Goal: Task Accomplishment & Management: Use online tool/utility

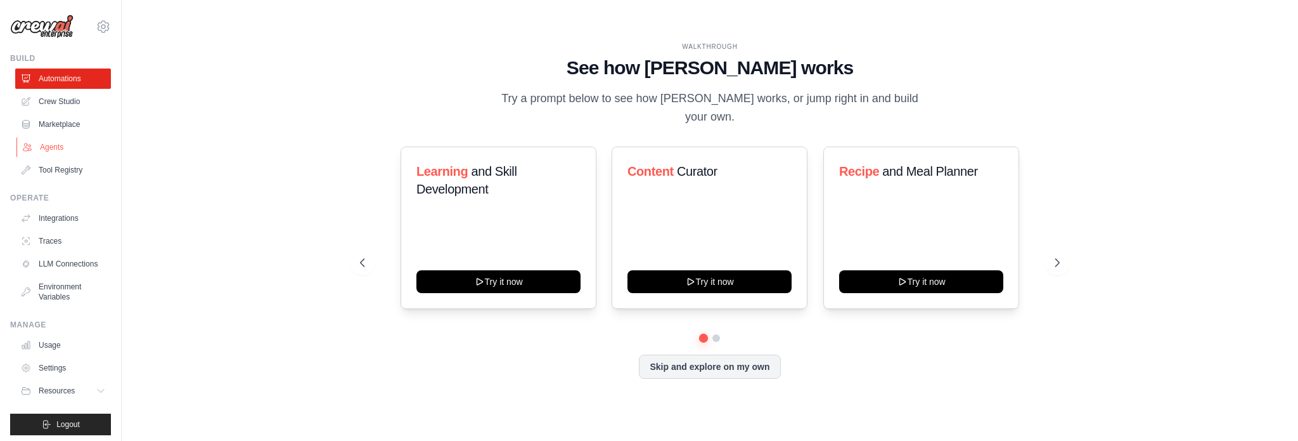
click at [51, 146] on link "Agents" at bounding box center [64, 147] width 96 height 20
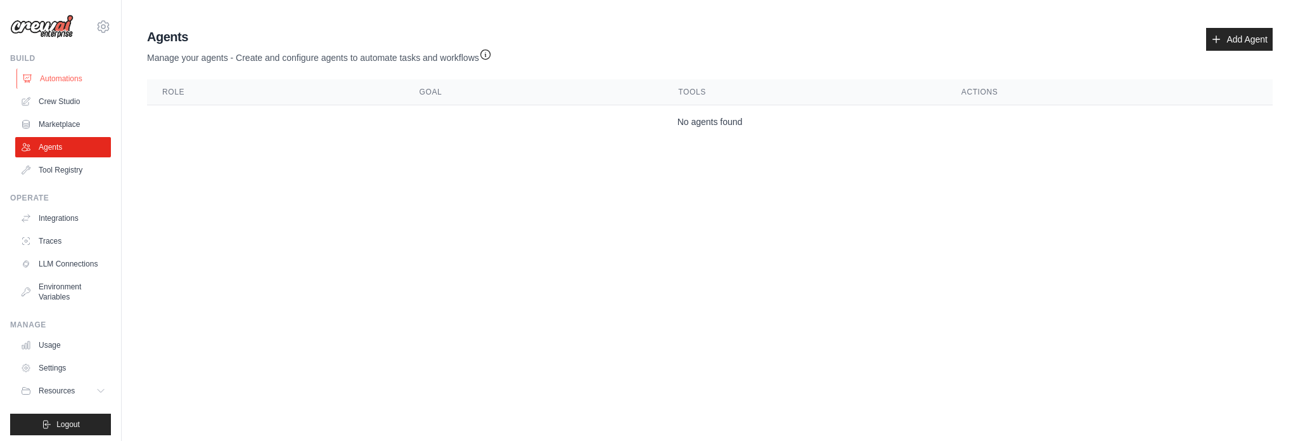
click at [64, 75] on link "Automations" at bounding box center [64, 78] width 96 height 20
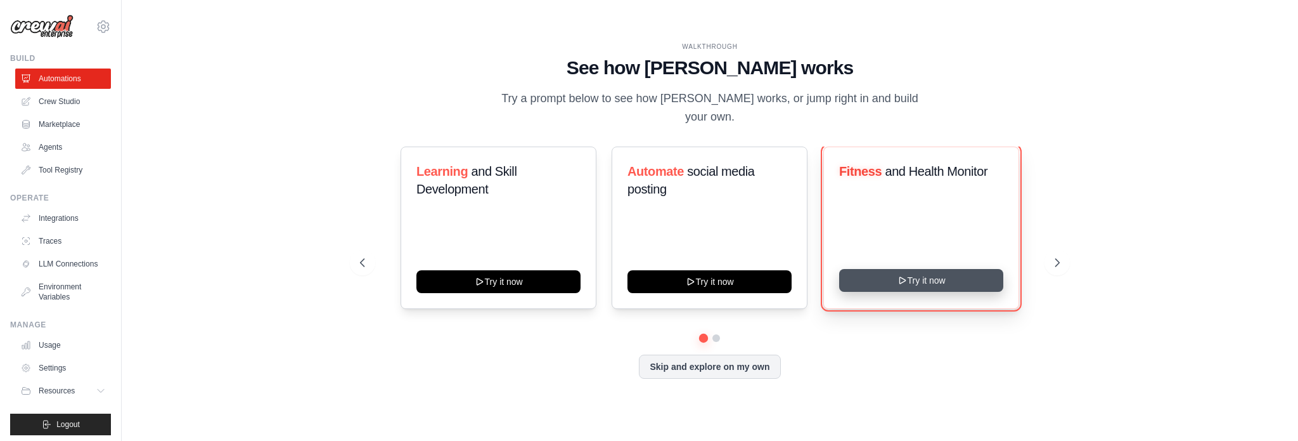
click at [953, 273] on button "Try it now" at bounding box center [921, 280] width 164 height 23
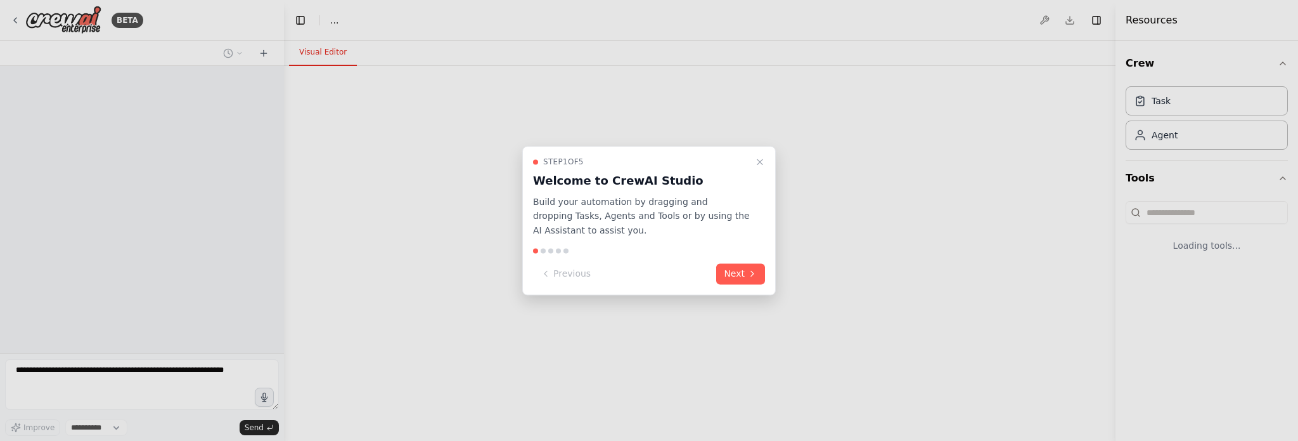
select select "****"
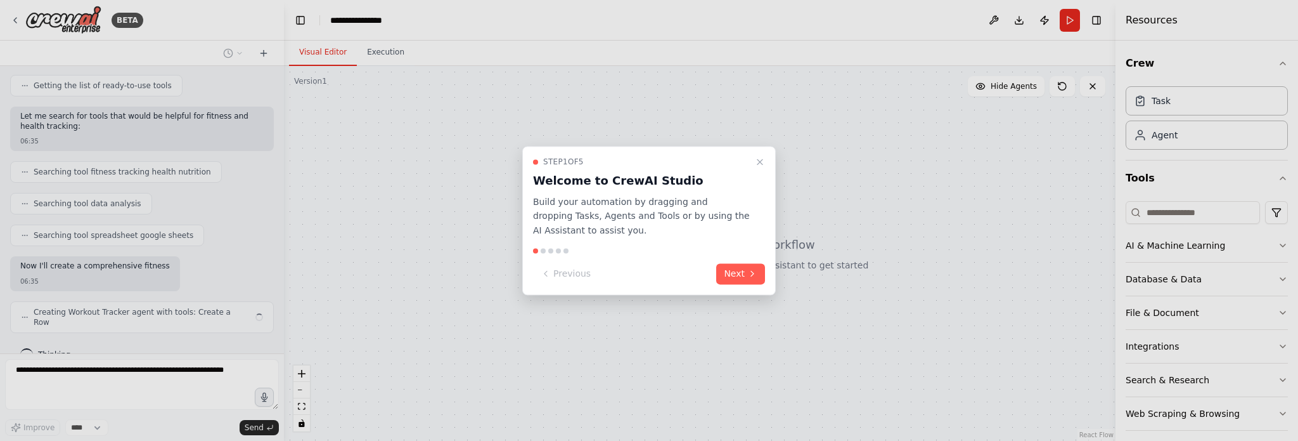
scroll to position [204, 0]
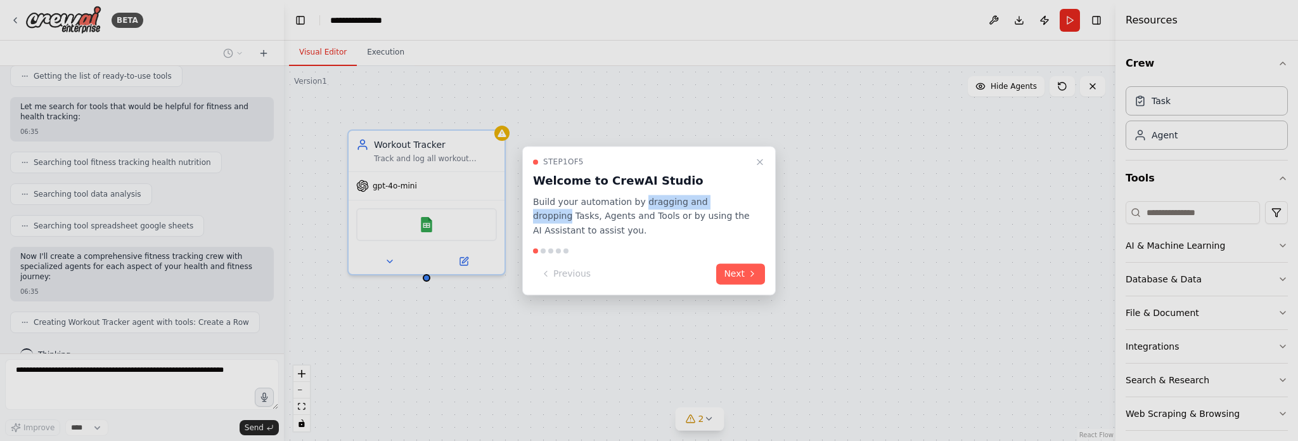
drag, startPoint x: 635, startPoint y: 200, endPoint x: 728, endPoint y: 203, distance: 93.9
click at [728, 203] on p "Build your automation by dragging and dropping Tasks, Agents and Tools or by us…" at bounding box center [641, 216] width 217 height 43
copy p "dragging and dropping"
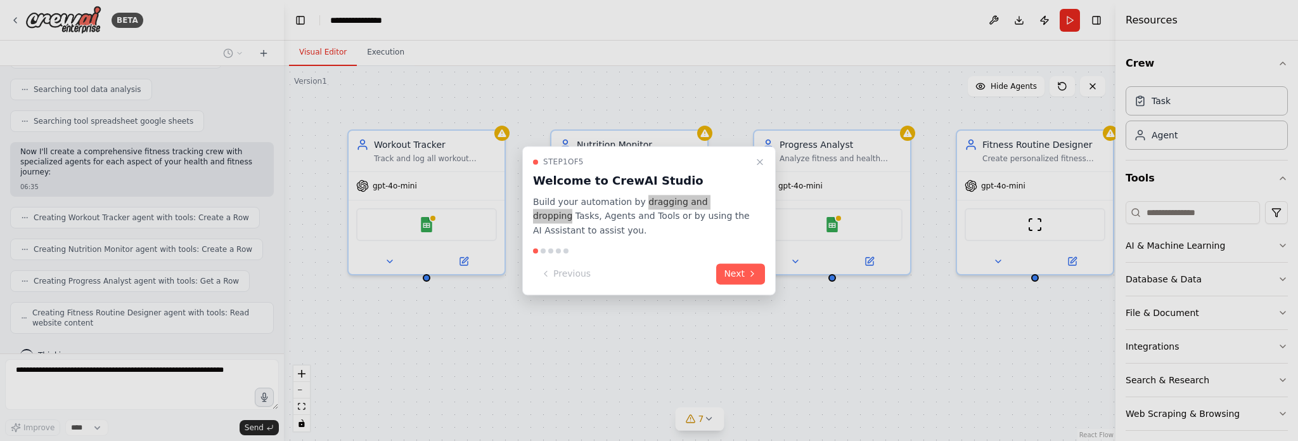
scroll to position [340, 0]
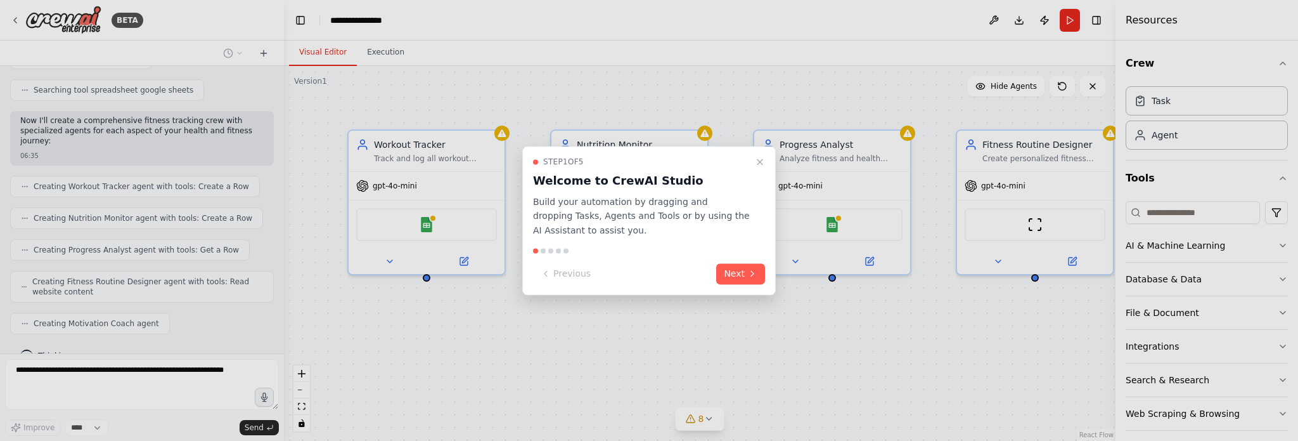
click at [543, 249] on div at bounding box center [543, 250] width 5 height 5
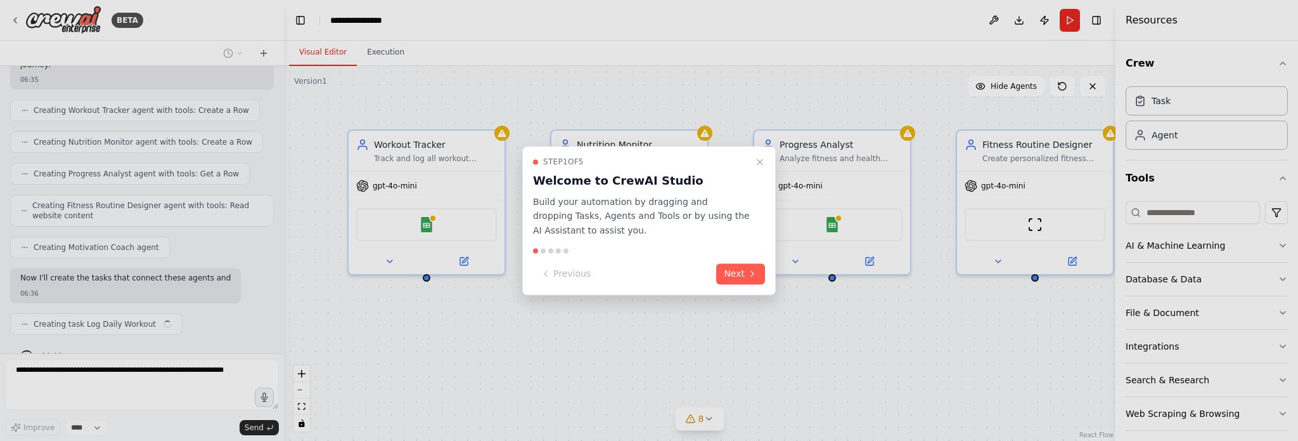
scroll to position [426, 0]
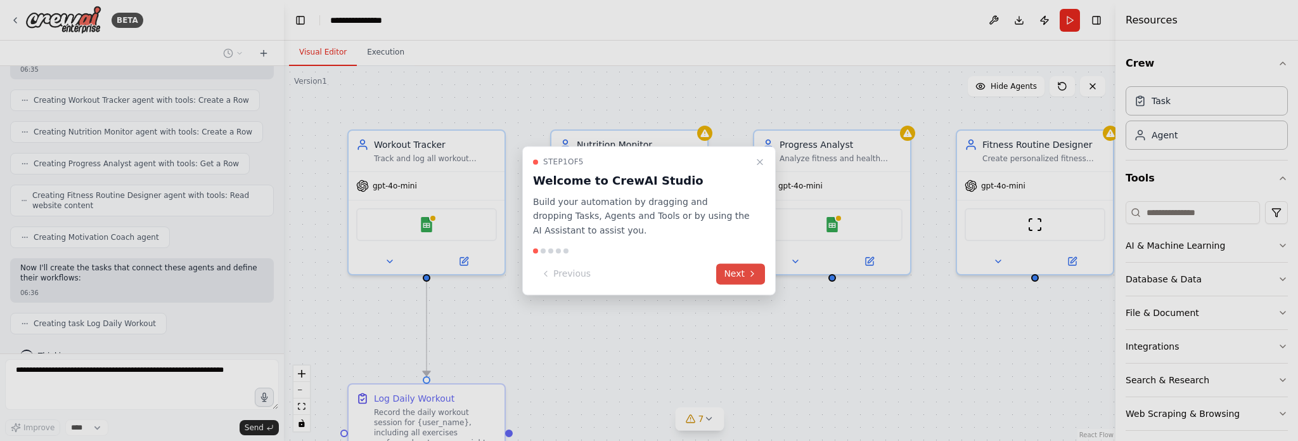
click at [740, 269] on button "Next" at bounding box center [740, 273] width 49 height 21
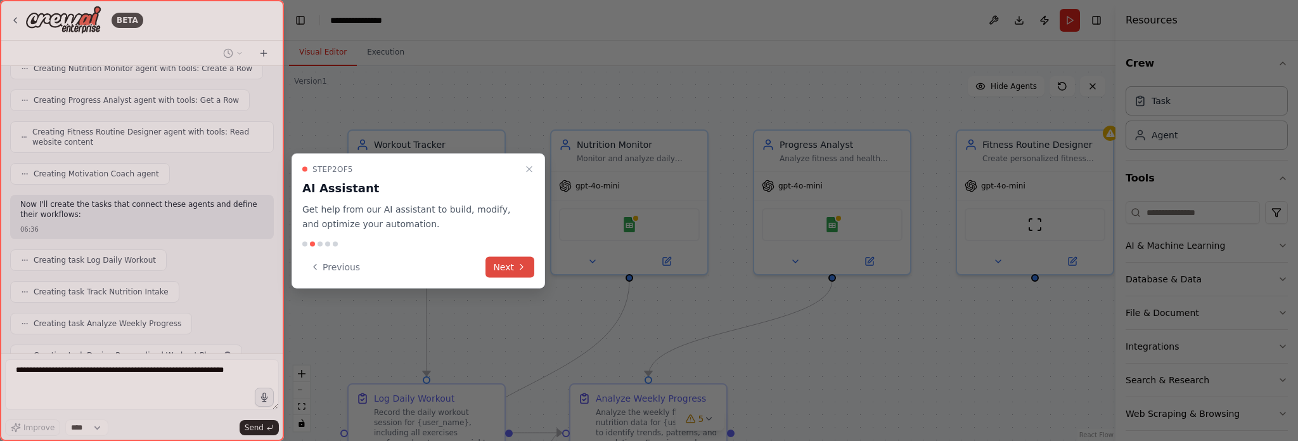
scroll to position [520, 0]
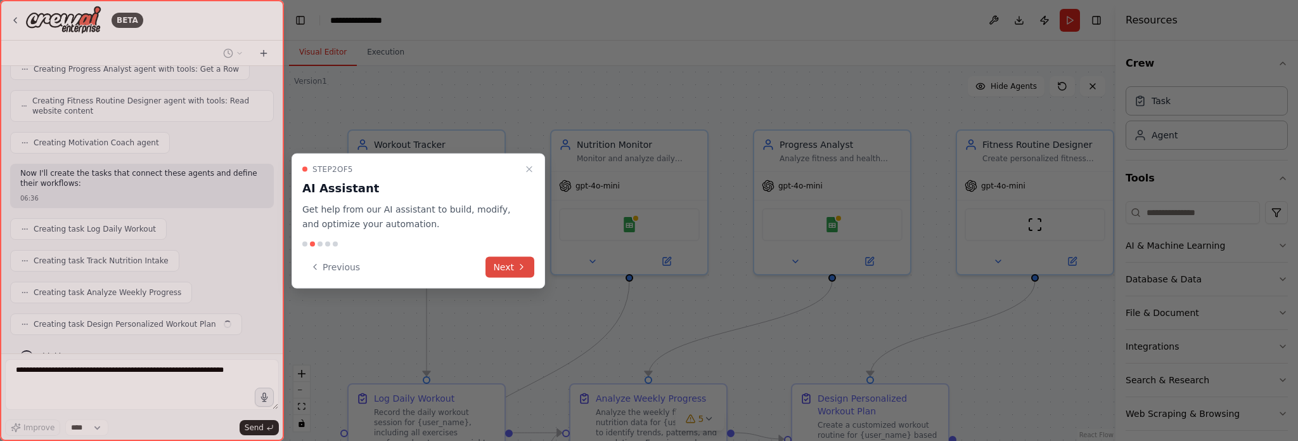
click at [517, 260] on button "Next" at bounding box center [510, 266] width 49 height 21
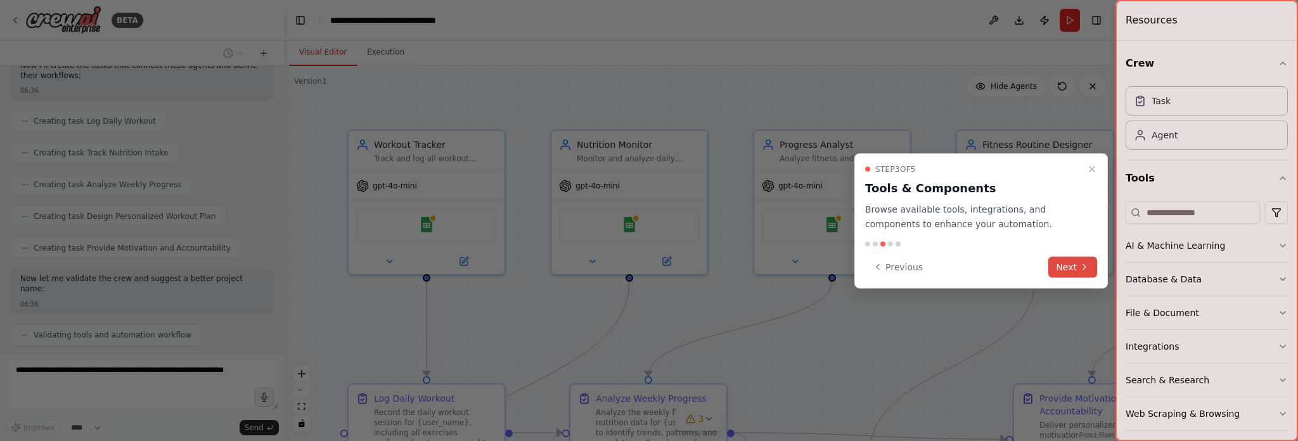
scroll to position [659, 0]
click at [1073, 261] on button "Next" at bounding box center [1073, 266] width 49 height 21
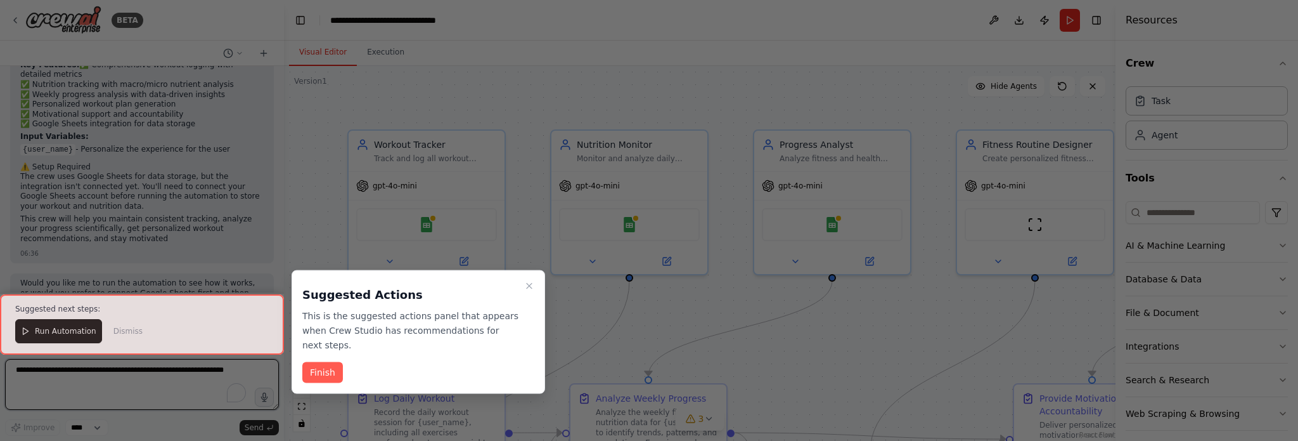
scroll to position [1123, 0]
click at [325, 362] on button "Finish" at bounding box center [322, 372] width 41 height 21
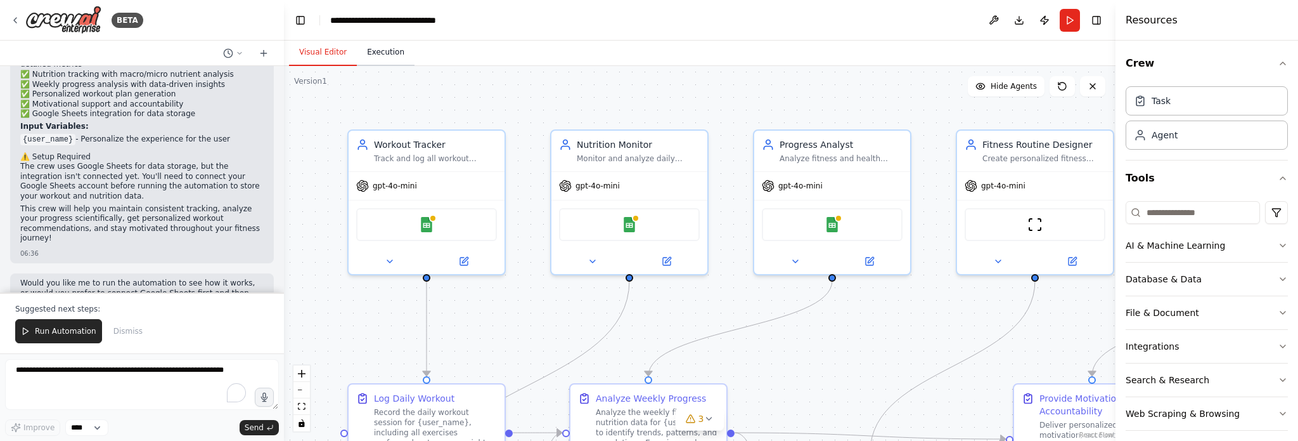
click at [378, 55] on button "Execution" at bounding box center [386, 52] width 58 height 27
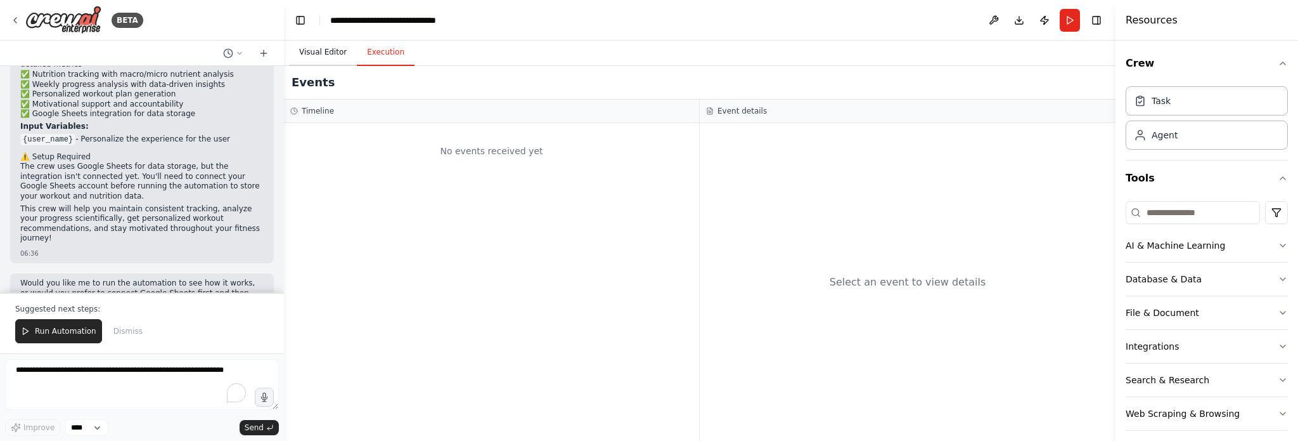
click at [325, 54] on button "Visual Editor" at bounding box center [323, 52] width 68 height 27
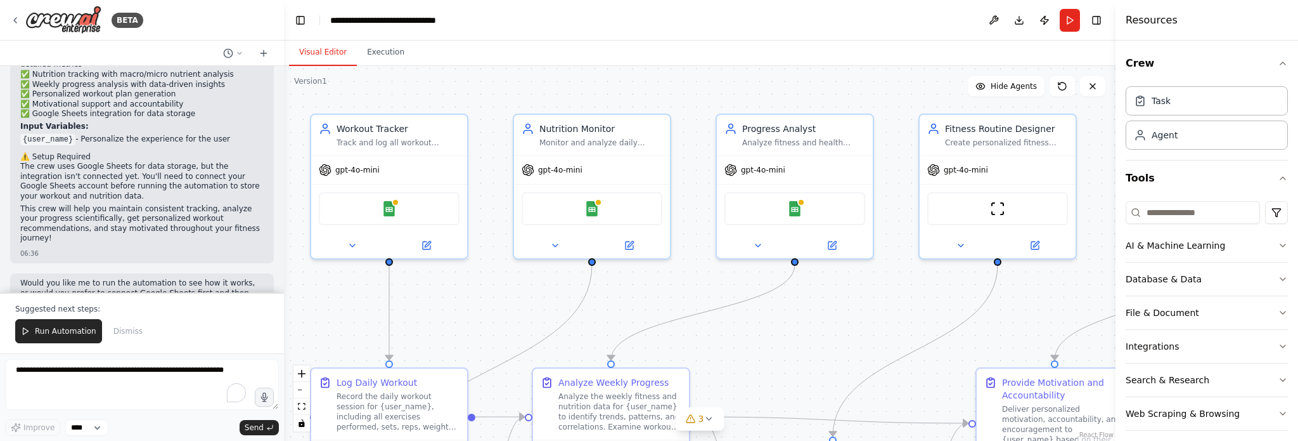
drag, startPoint x: 489, startPoint y: 112, endPoint x: 452, endPoint y: 96, distance: 40.6
click at [452, 96] on div ".deletable-edge-delete-btn { width: 20px; height: 20px; border: 0px solid #ffff…" at bounding box center [700, 253] width 832 height 375
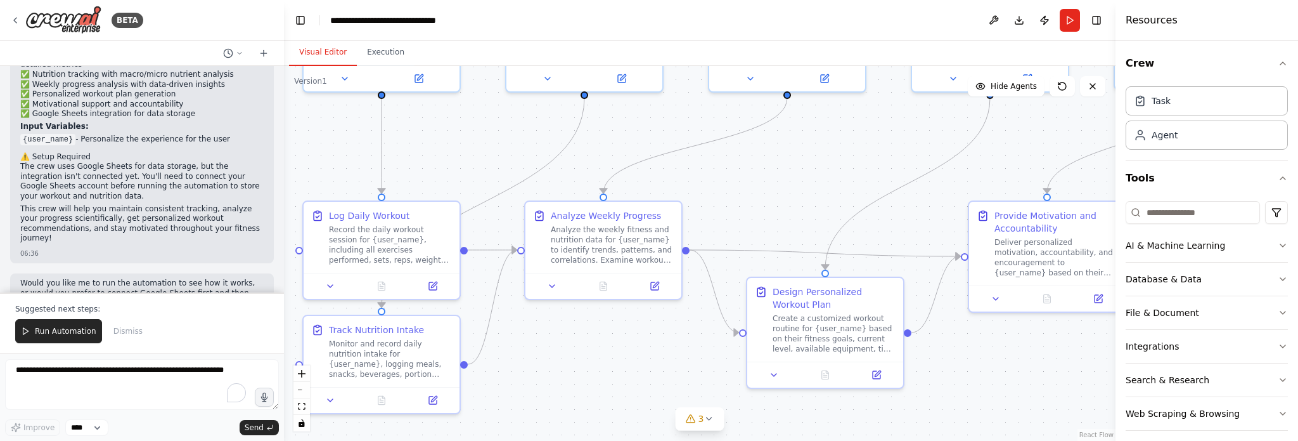
drag, startPoint x: 533, startPoint y: 316, endPoint x: 525, endPoint y: 149, distance: 166.9
click at [525, 149] on div ".deletable-edge-delete-btn { width: 20px; height: 20px; border: 0px solid #ffff…" at bounding box center [700, 253] width 832 height 375
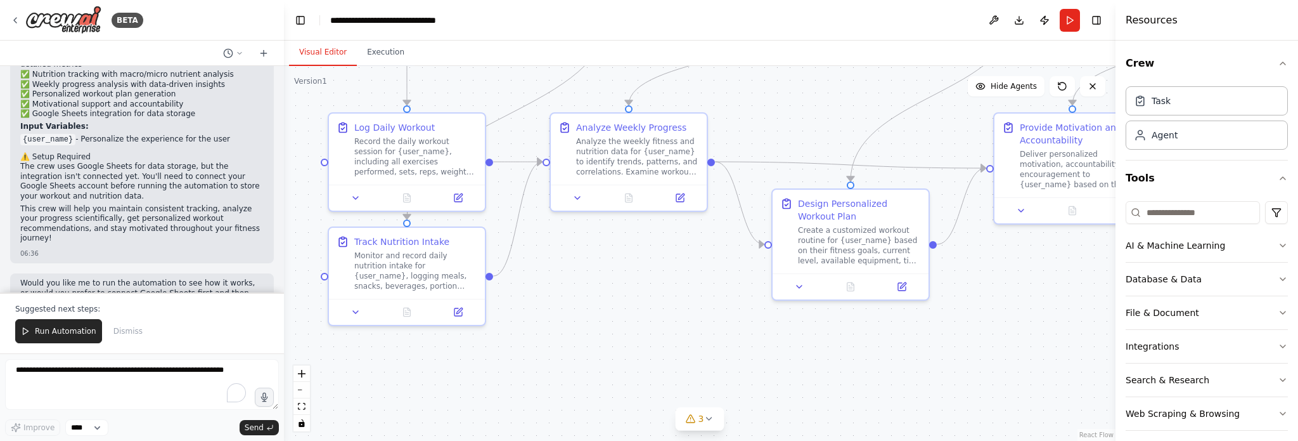
drag, startPoint x: 568, startPoint y: 375, endPoint x: 593, endPoint y: 287, distance: 91.7
click at [593, 287] on div ".deletable-edge-delete-btn { width: 20px; height: 20px; border: 0px solid #ffff…" at bounding box center [700, 253] width 832 height 375
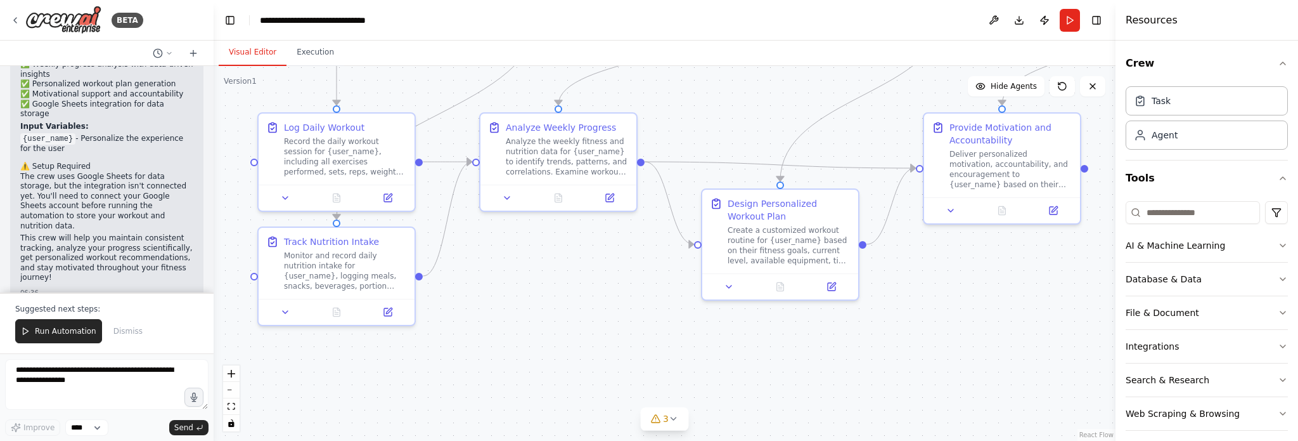
drag, startPoint x: 281, startPoint y: 214, endPoint x: 214, endPoint y: 214, distance: 67.8
click at [214, 214] on div "BETA Set up a crew that tracks your workouts, monitors nutrition intake, analyz…" at bounding box center [649, 220] width 1298 height 441
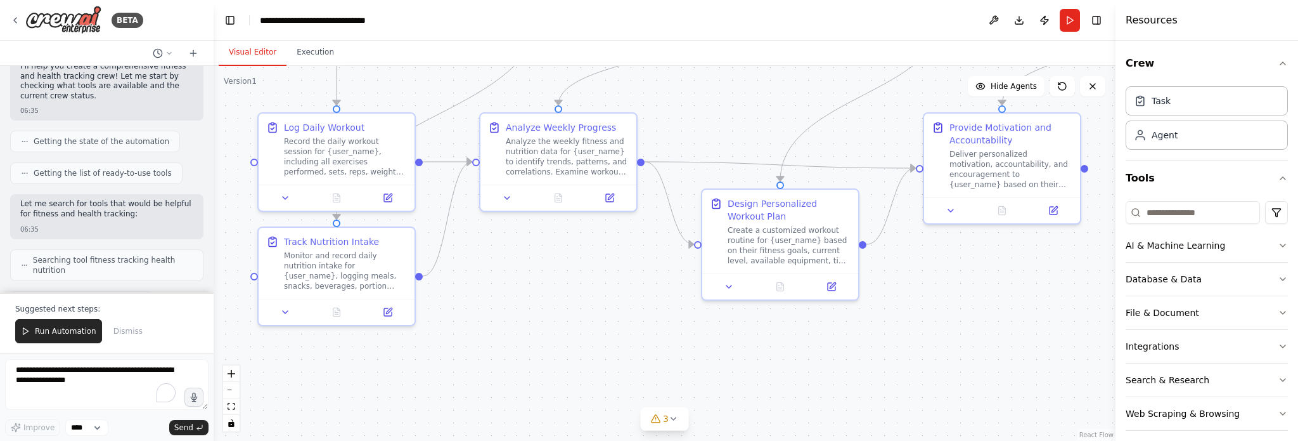
scroll to position [63, 0]
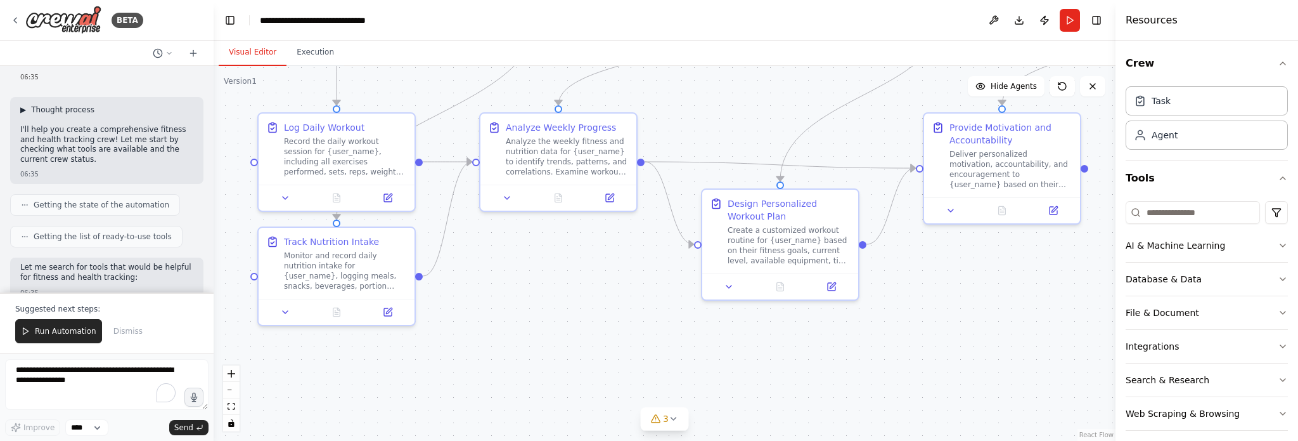
drag, startPoint x: 64, startPoint y: 112, endPoint x: 44, endPoint y: 112, distance: 20.3
click at [44, 112] on span "Thought process" at bounding box center [62, 110] width 63 height 10
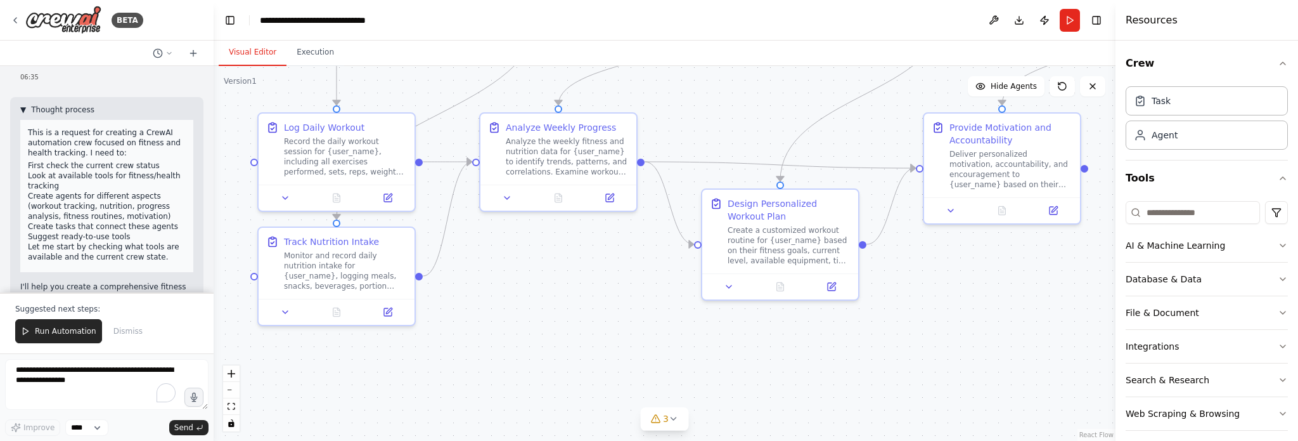
click at [20, 106] on span "▼" at bounding box center [23, 110] width 6 height 10
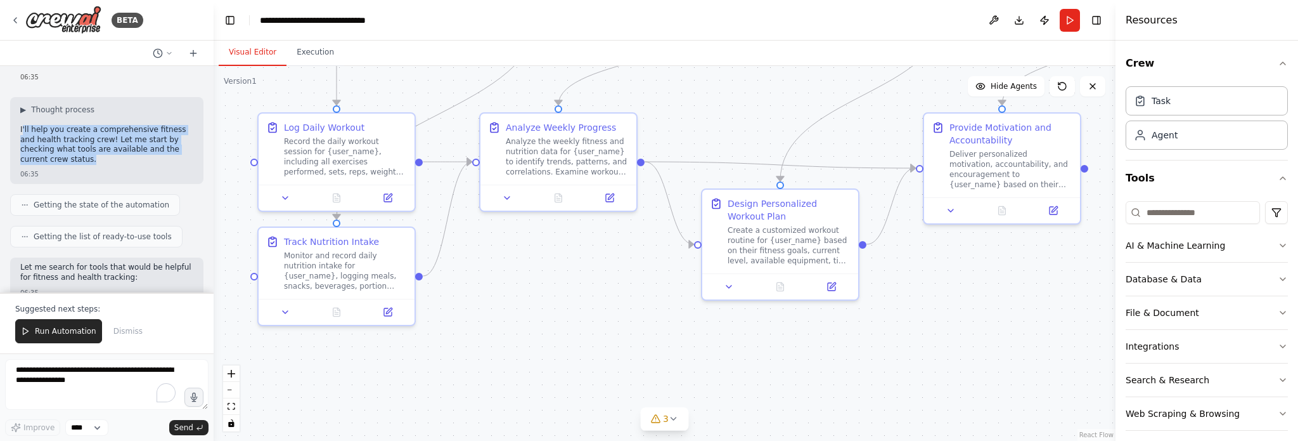
drag, startPoint x: 44, startPoint y: 161, endPoint x: 23, endPoint y: 129, distance: 38.9
click at [23, 129] on p "I'll help you create a comprehensive fitness and health tracking crew! Let me s…" at bounding box center [106, 144] width 173 height 39
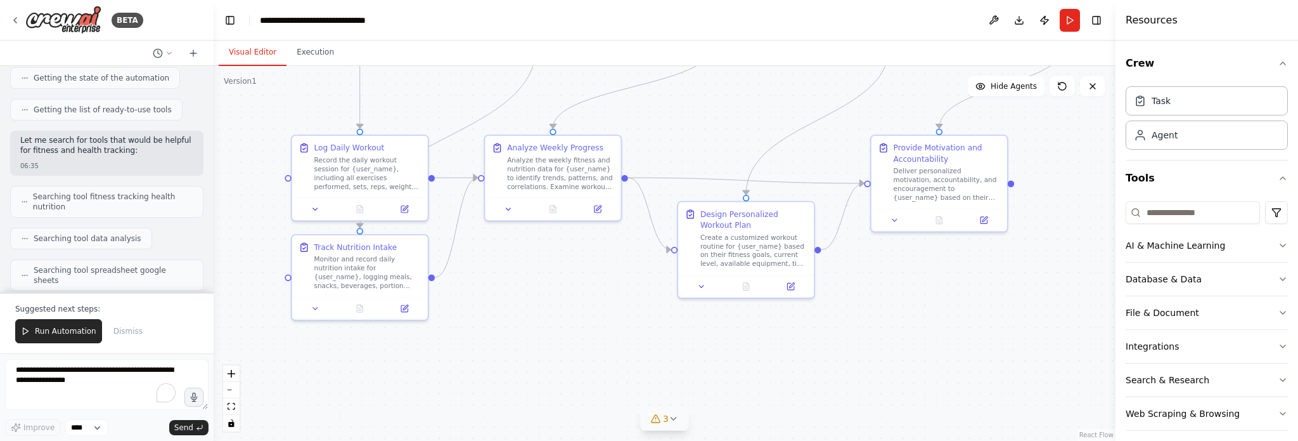
click at [678, 429] on button "3" at bounding box center [664, 418] width 49 height 23
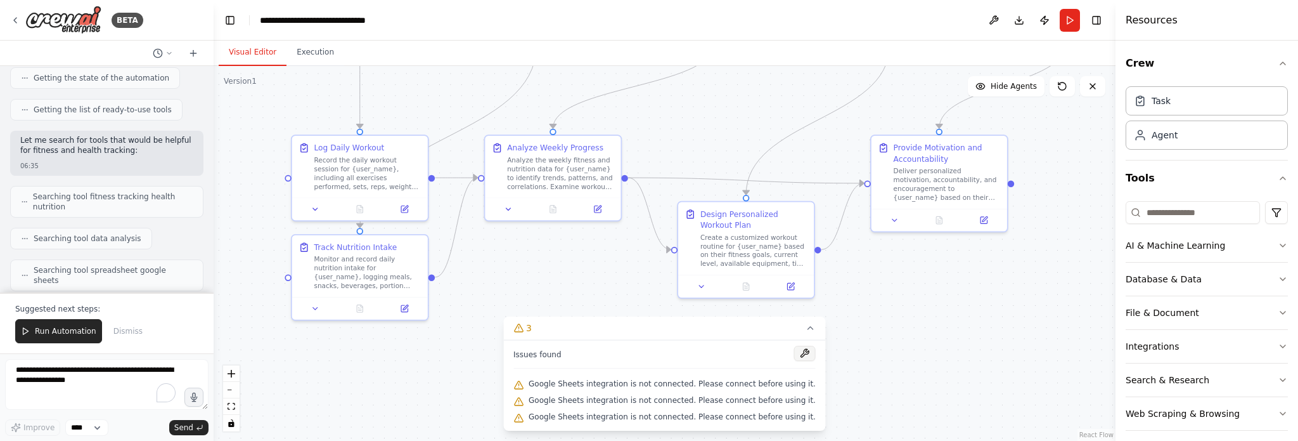
click at [794, 357] on button at bounding box center [805, 353] width 22 height 15
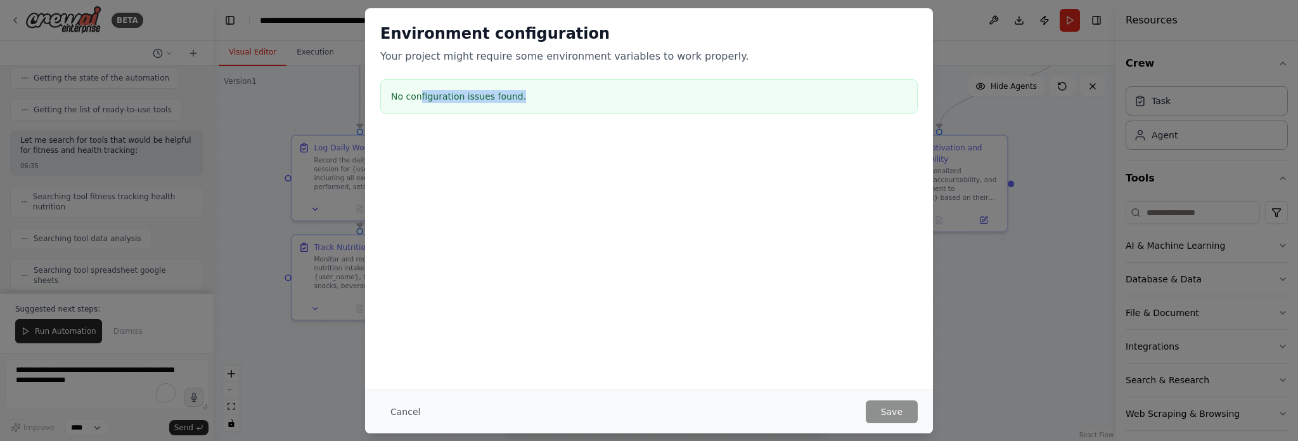
drag, startPoint x: 418, startPoint y: 98, endPoint x: 533, endPoint y: 100, distance: 114.8
click at [533, 100] on h3 "No configuration issues found." at bounding box center [649, 96] width 516 height 13
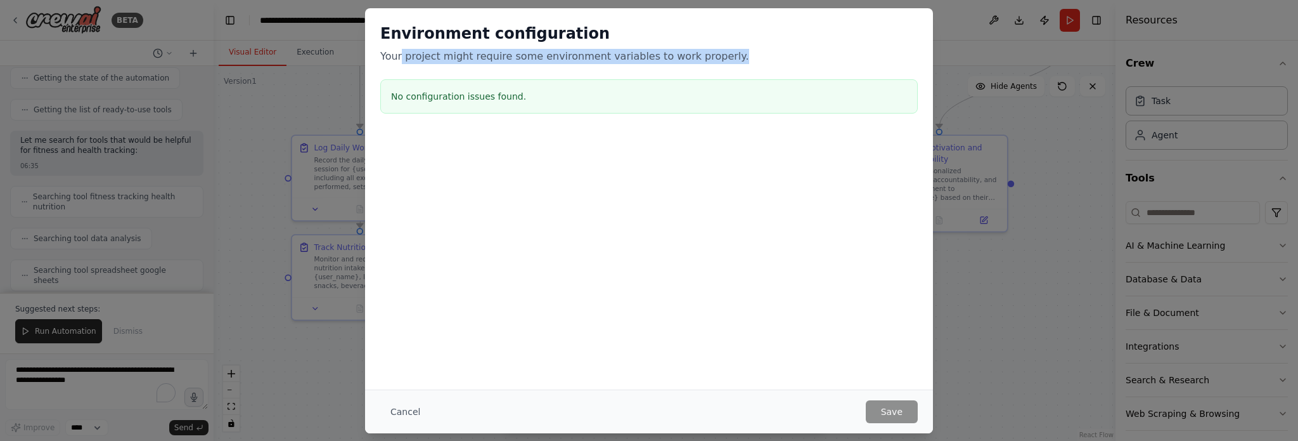
drag, startPoint x: 399, startPoint y: 58, endPoint x: 706, endPoint y: 63, distance: 306.2
click at [706, 63] on p "Your project might require some environment variables to work properly." at bounding box center [649, 56] width 538 height 15
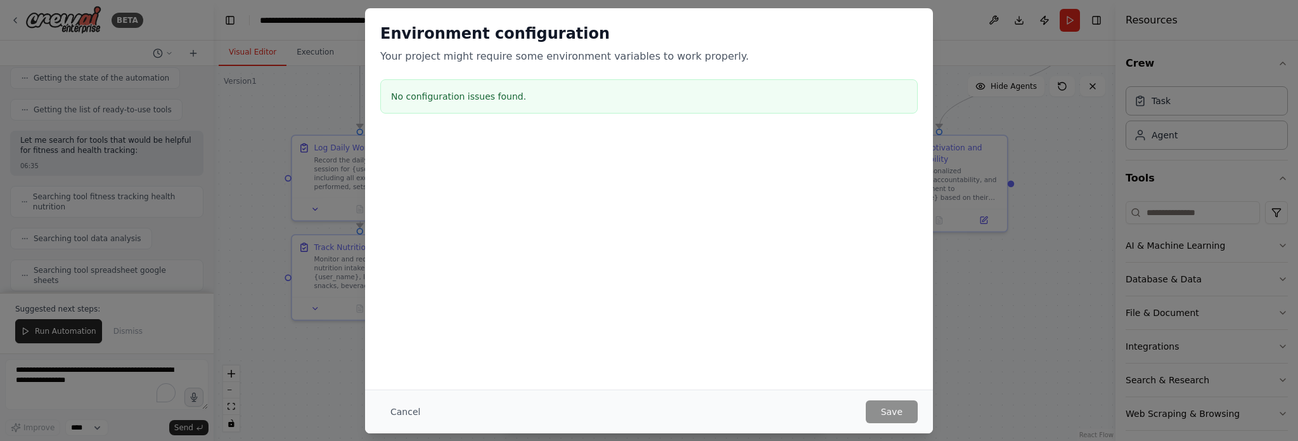
click at [995, 164] on div "Environment configuration Your project might require some environment variables…" at bounding box center [649, 220] width 1298 height 441
click at [406, 411] on button "Cancel" at bounding box center [405, 411] width 50 height 23
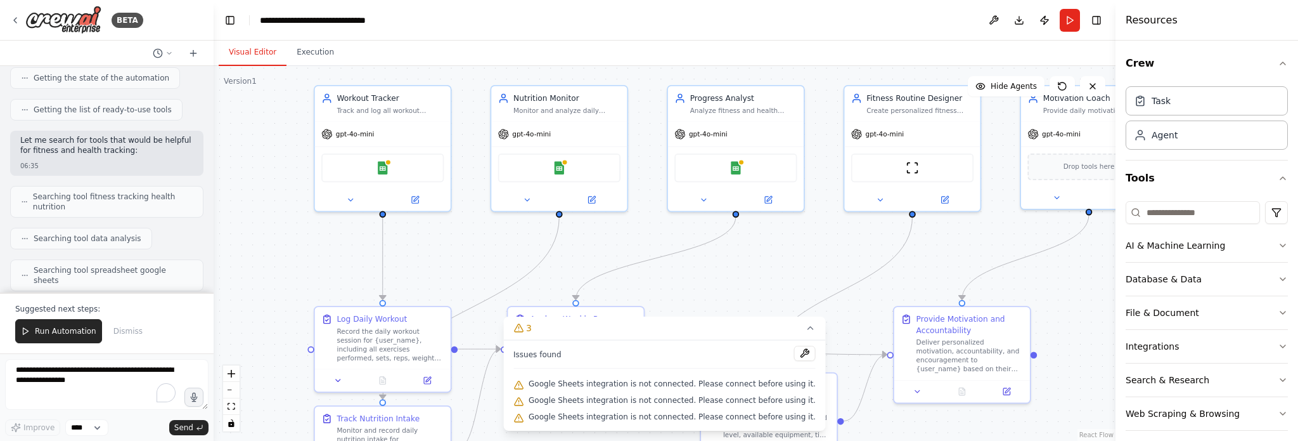
drag, startPoint x: 672, startPoint y: 127, endPoint x: 697, endPoint y: 306, distance: 180.6
click at [697, 306] on div ".deletable-edge-delete-btn { width: 20px; height: 20px; border: 0px solid #ffff…" at bounding box center [665, 253] width 902 height 375
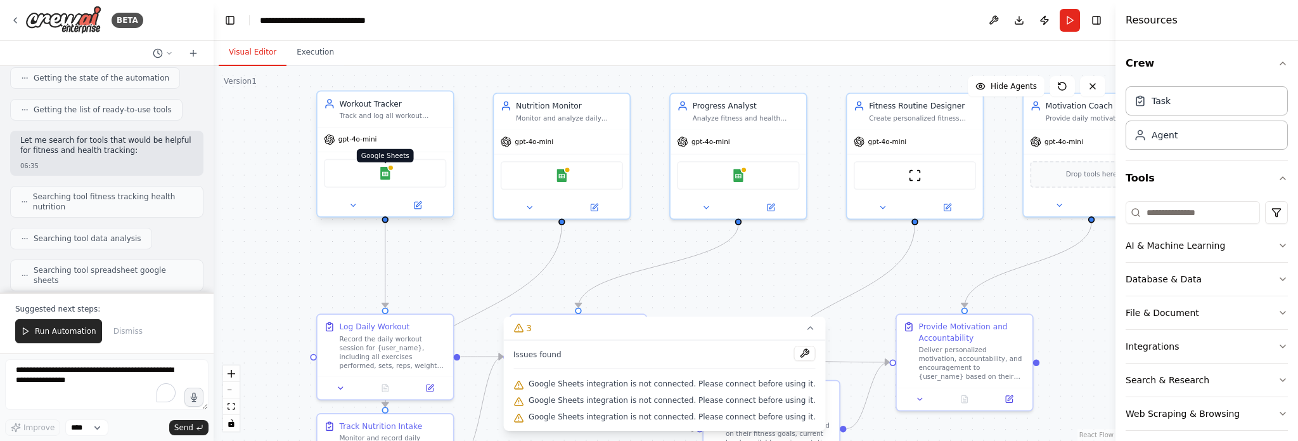
click at [391, 171] on img at bounding box center [384, 173] width 13 height 13
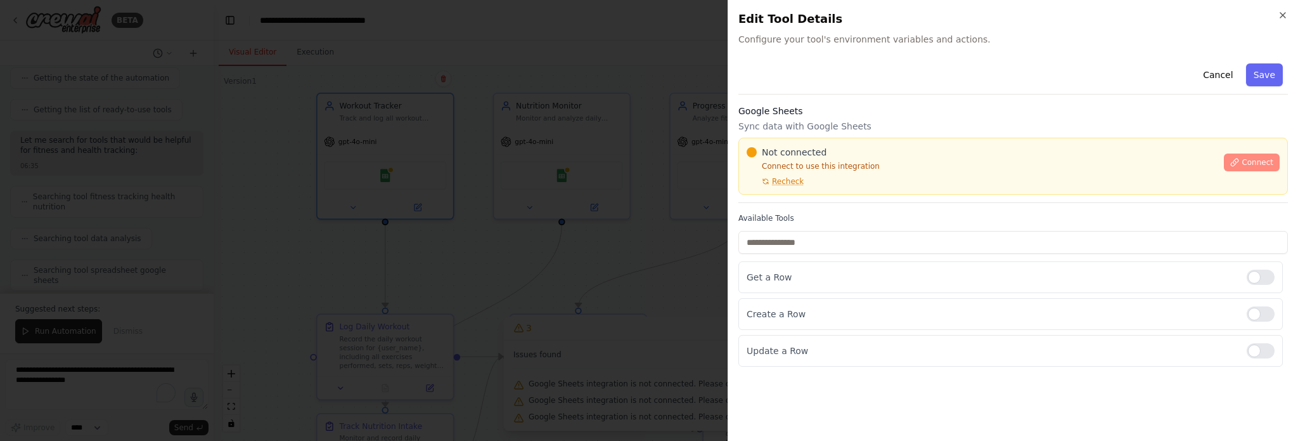
click at [1253, 162] on span "Connect" at bounding box center [1258, 162] width 32 height 10
click at [873, 91] on div "Cancel Save" at bounding box center [1014, 76] width 550 height 36
click at [798, 119] on div "Google Sheets Sync data with Google Sheets Not connected Connect to use this in…" at bounding box center [1014, 154] width 550 height 98
click at [770, 115] on h3 "Google Sheets" at bounding box center [1014, 111] width 550 height 13
click at [564, 118] on div at bounding box center [649, 220] width 1298 height 441
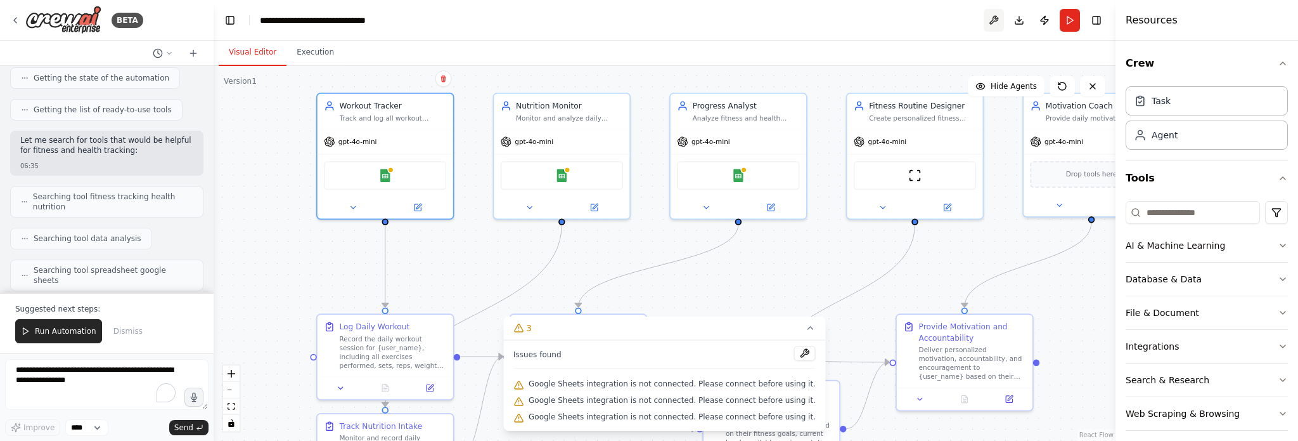
click at [997, 22] on button at bounding box center [994, 20] width 20 height 23
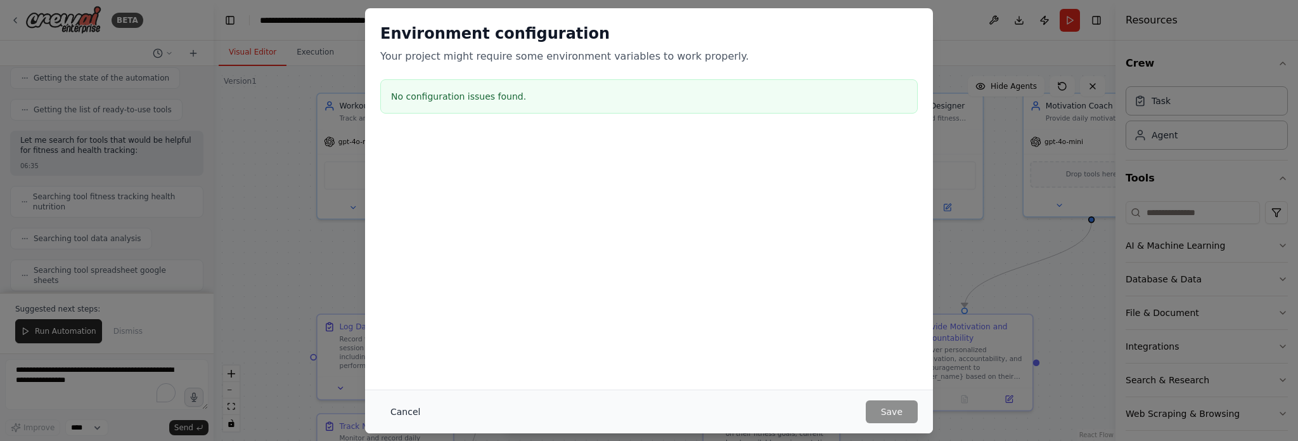
click at [413, 412] on button "Cancel" at bounding box center [405, 411] width 50 height 23
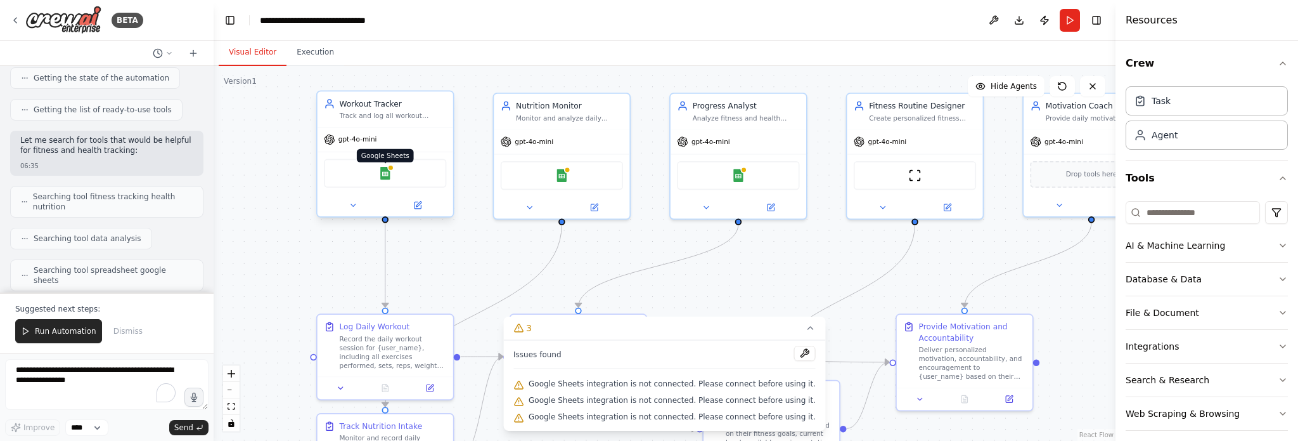
click at [388, 171] on img at bounding box center [384, 173] width 13 height 13
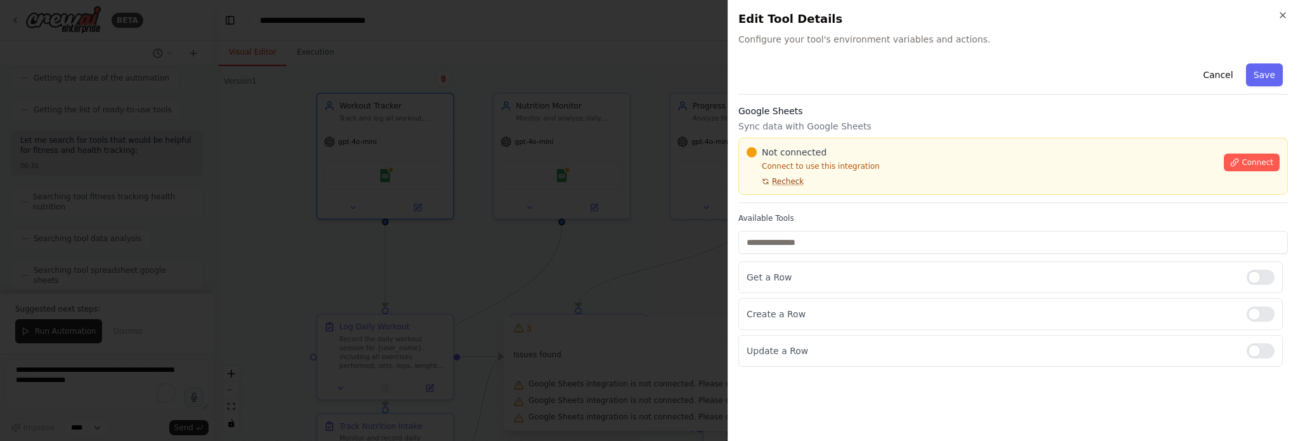
click at [791, 178] on span "Recheck" at bounding box center [788, 181] width 32 height 10
click at [1258, 162] on span "Connect" at bounding box center [1258, 162] width 32 height 10
click at [546, 174] on div at bounding box center [649, 220] width 1298 height 441
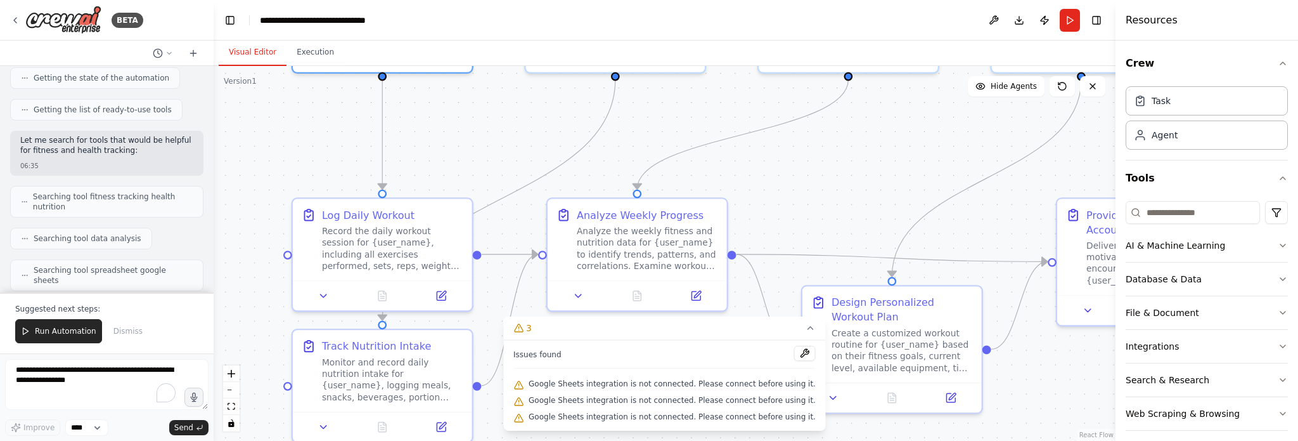
drag, startPoint x: 431, startPoint y: 299, endPoint x: 436, endPoint y: 172, distance: 126.3
click at [436, 172] on div ".deletable-edge-delete-btn { width: 20px; height: 20px; border: 0px solid #ffff…" at bounding box center [665, 253] width 902 height 375
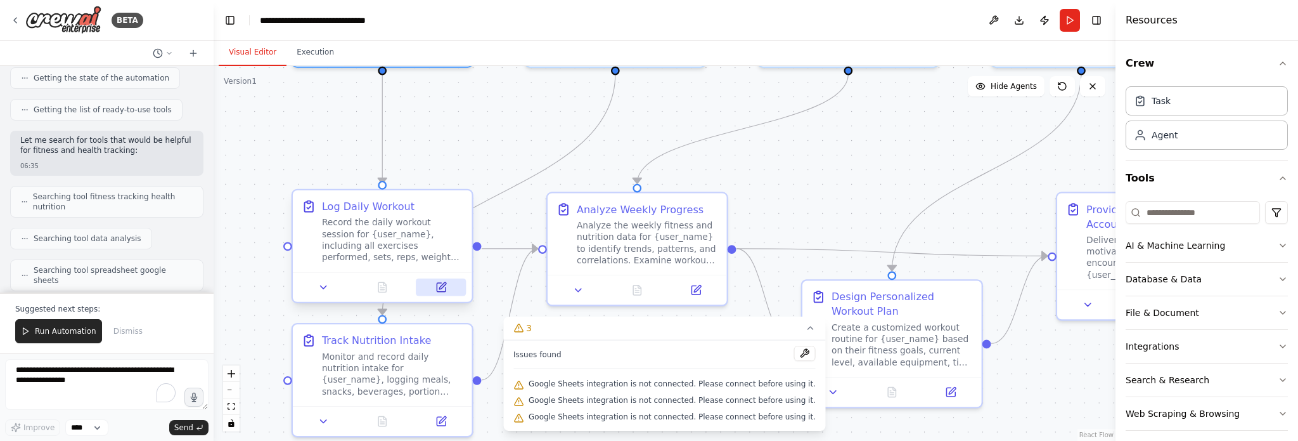
click at [444, 285] on icon at bounding box center [442, 285] width 7 height 7
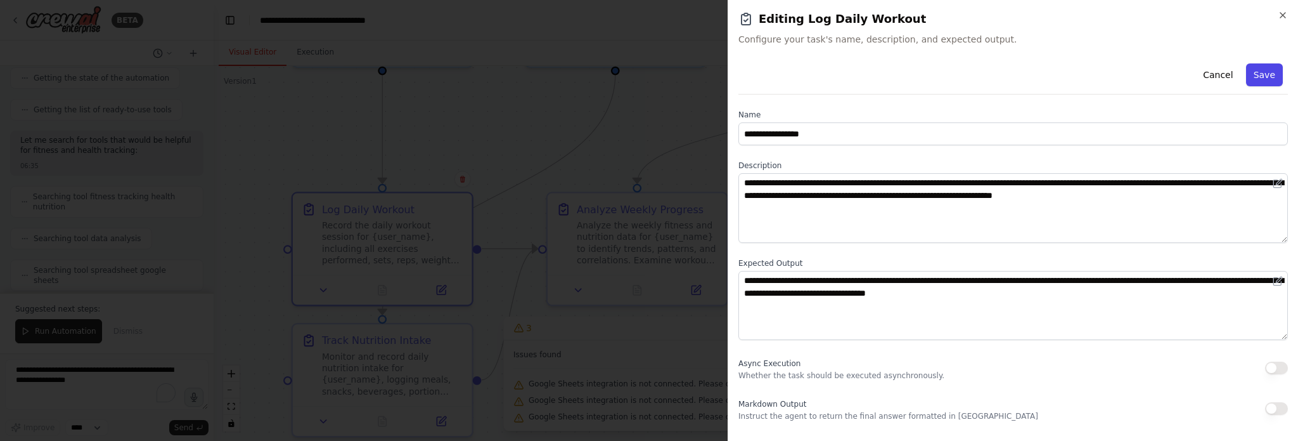
click at [1271, 68] on button "Save" at bounding box center [1264, 74] width 37 height 23
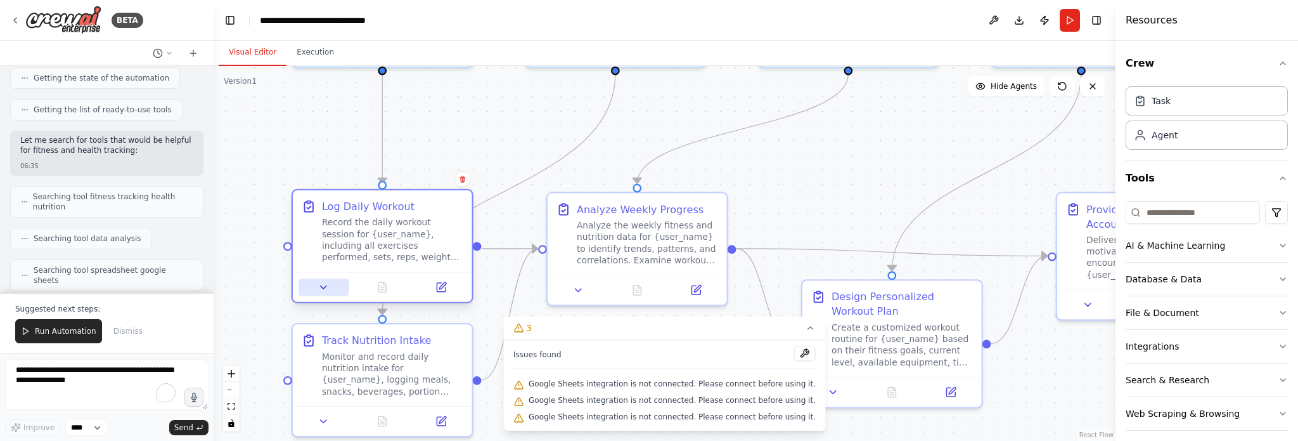
click at [337, 290] on button at bounding box center [324, 287] width 50 height 18
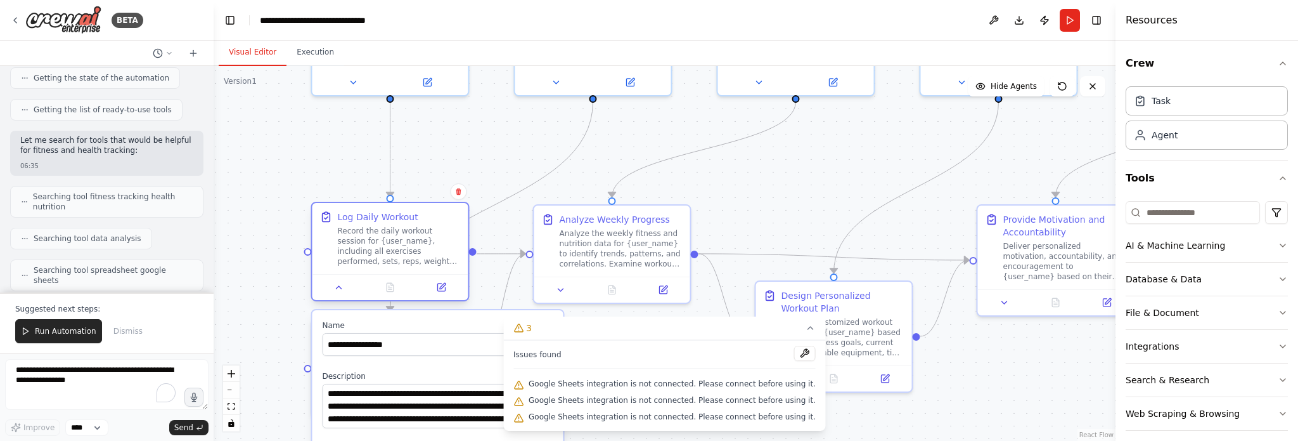
click at [329, 296] on div at bounding box center [390, 287] width 156 height 26
click at [335, 287] on icon at bounding box center [339, 287] width 10 height 10
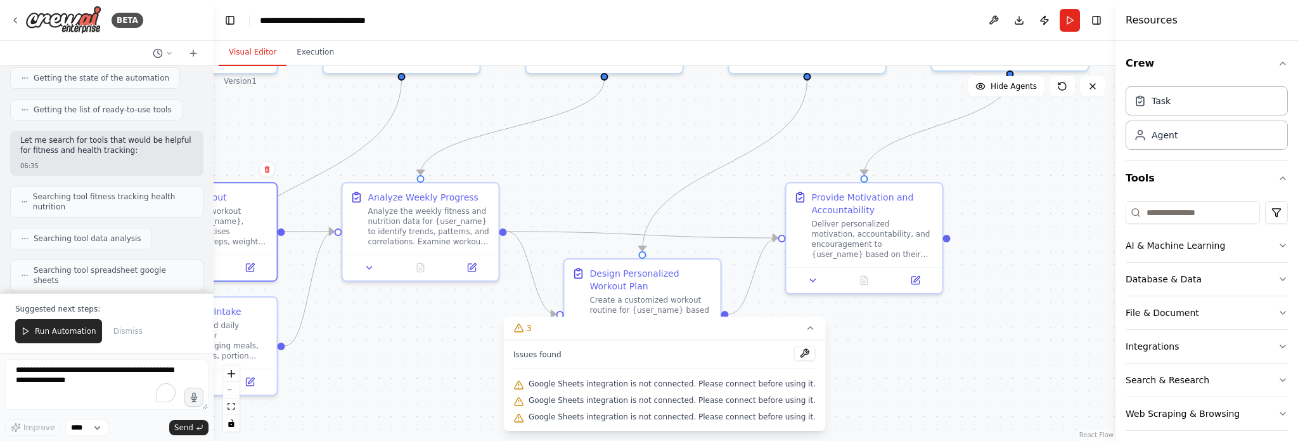
drag, startPoint x: 482, startPoint y: 164, endPoint x: 291, endPoint y: 142, distance: 192.7
click at [291, 142] on div ".deletable-edge-delete-btn { width: 20px; height: 20px; border: 0px solid #ffff…" at bounding box center [665, 253] width 902 height 375
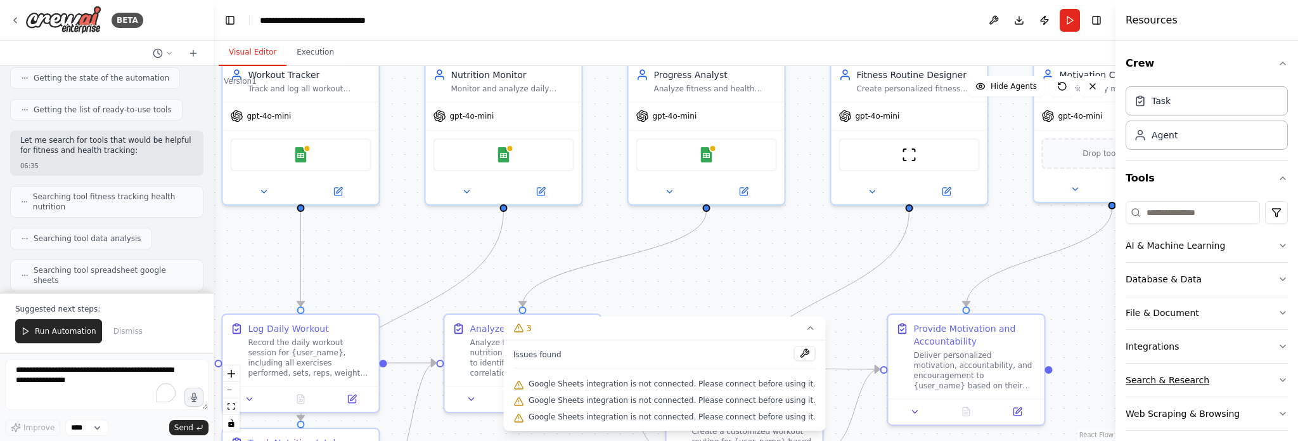
drag, startPoint x: 1024, startPoint y: 236, endPoint x: 1126, endPoint y: 367, distance: 166.2
click at [1126, 367] on div "BETA Set up a crew that tracks your workouts, monitors nutrition intake, analyz…" at bounding box center [649, 220] width 1298 height 441
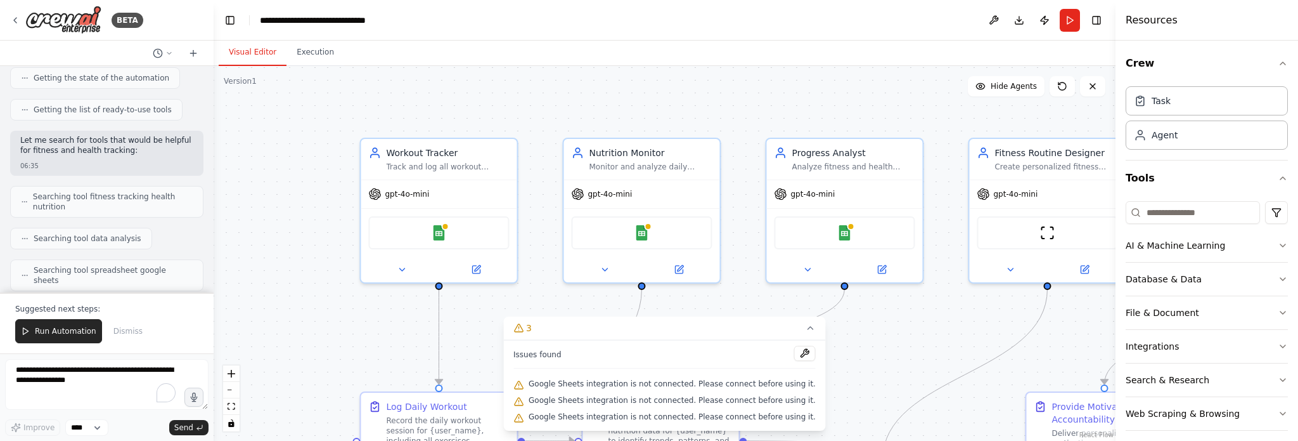
drag, startPoint x: 372, startPoint y: 235, endPoint x: 510, endPoint y: 313, distance: 158.7
click at [510, 313] on div ".deletable-edge-delete-btn { width: 20px; height: 20px; border: 0px solid #ffff…" at bounding box center [665, 253] width 902 height 375
click at [320, 52] on button "Execution" at bounding box center [316, 52] width 58 height 27
click at [240, 53] on button "Visual Editor" at bounding box center [253, 52] width 68 height 27
click at [1075, 20] on button "Run" at bounding box center [1070, 20] width 20 height 23
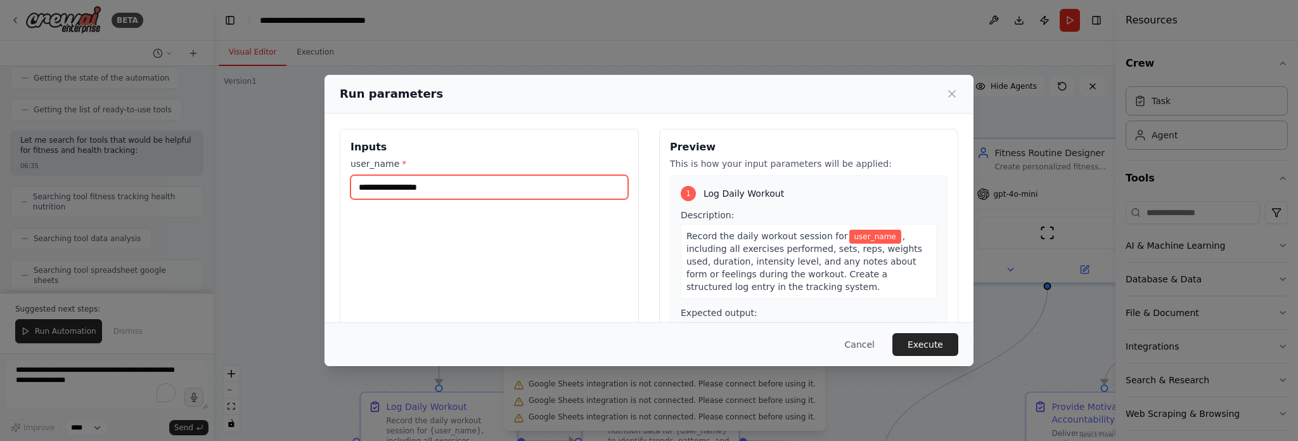
click at [384, 187] on input "user_name *" at bounding box center [490, 187] width 278 height 24
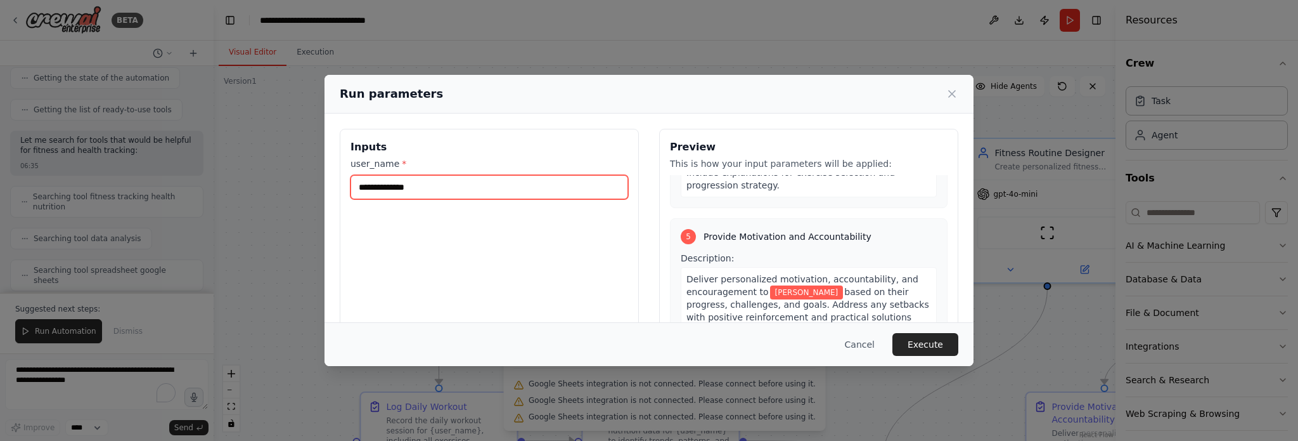
scroll to position [890, 0]
type input "**********"
click at [928, 347] on button "Execute" at bounding box center [926, 344] width 66 height 23
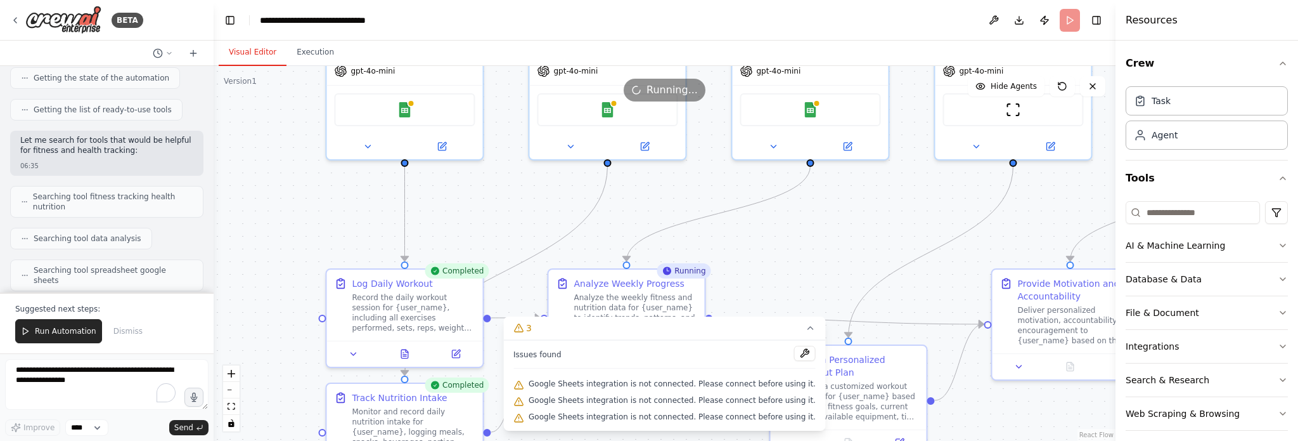
drag, startPoint x: 748, startPoint y: 269, endPoint x: 714, endPoint y: 146, distance: 127.7
click at [714, 146] on div ".deletable-edge-delete-btn { width: 20px; height: 20px; border: 0px solid #ffff…" at bounding box center [665, 253] width 902 height 375
drag, startPoint x: 756, startPoint y: 384, endPoint x: 805, endPoint y: 382, distance: 49.5
click at [805, 382] on div "Issues found Google Sheets integration is not connected. Please connect before …" at bounding box center [664, 385] width 323 height 91
drag, startPoint x: 696, startPoint y: 386, endPoint x: 791, endPoint y: 383, distance: 95.1
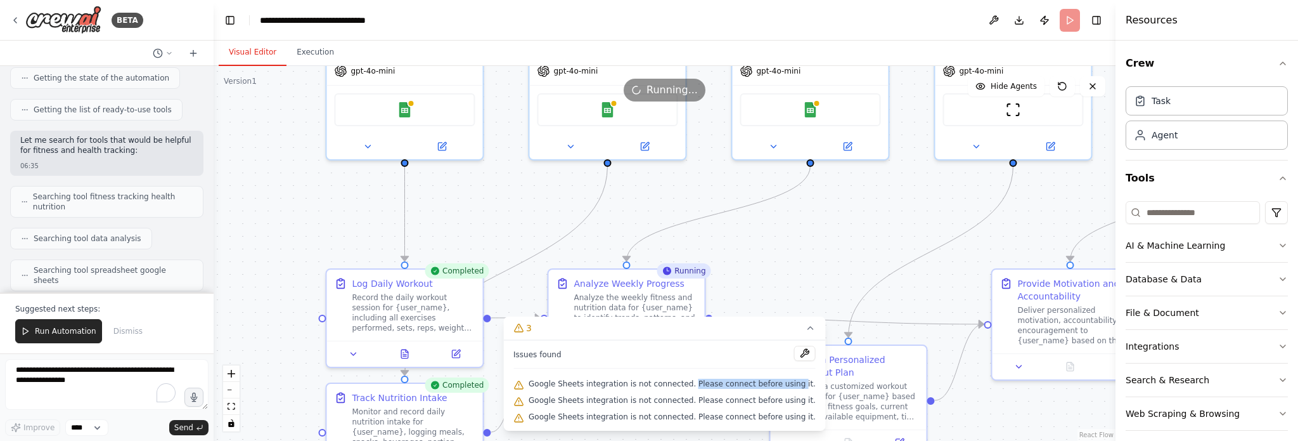
click at [791, 383] on span "Google Sheets integration is not connected. Please connect before using it." at bounding box center [672, 383] width 287 height 10
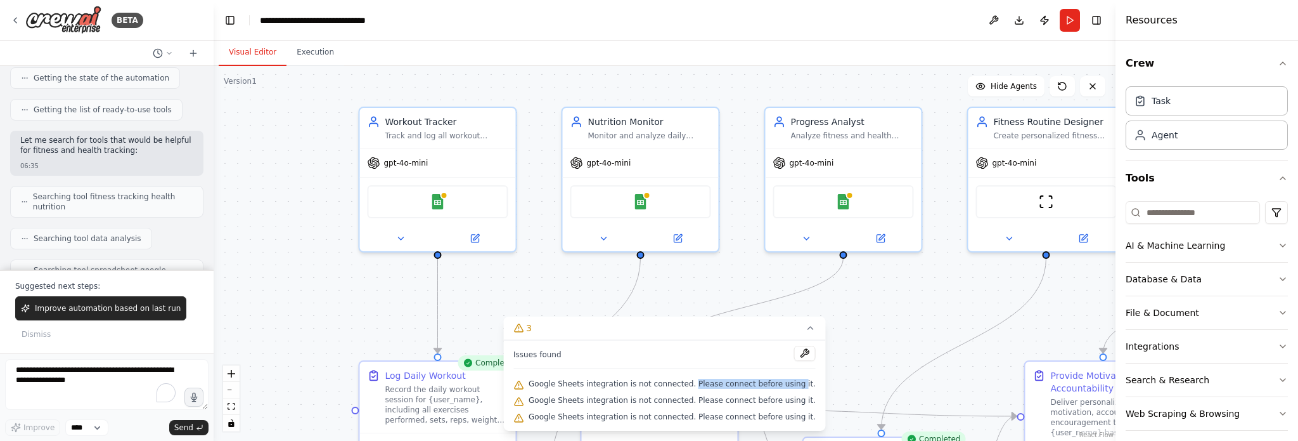
drag, startPoint x: 900, startPoint y: 280, endPoint x: 933, endPoint y: 371, distance: 97.7
click at [933, 371] on div ".deletable-edge-delete-btn { width: 20px; height: 20px; border: 0px solid #ffff…" at bounding box center [665, 253] width 902 height 375
click at [455, 200] on div "Google Sheets" at bounding box center [437, 199] width 141 height 33
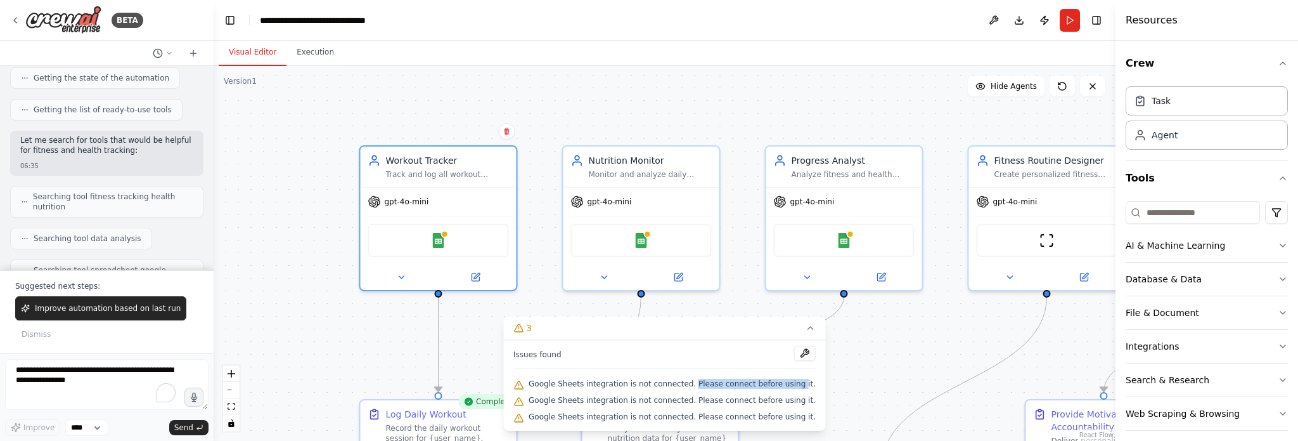
drag, startPoint x: 548, startPoint y: 210, endPoint x: 548, endPoint y: 271, distance: 60.9
click at [548, 271] on div ".deletable-edge-delete-btn { width: 20px; height: 20px; border: 0px solid #ffff…" at bounding box center [665, 253] width 902 height 375
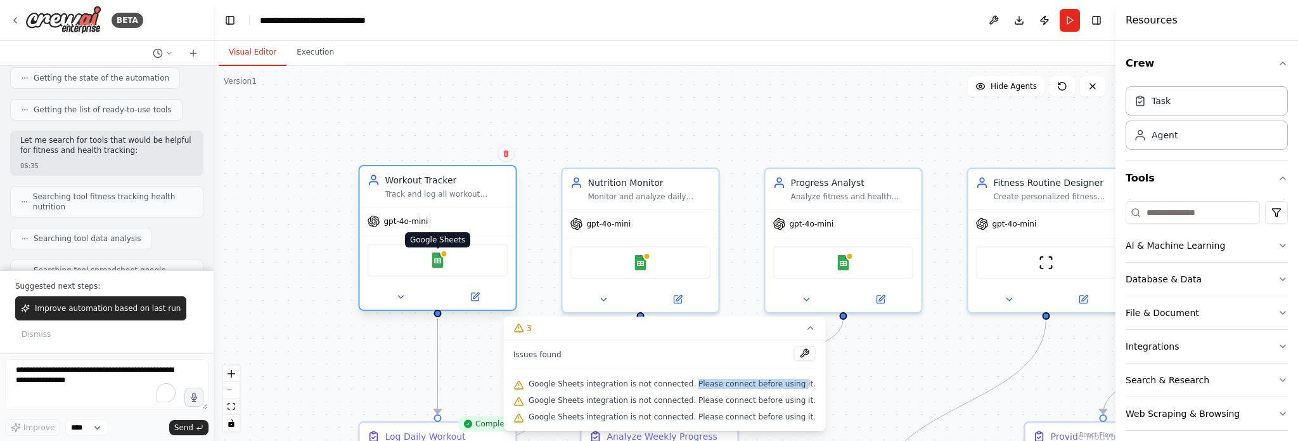
click at [441, 250] on div at bounding box center [444, 254] width 8 height 8
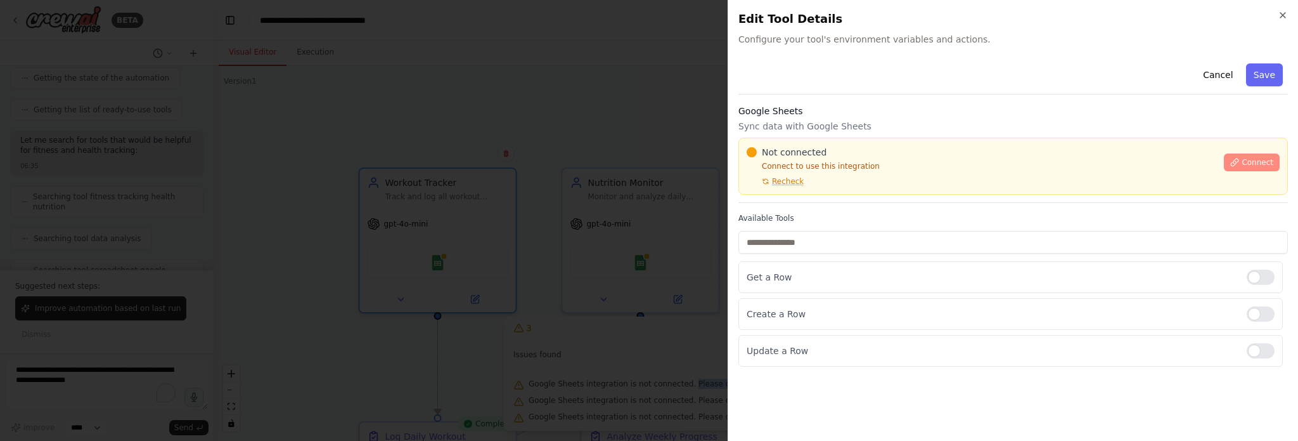
click at [1268, 162] on span "Connect" at bounding box center [1258, 162] width 32 height 10
click at [1243, 163] on button "Connect" at bounding box center [1252, 162] width 56 height 18
click at [564, 173] on div at bounding box center [649, 220] width 1298 height 441
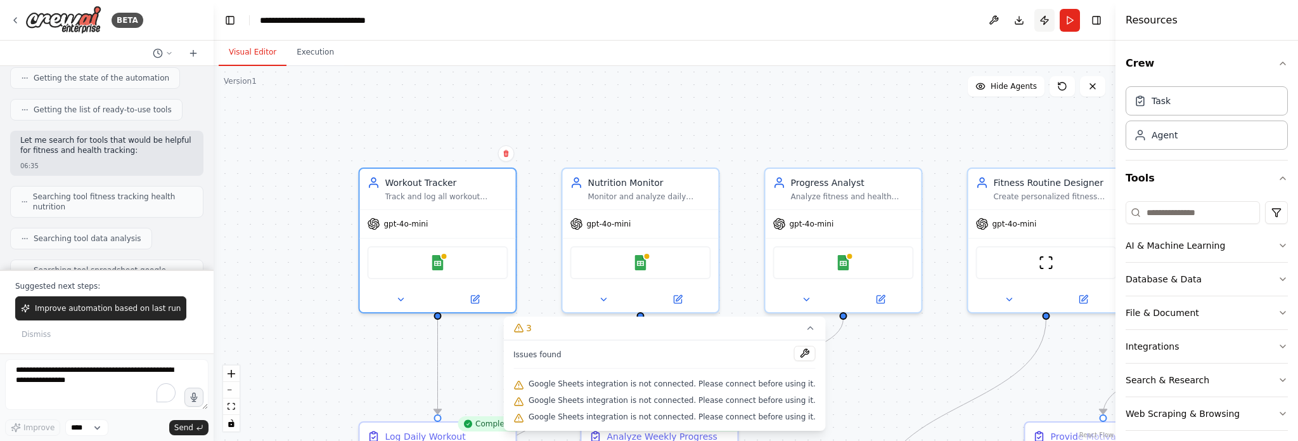
click at [1048, 18] on button "Publish" at bounding box center [1045, 20] width 20 height 23
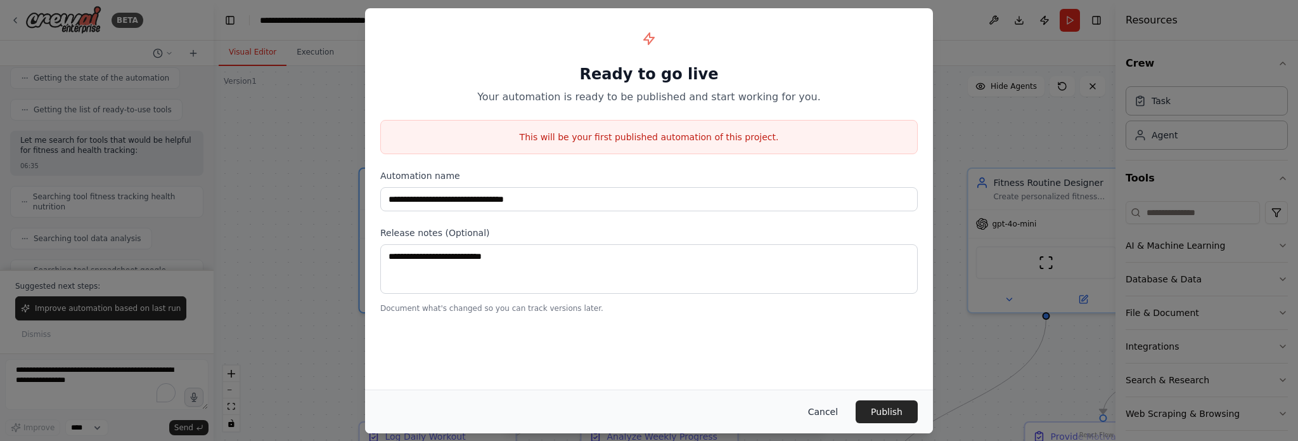
click at [822, 411] on button "Cancel" at bounding box center [823, 411] width 50 height 23
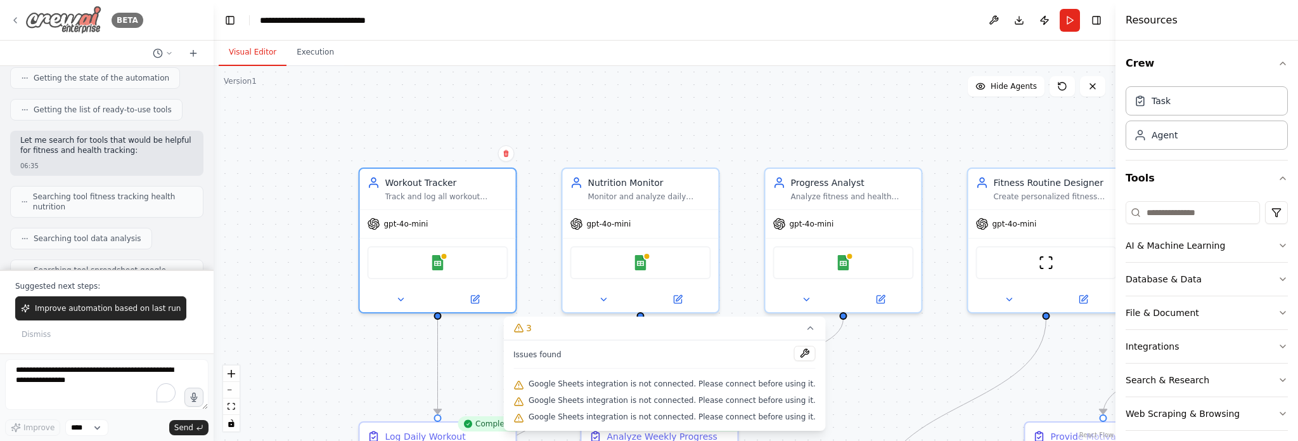
click at [11, 19] on icon at bounding box center [15, 20] width 10 height 10
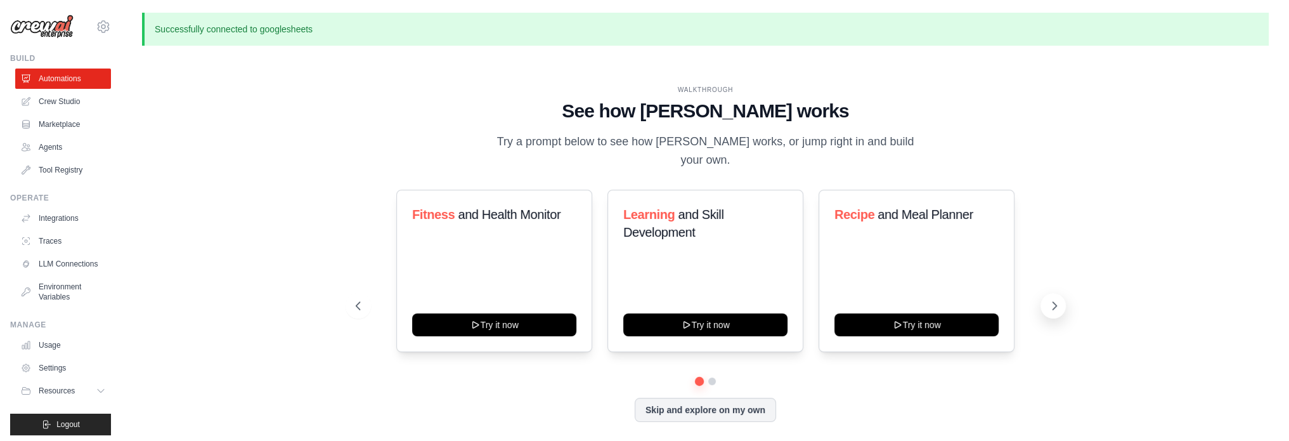
click at [1052, 308] on icon at bounding box center [1054, 305] width 13 height 13
click at [68, 172] on link "Tool Registry" at bounding box center [64, 170] width 96 height 20
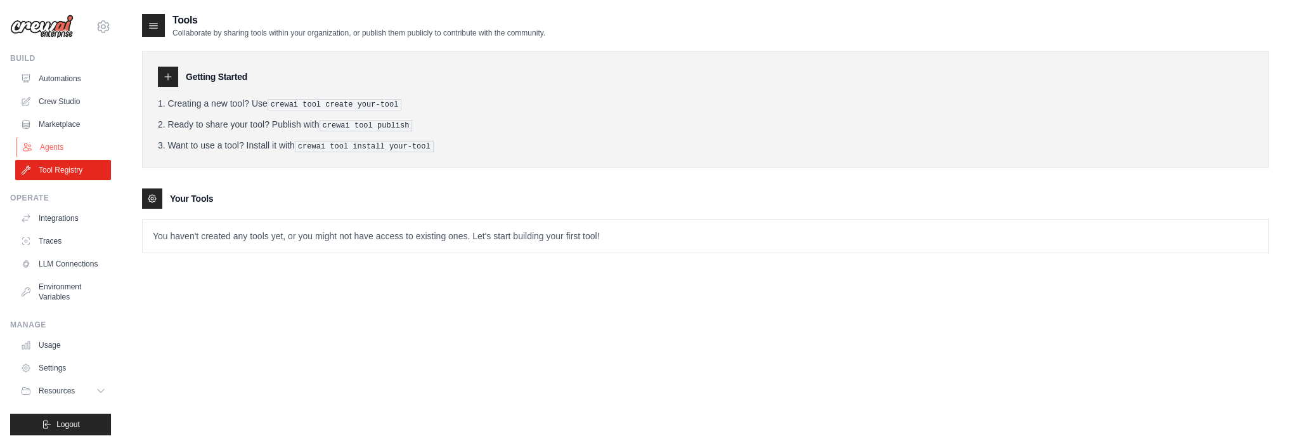
click at [71, 146] on link "Agents" at bounding box center [64, 147] width 96 height 20
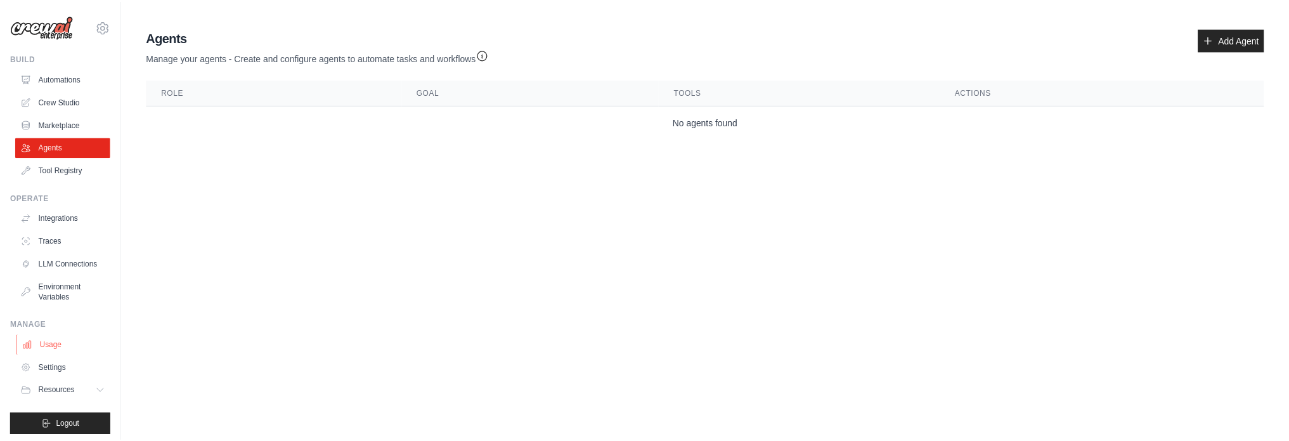
scroll to position [14, 0]
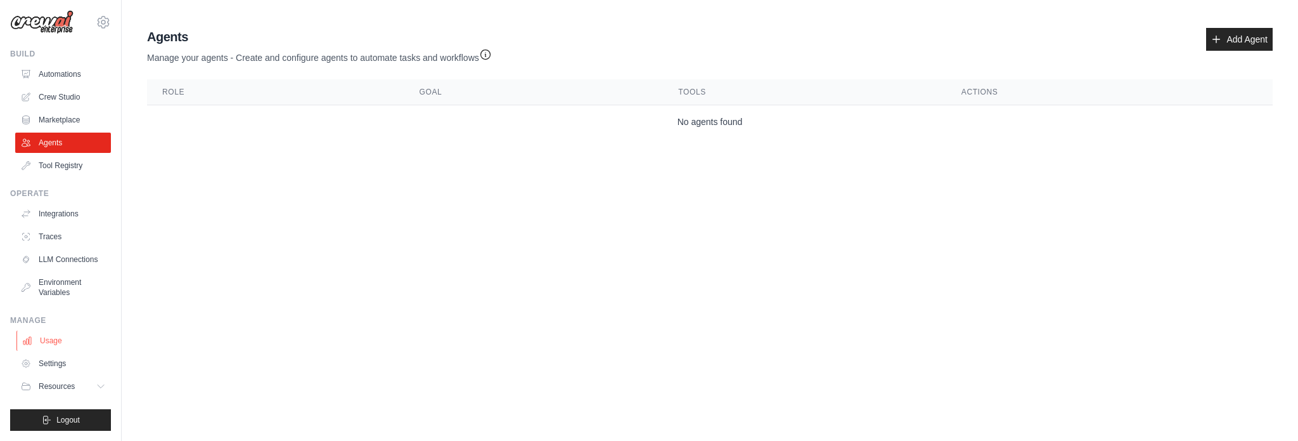
click at [70, 333] on link "Usage" at bounding box center [64, 340] width 96 height 20
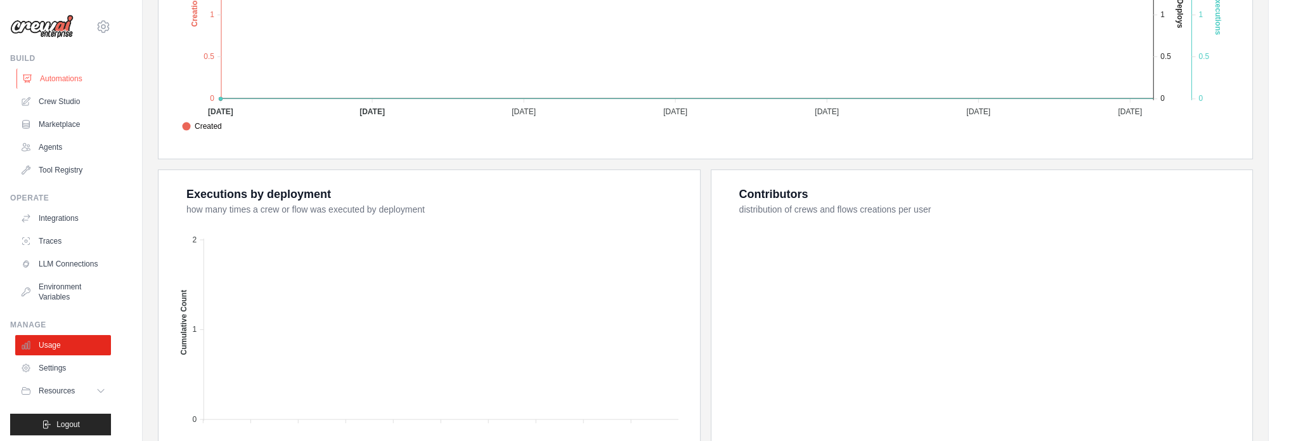
click at [60, 75] on link "Automations" at bounding box center [64, 78] width 96 height 20
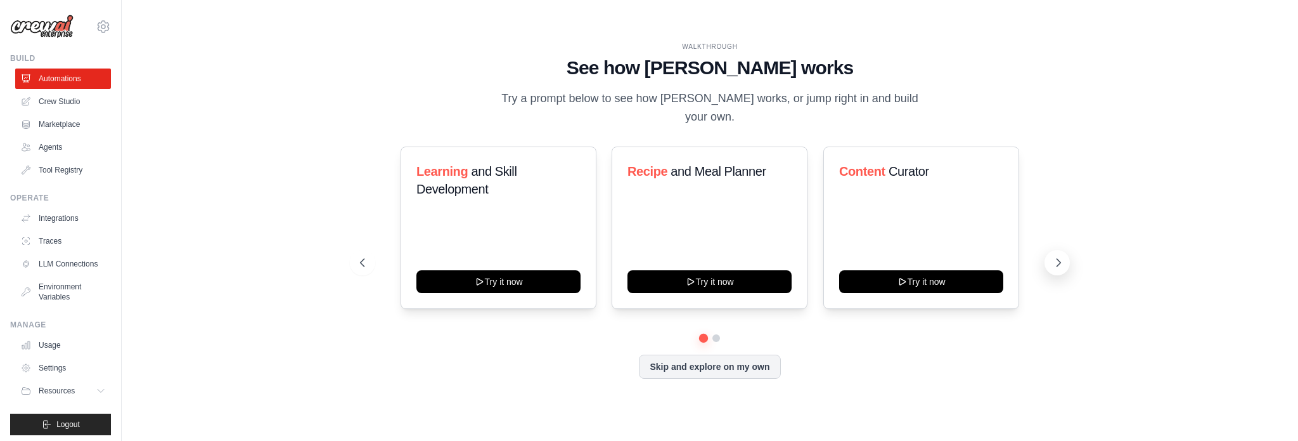
click at [1066, 259] on button at bounding box center [1057, 262] width 25 height 25
click at [1060, 262] on icon at bounding box center [1058, 262] width 13 height 13
click at [354, 266] on button at bounding box center [362, 262] width 25 height 25
click at [1072, 266] on div "WALKTHROUGH See how CrewAI works Try a prompt below to see how CrewAI works, or…" at bounding box center [710, 221] width 730 height 358
click at [1056, 260] on icon at bounding box center [1058, 262] width 13 height 13
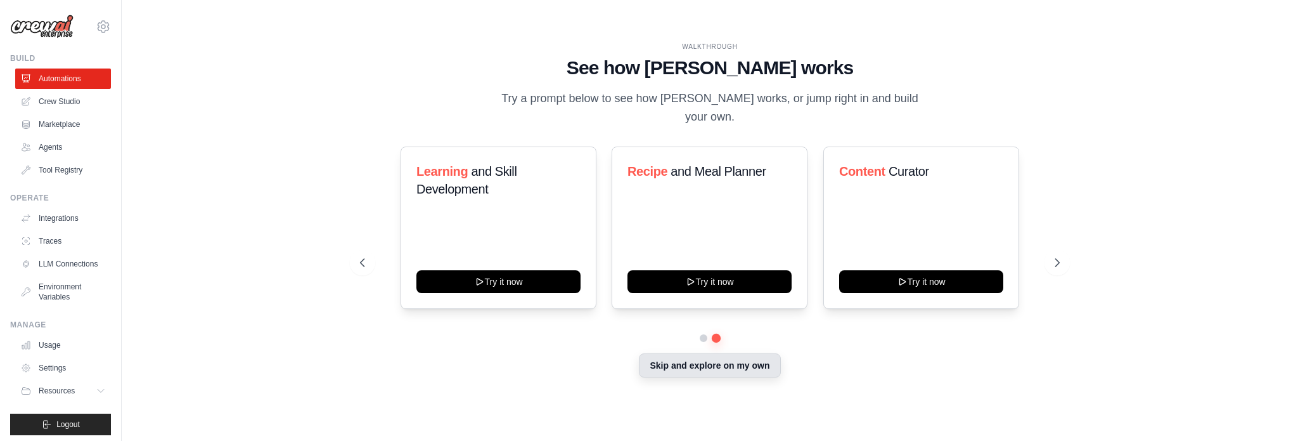
click at [731, 368] on button "Skip and explore on my own" at bounding box center [709, 365] width 141 height 24
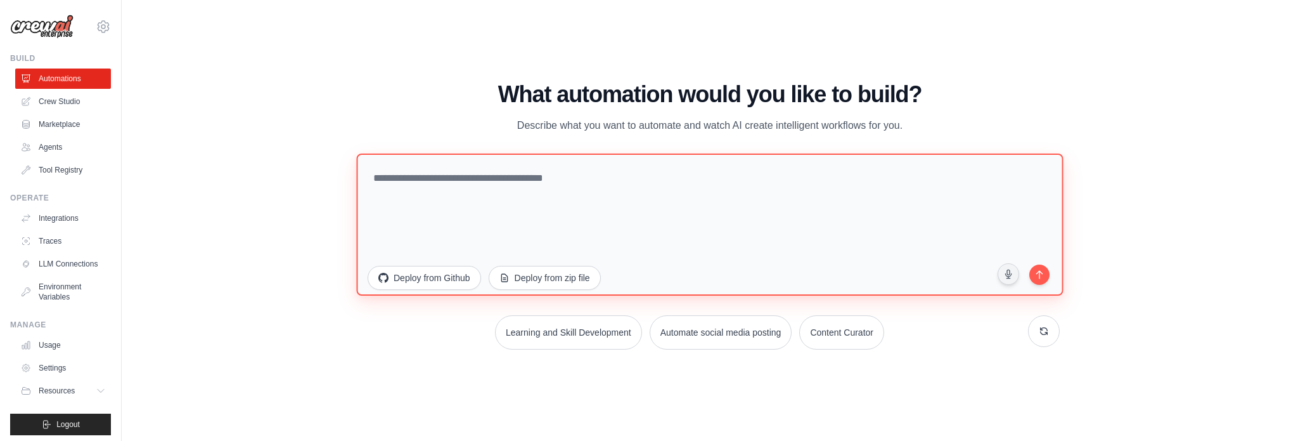
click at [613, 218] on textarea at bounding box center [709, 224] width 707 height 142
type textarea "**********"
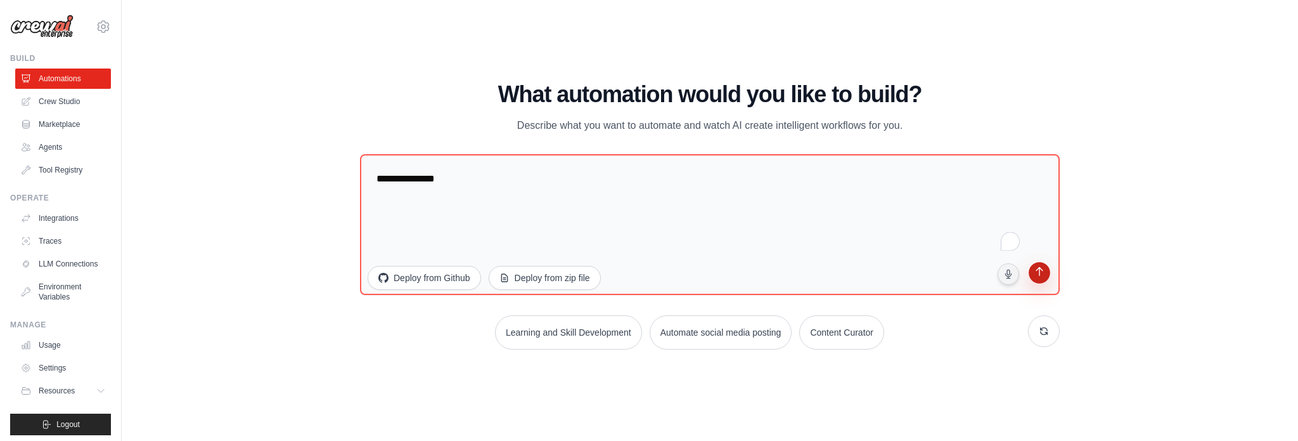
click at [1039, 272] on icon "submit" at bounding box center [1039, 272] width 7 height 9
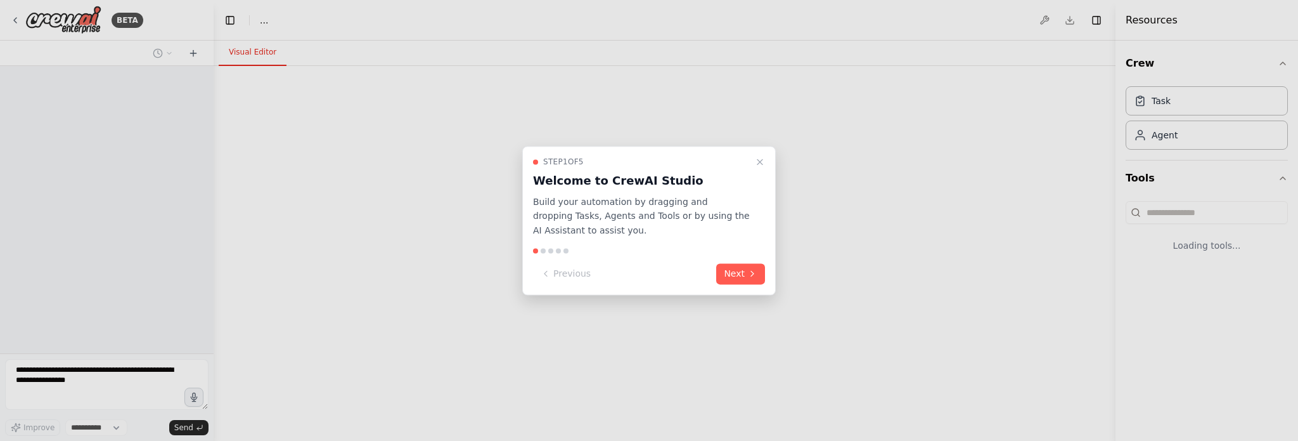
select select "****"
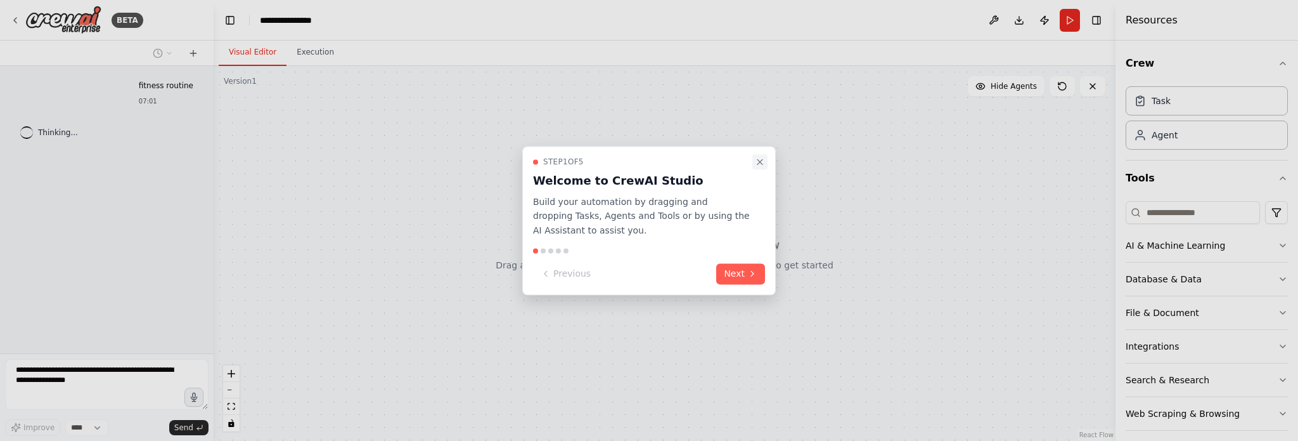
click at [761, 162] on icon "Close walkthrough" at bounding box center [760, 162] width 10 height 10
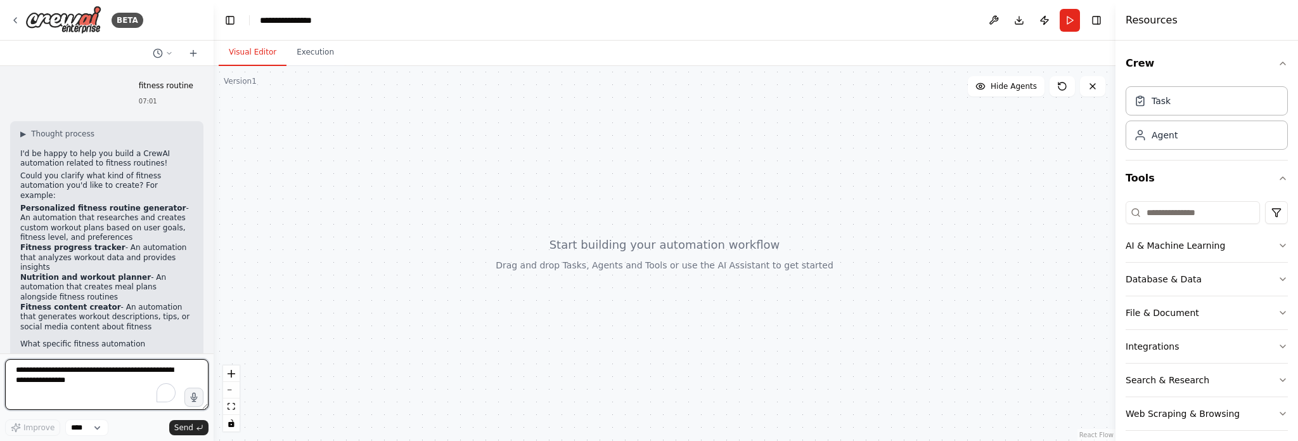
scroll to position [15, 0]
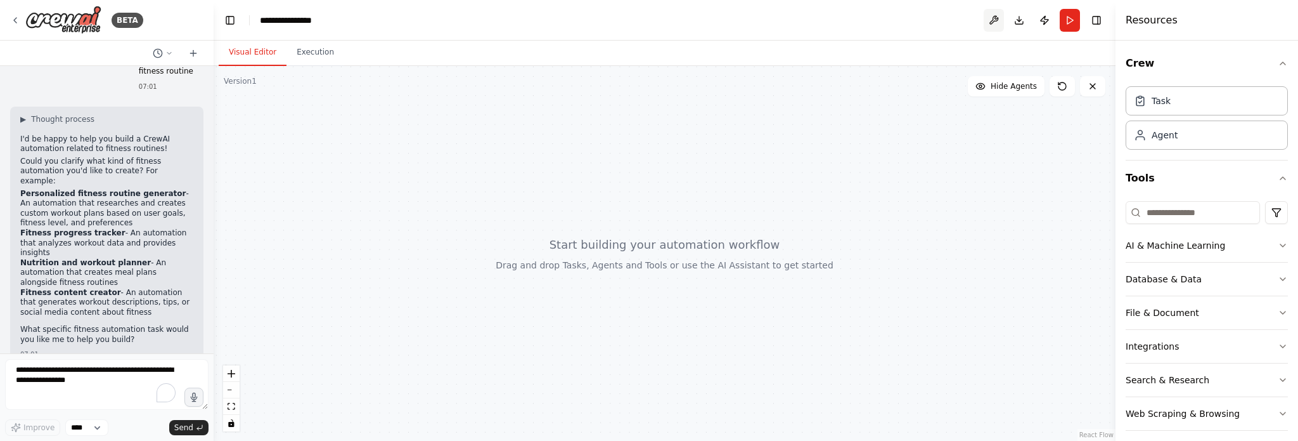
click at [996, 18] on button at bounding box center [994, 20] width 20 height 23
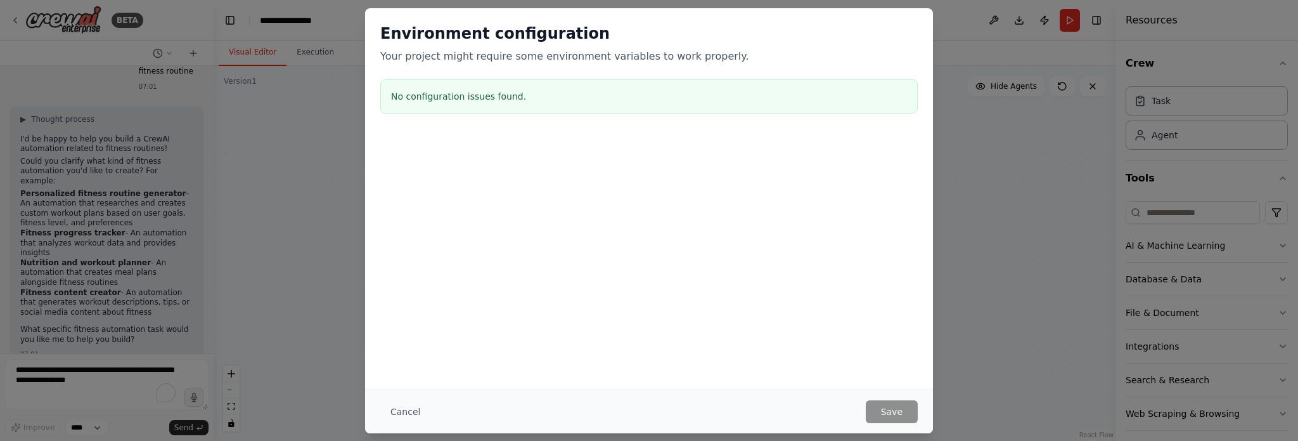
click at [971, 108] on div "Environment configuration Your project might require some environment variables…" at bounding box center [649, 220] width 1298 height 441
drag, startPoint x: 419, startPoint y: 411, endPoint x: 427, endPoint y: 410, distance: 8.5
click at [419, 411] on button "Cancel" at bounding box center [405, 411] width 50 height 23
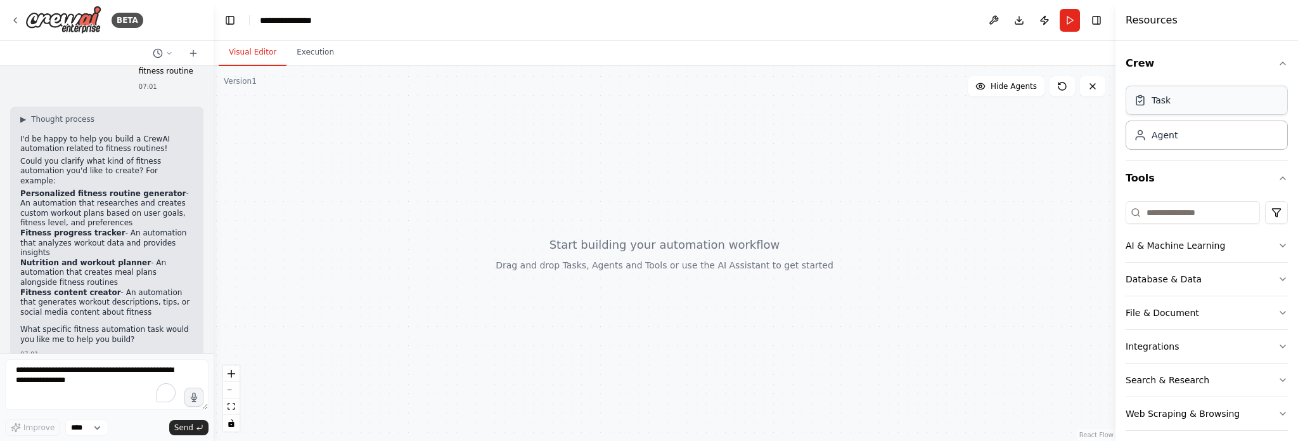
click at [1172, 94] on div "Task" at bounding box center [1207, 100] width 162 height 29
click at [1164, 108] on div "Task" at bounding box center [1207, 100] width 162 height 29
click at [1160, 138] on div "Agent" at bounding box center [1165, 134] width 26 height 13
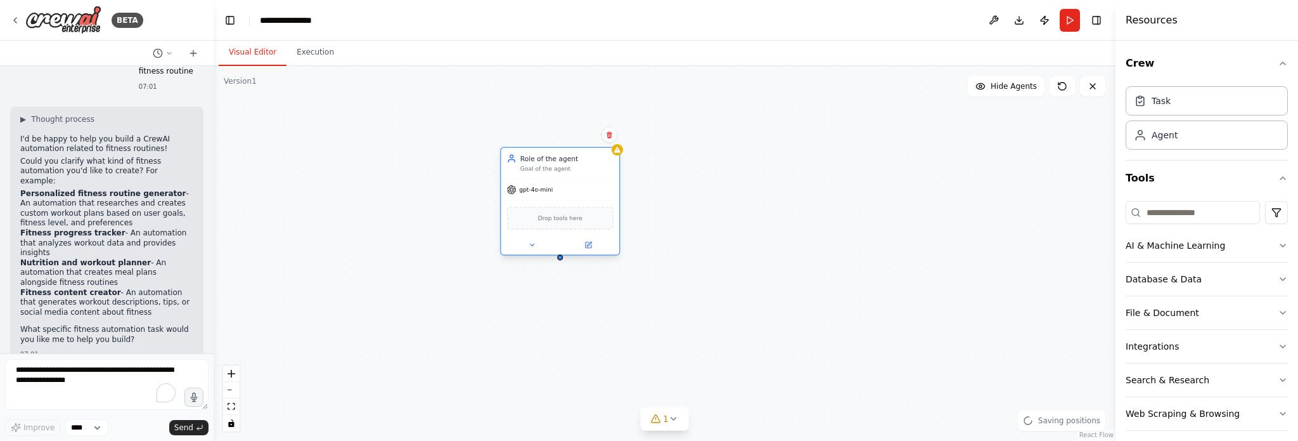
drag, startPoint x: 1071, startPoint y: 190, endPoint x: 530, endPoint y: 163, distance: 541.5
click at [530, 163] on div "Role of the agent Goal of the agent" at bounding box center [566, 162] width 93 height 19
click at [81, 386] on textarea "To enrich screen reader interactions, please activate Accessibility in Grammarl…" at bounding box center [106, 384] width 203 height 51
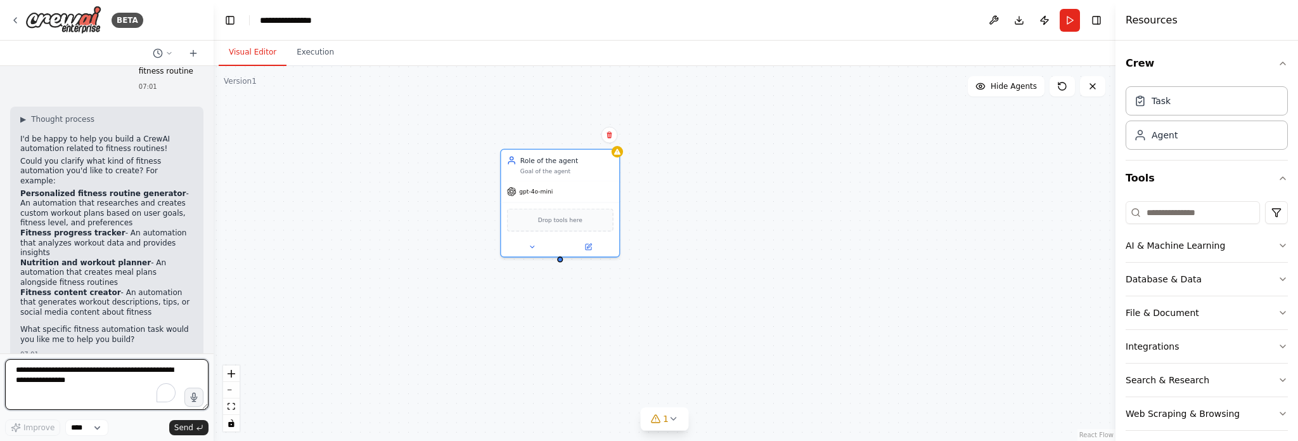
drag, startPoint x: 79, startPoint y: 384, endPoint x: 28, endPoint y: 371, distance: 52.4
click at [28, 371] on textarea "To enrich screen reader interactions, please activate Accessibility in Grammarl…" at bounding box center [106, 384] width 203 height 51
type textarea "**********"
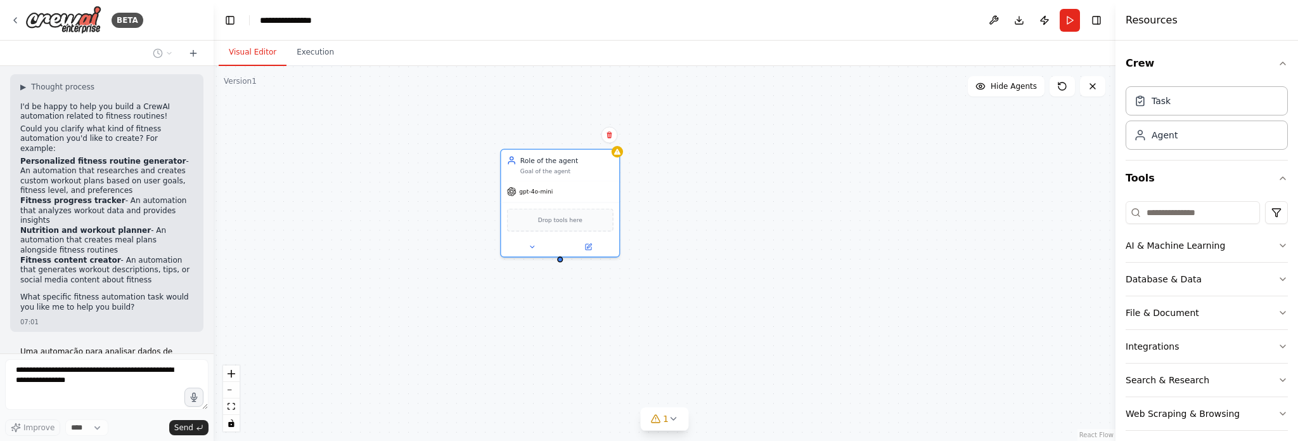
scroll to position [102, 0]
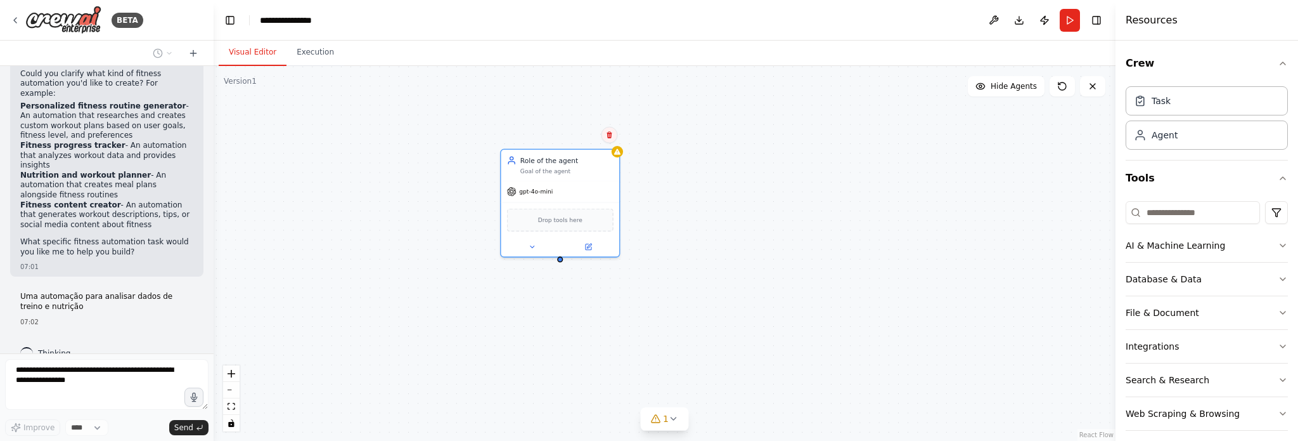
click at [610, 133] on icon at bounding box center [609, 134] width 5 height 7
click at [568, 134] on button "Confirm" at bounding box center [573, 134] width 45 height 15
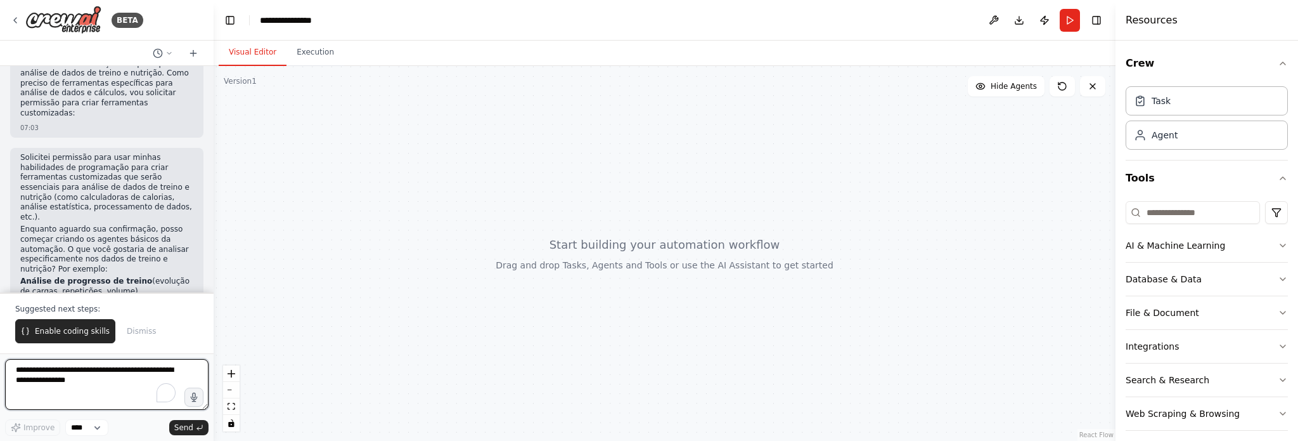
scroll to position [692, 0]
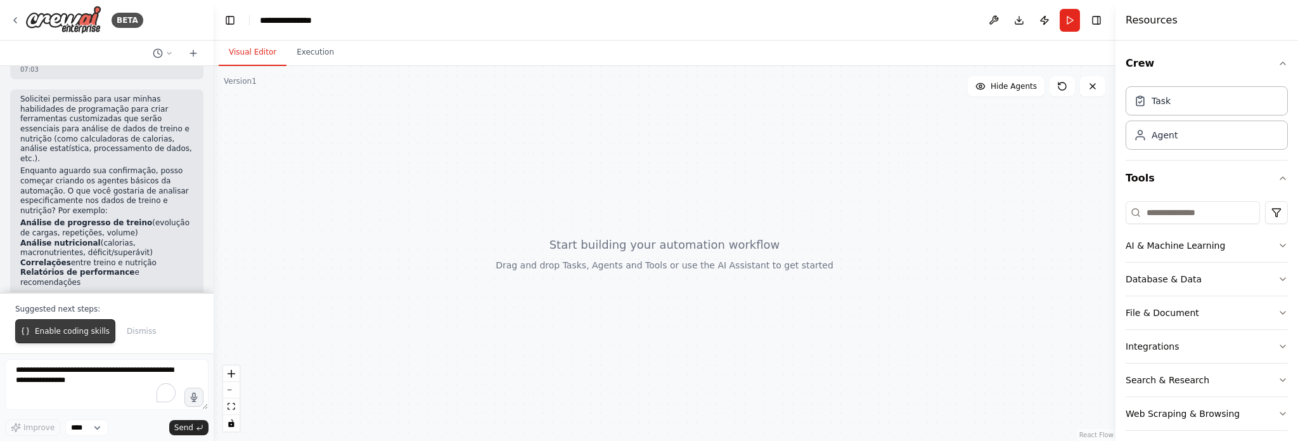
click at [68, 330] on span "Enable coding skills" at bounding box center [72, 331] width 75 height 10
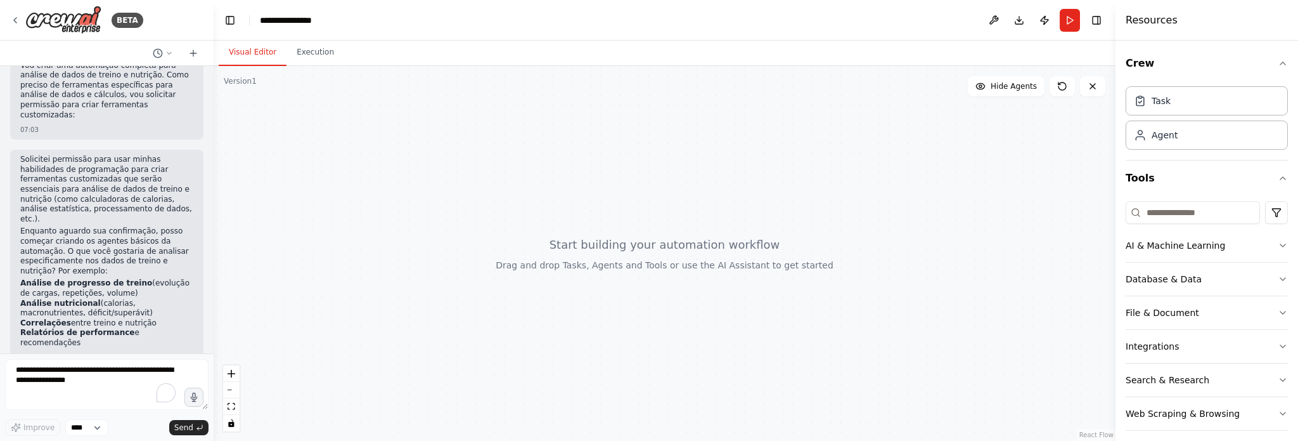
scroll to position [665, 0]
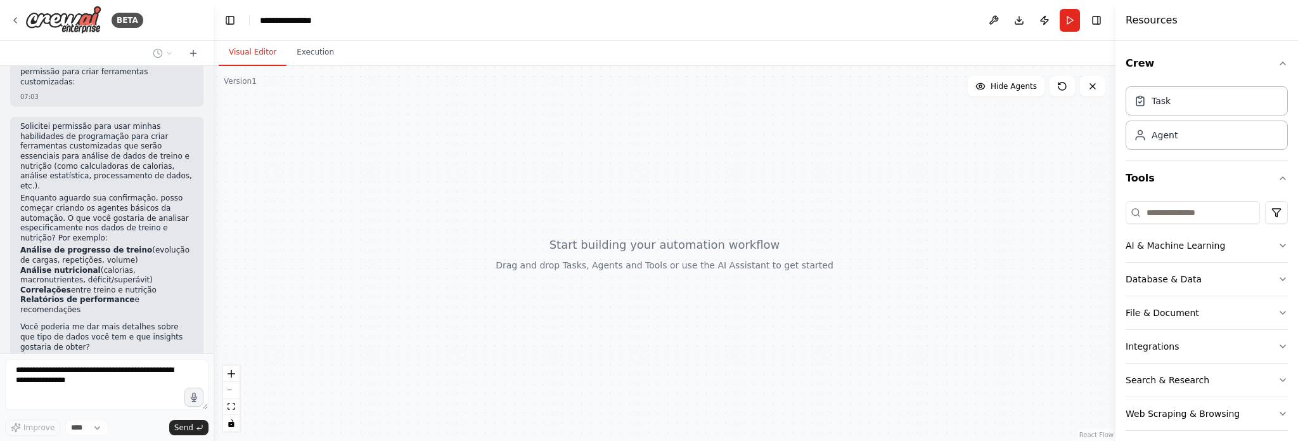
drag, startPoint x: 22, startPoint y: 197, endPoint x: 179, endPoint y: 248, distance: 164.6
click at [179, 248] on ul "Análise de progresso de treino (evolução de cargas, repetições, volume) Análise…" at bounding box center [106, 279] width 173 height 69
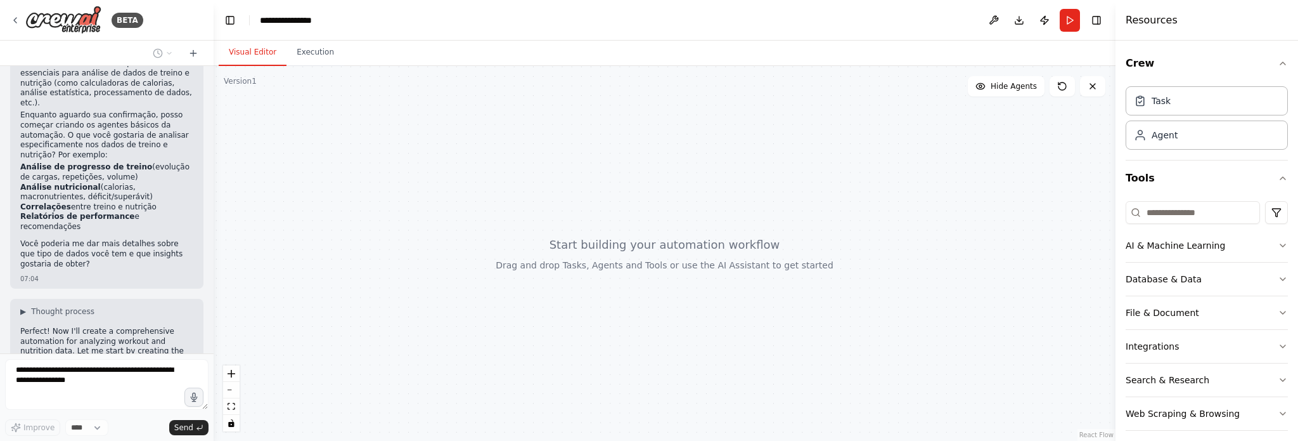
scroll to position [746, 0]
click at [22, 309] on span "▶" at bounding box center [23, 314] width 6 height 10
click at [22, 309] on span "▼" at bounding box center [23, 314] width 6 height 10
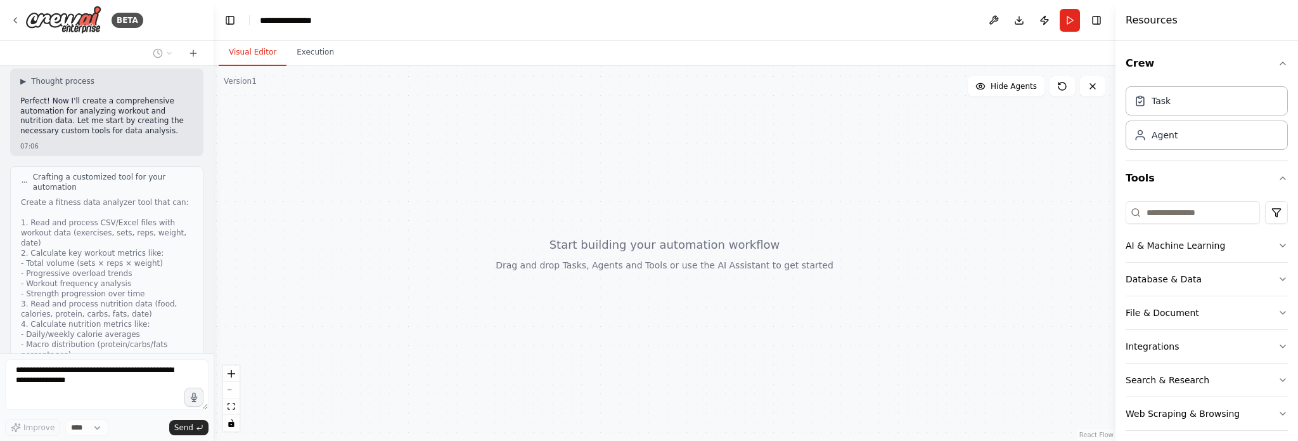
scroll to position [1063, 0]
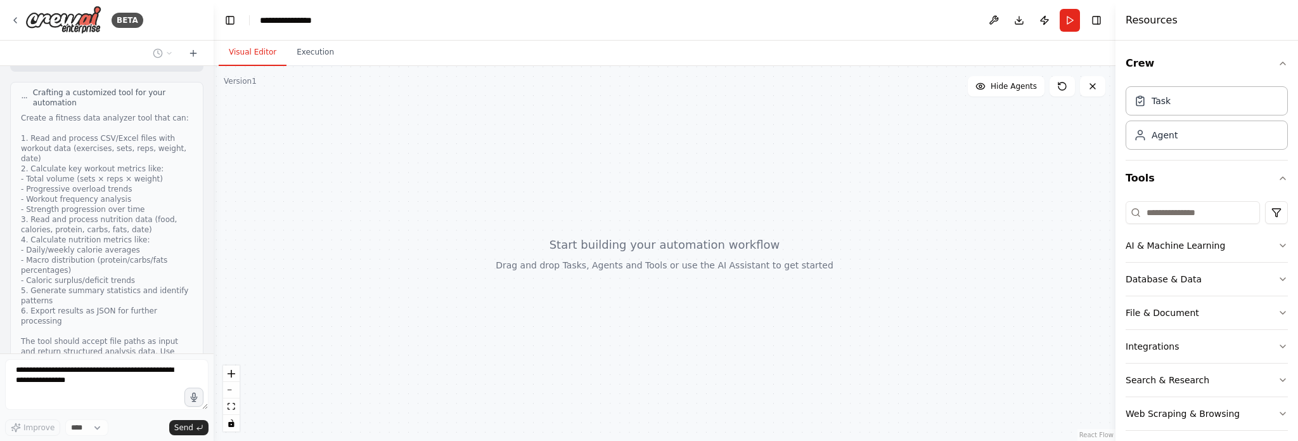
click at [63, 409] on span "Thinking..." at bounding box center [58, 414] width 40 height 10
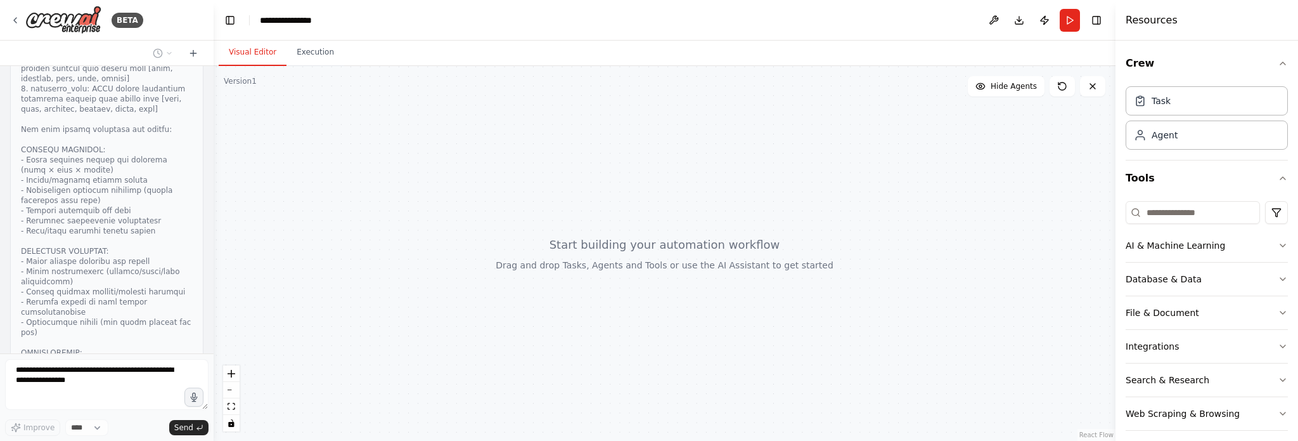
scroll to position [1600, 0]
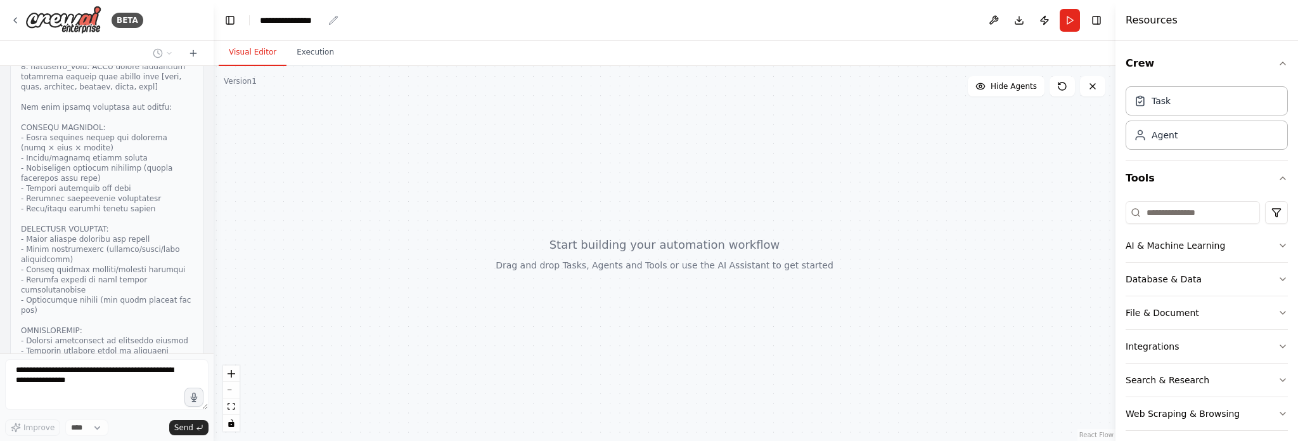
click at [307, 20] on div "**********" at bounding box center [291, 20] width 63 height 13
click at [321, 22] on div "**********" at bounding box center [307, 20] width 95 height 13
click at [294, 17] on div "**********" at bounding box center [307, 20] width 95 height 13
click at [287, 20] on div "**********" at bounding box center [307, 20] width 95 height 13
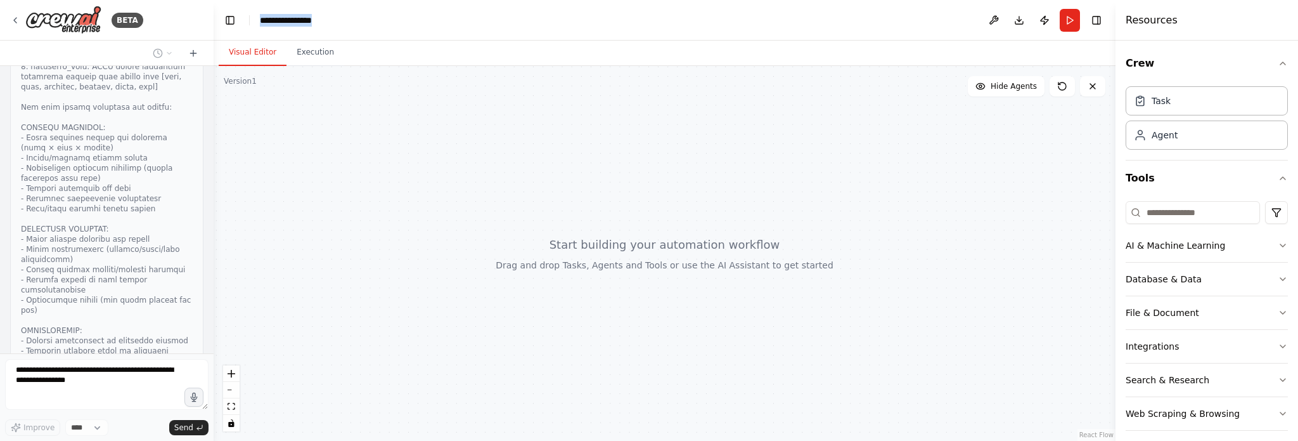
click at [287, 20] on div "**********" at bounding box center [307, 20] width 95 height 13
click at [336, 18] on div "**********" at bounding box center [307, 20] width 95 height 13
click at [323, 22] on div "**********" at bounding box center [307, 20] width 95 height 13
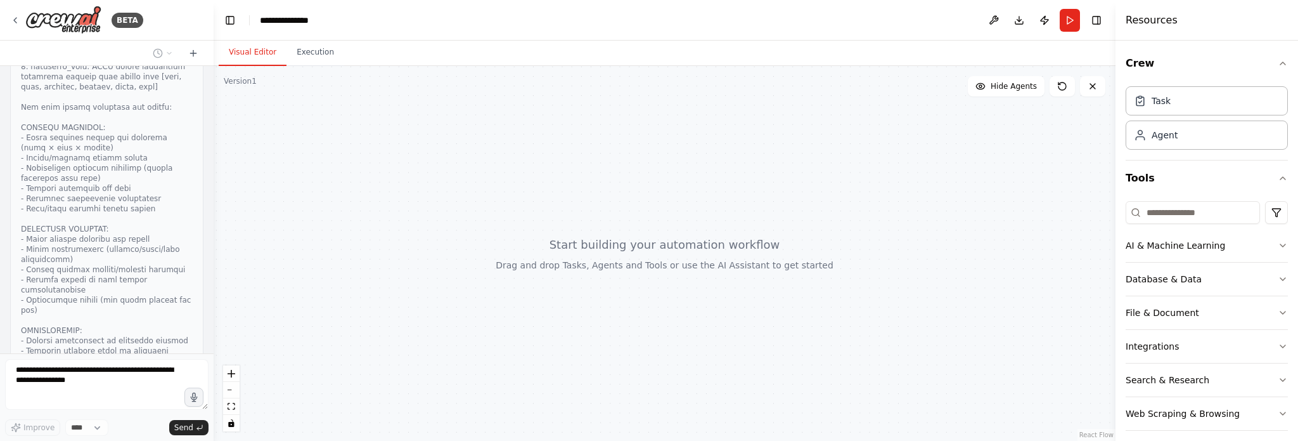
click at [354, 126] on div at bounding box center [665, 253] width 902 height 375
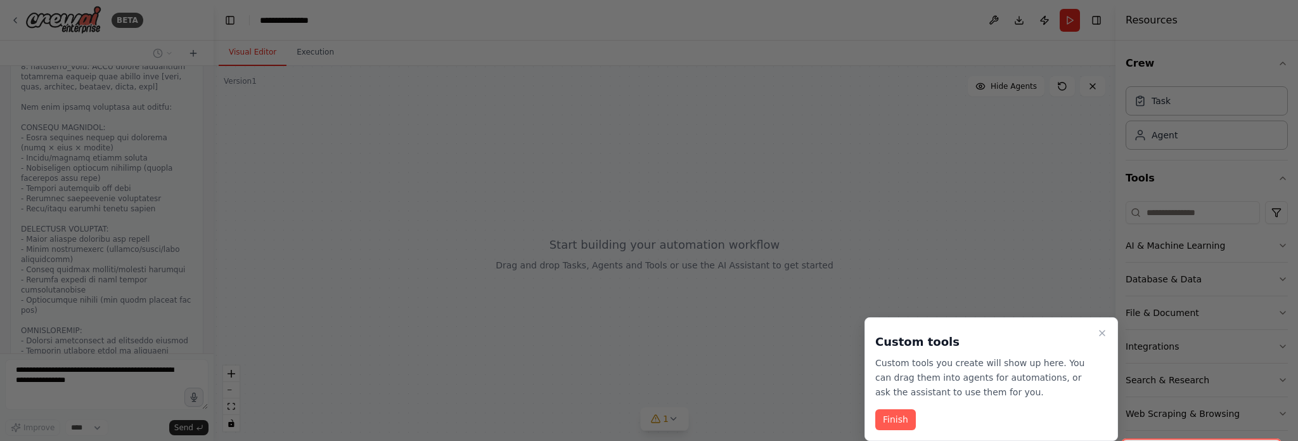
scroll to position [2280, 0]
click at [897, 415] on button "Finish" at bounding box center [895, 419] width 41 height 21
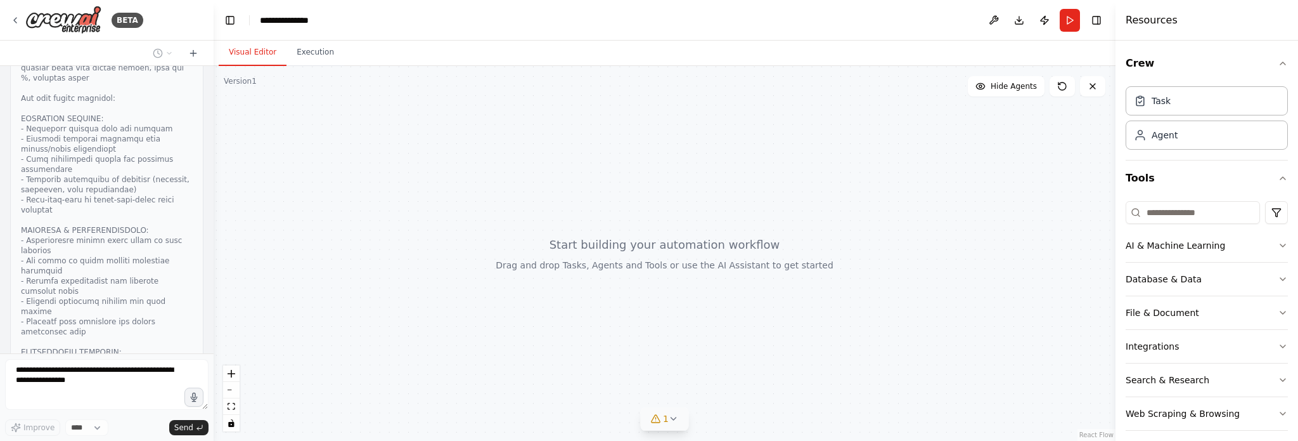
click at [659, 417] on icon at bounding box center [655, 419] width 8 height 8
click at [727, 391] on button at bounding box center [736, 385] width 22 height 15
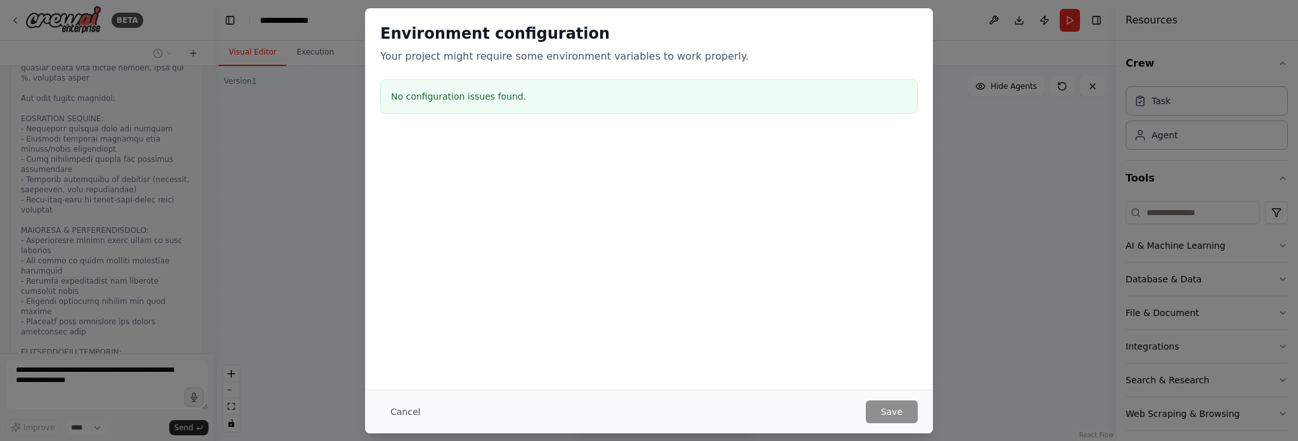
click at [943, 50] on div "Environment configuration Your project might require some environment variables…" at bounding box center [649, 220] width 1298 height 441
click at [400, 414] on button "Cancel" at bounding box center [405, 411] width 50 height 23
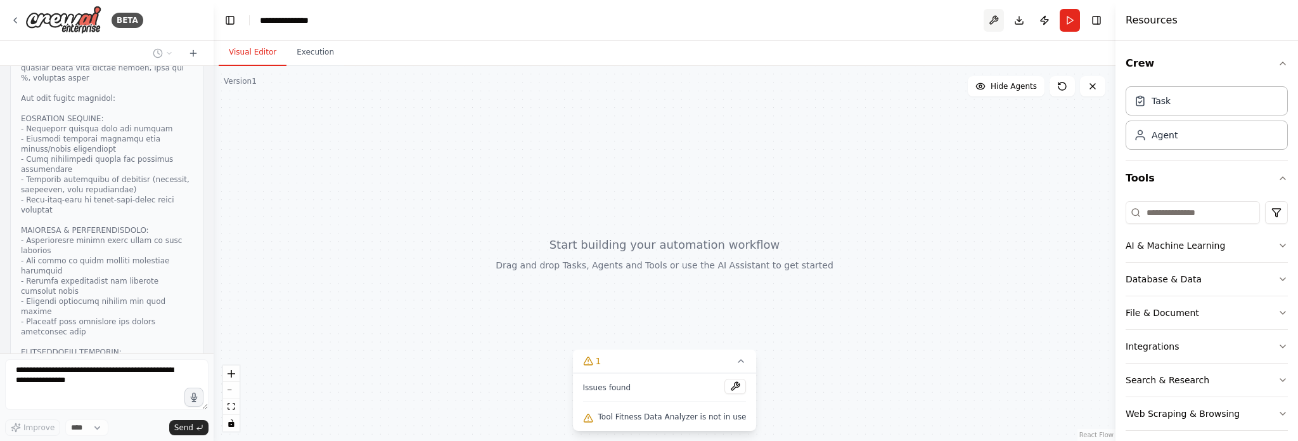
click at [994, 19] on button at bounding box center [994, 20] width 20 height 23
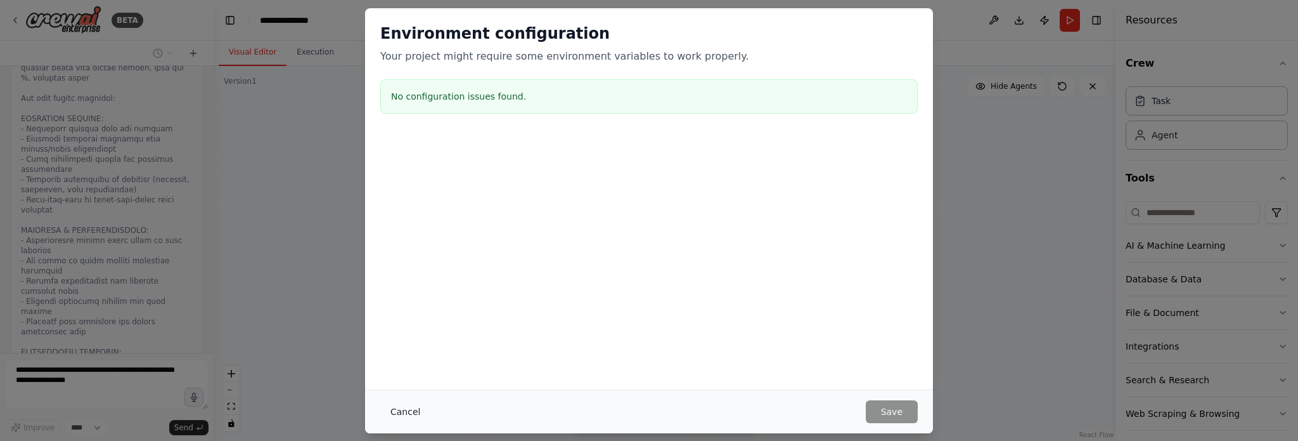
click at [391, 410] on button "Cancel" at bounding box center [405, 411] width 50 height 23
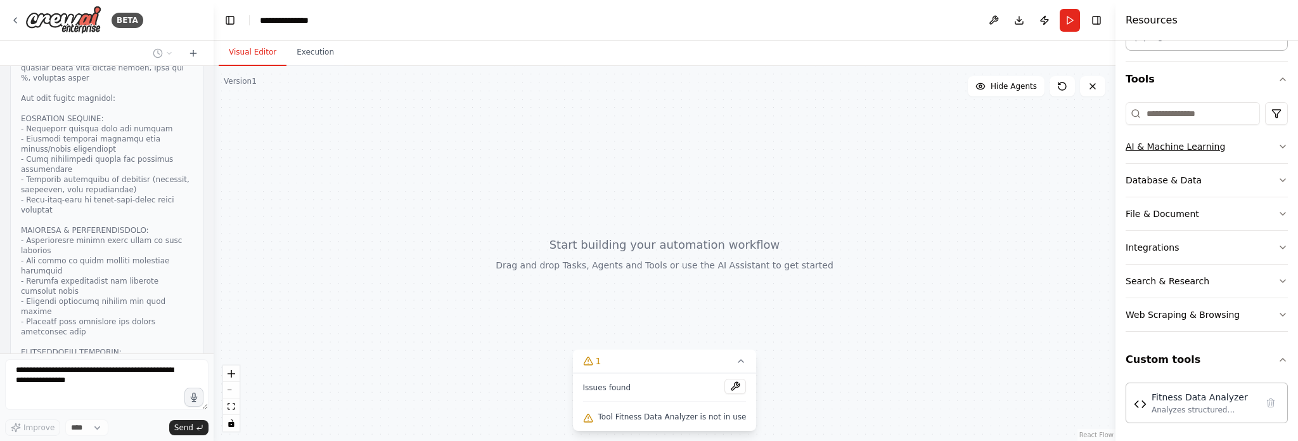
scroll to position [100, 0]
click at [1254, 205] on button "File & Document" at bounding box center [1207, 213] width 162 height 33
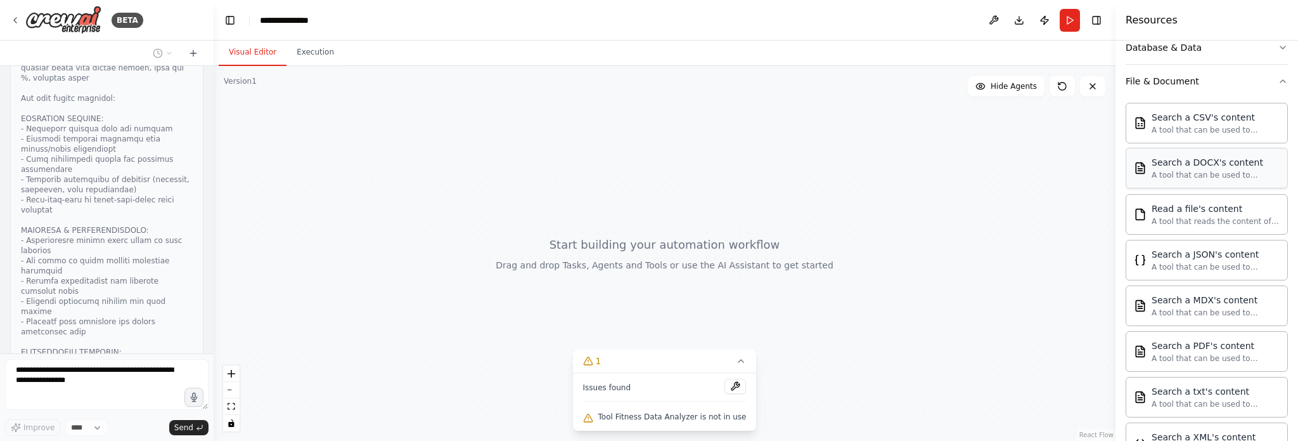
scroll to position [163, 0]
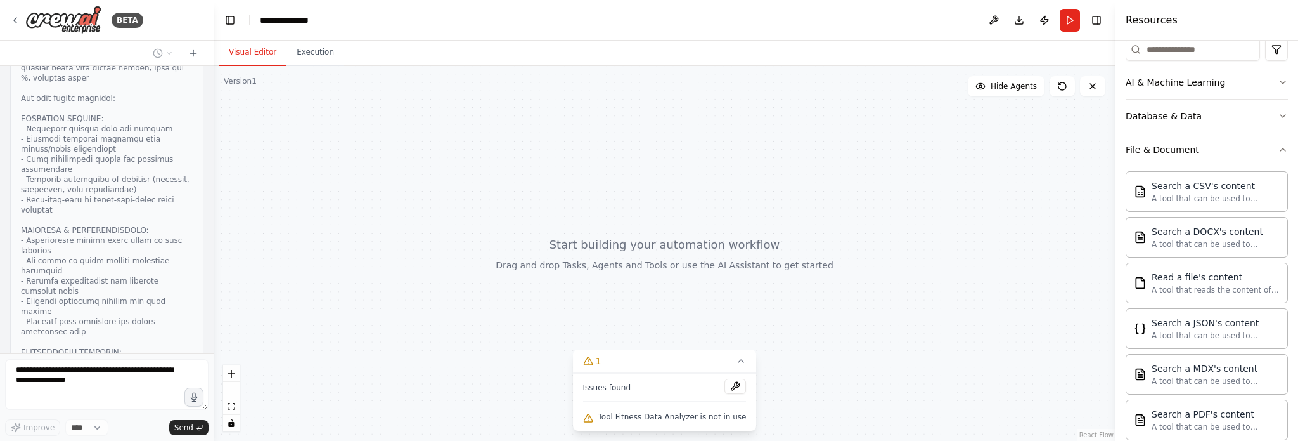
click at [1278, 150] on icon "button" at bounding box center [1283, 150] width 10 height 10
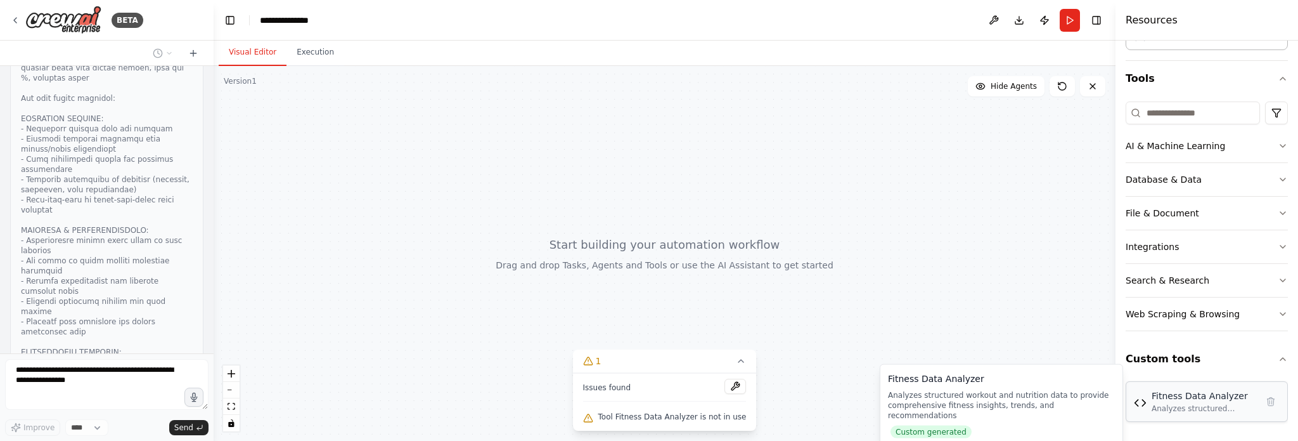
click at [1199, 398] on div "Fitness Data Analyzer" at bounding box center [1204, 395] width 105 height 13
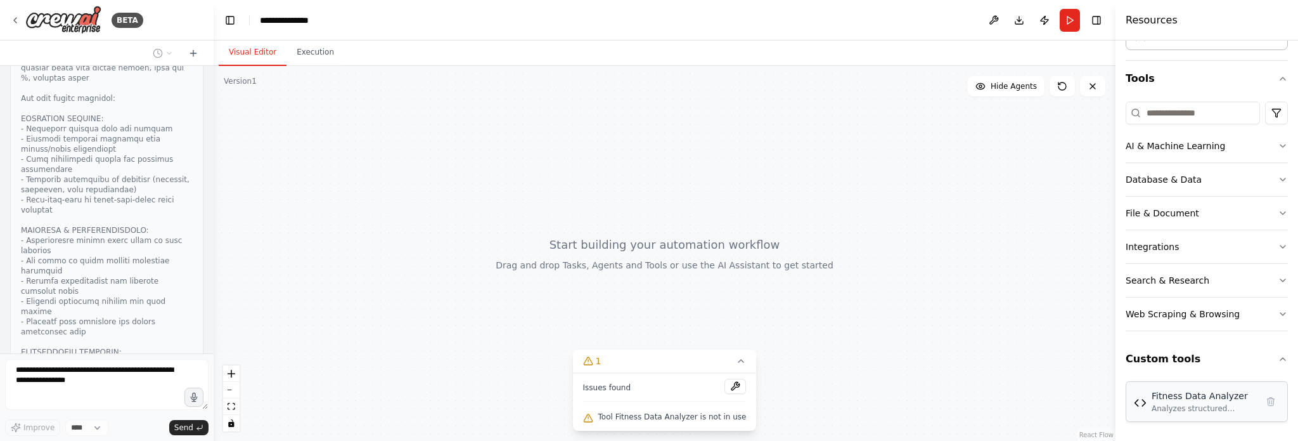
click at [1139, 407] on div "Fitness Data Analyzer Analyzes structured workout and nutrition data to provide…" at bounding box center [1207, 401] width 146 height 24
click at [1150, 405] on div "Fitness Data Analyzer Analyzes structured workout and nutrition data to provide…" at bounding box center [1207, 401] width 146 height 24
click at [1189, 412] on div "Fitness Data Analyzer Analyzes structured workout and nutrition data to provide…" at bounding box center [1207, 401] width 162 height 41
click at [1211, 403] on div "Analyzes structured workout and nutrition data to provide comprehensive fitness…" at bounding box center [1204, 408] width 105 height 10
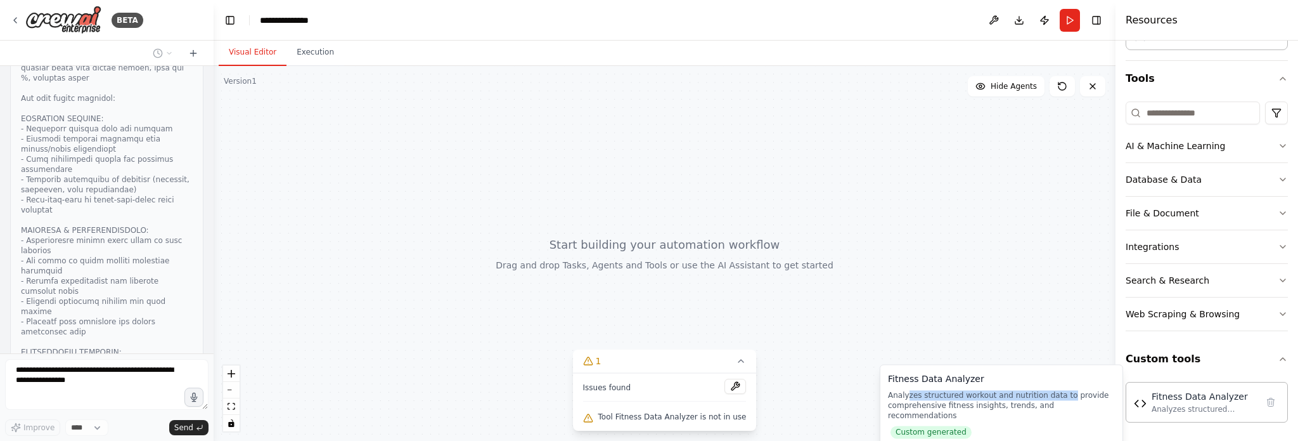
drag, startPoint x: 908, startPoint y: 393, endPoint x: 1083, endPoint y: 400, distance: 175.1
click at [1056, 398] on div "Analyzes structured workout and nutrition data to provide comprehensive fitness…" at bounding box center [1001, 405] width 227 height 30
click at [1240, 408] on div "Analyzes structured workout and nutrition data to provide comprehensive fitness…" at bounding box center [1204, 408] width 105 height 10
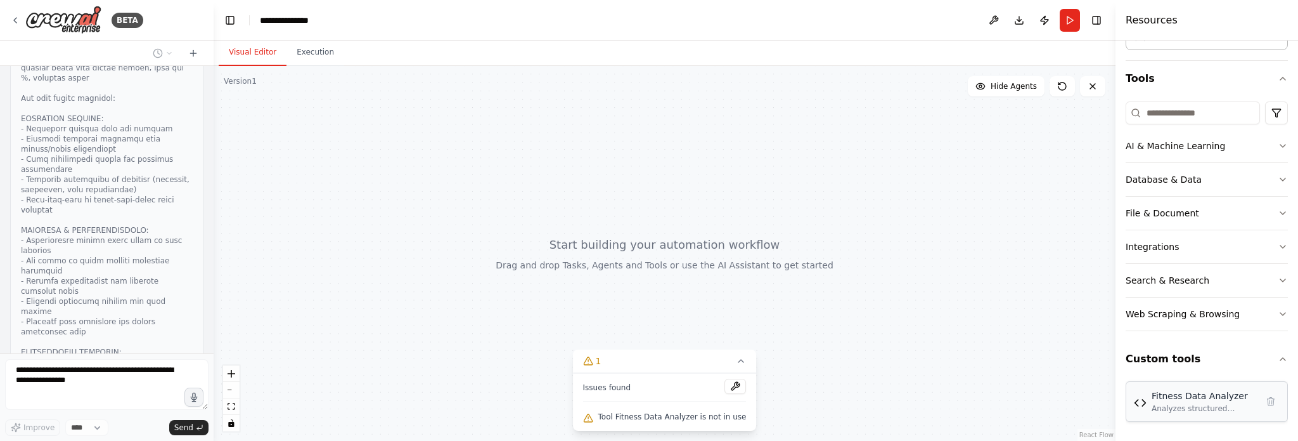
click at [1227, 406] on div "Analyzes structured workout and nutrition data to provide comprehensive fitness…" at bounding box center [1204, 408] width 105 height 10
click at [1219, 394] on div "Fitness Data Analyzer" at bounding box center [1204, 395] width 105 height 13
drag, startPoint x: 1191, startPoint y: 402, endPoint x: 1206, endPoint y: 402, distance: 15.2
click at [1191, 403] on div "Analyzes structured workout and nutrition data to provide comprehensive fitness…" at bounding box center [1204, 408] width 105 height 10
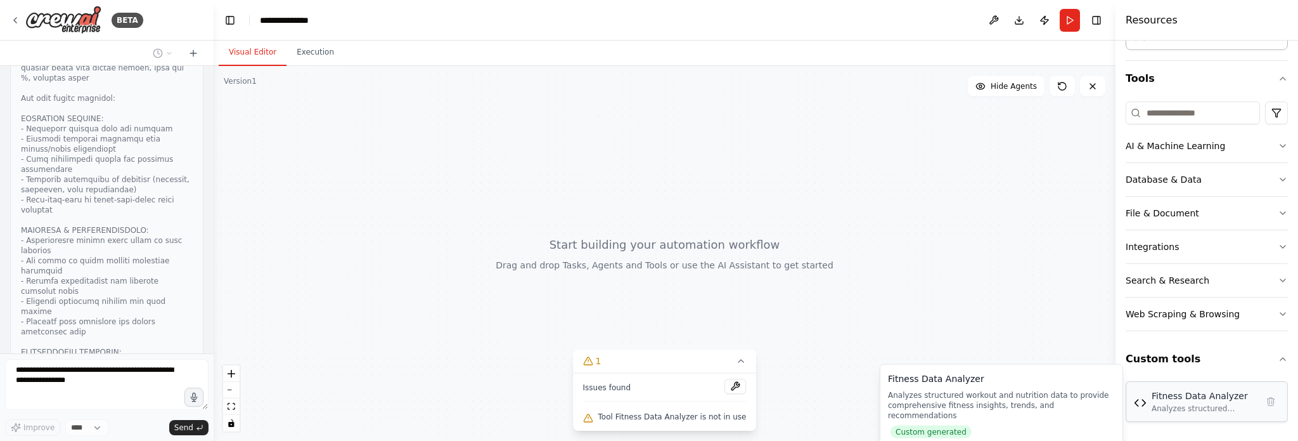
click at [1141, 401] on img at bounding box center [1140, 402] width 13 height 13
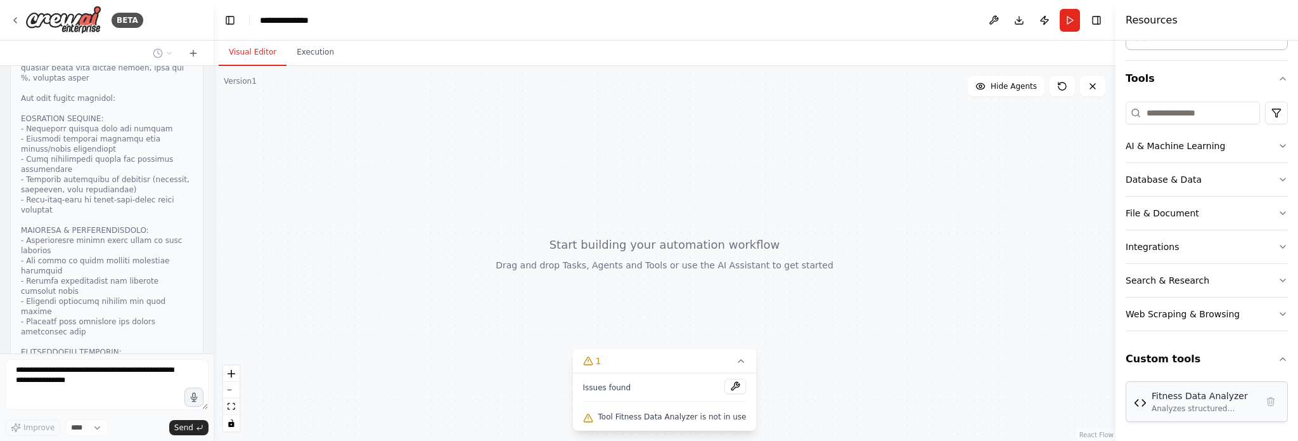
click at [1144, 405] on img at bounding box center [1140, 402] width 13 height 13
click at [1187, 398] on div "Fitness Data Analyzer" at bounding box center [1204, 395] width 105 height 13
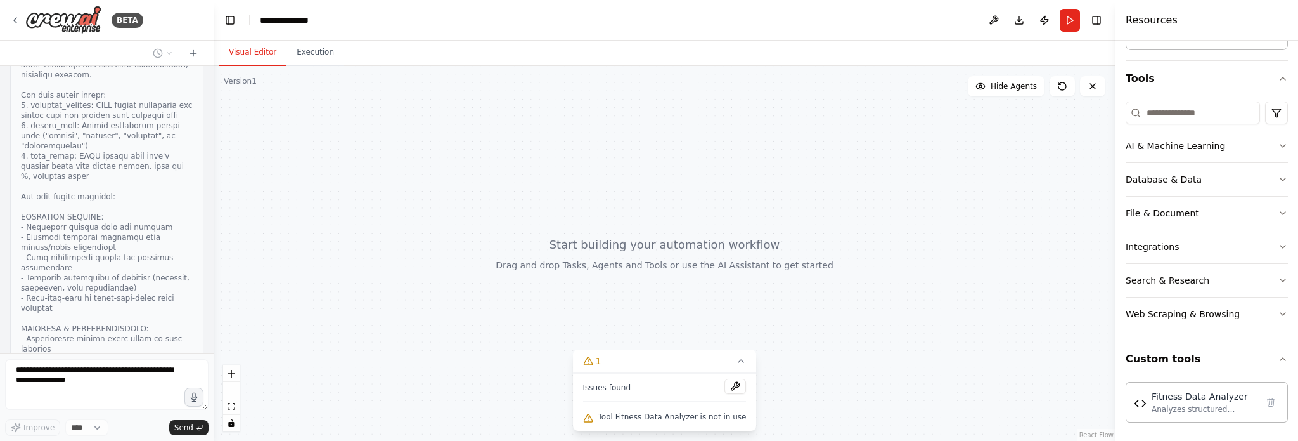
scroll to position [2280, 0]
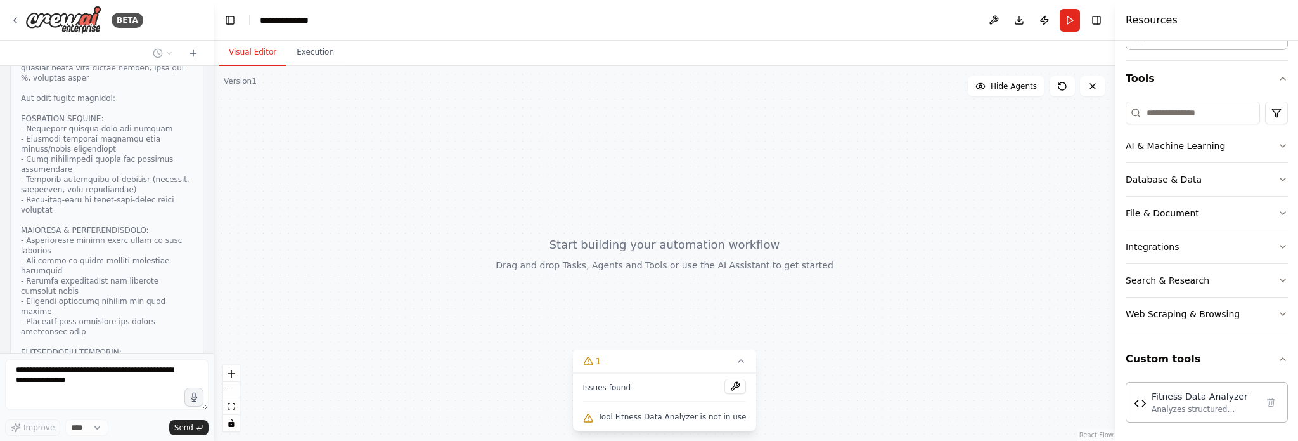
drag, startPoint x: 41, startPoint y: 333, endPoint x: 84, endPoint y: 334, distance: 42.5
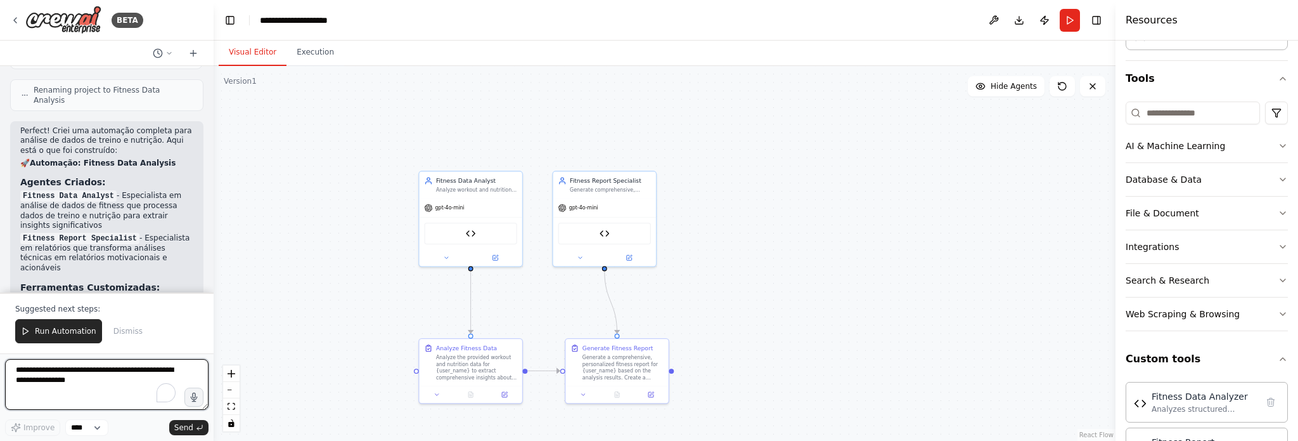
scroll to position [3252, 0]
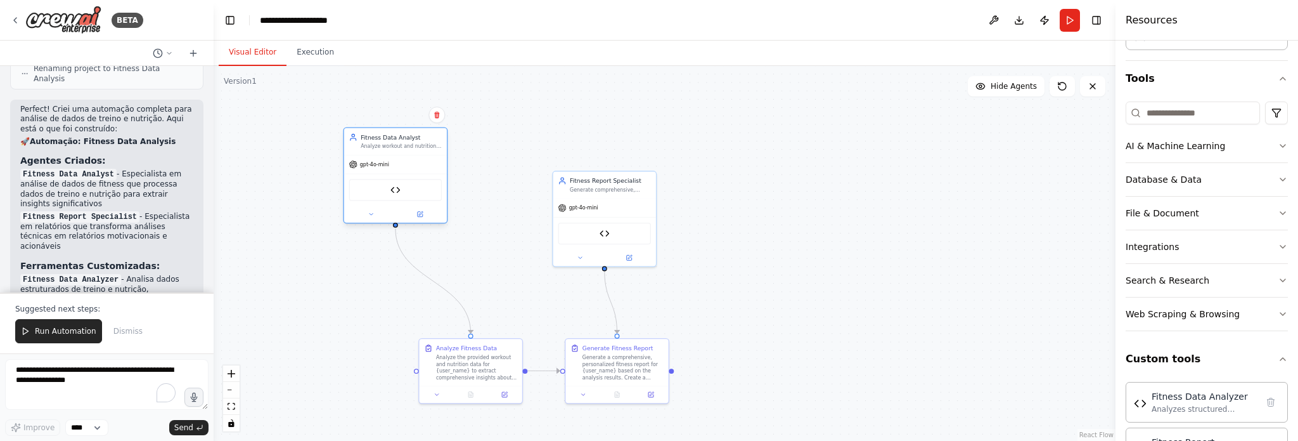
drag, startPoint x: 477, startPoint y: 193, endPoint x: 398, endPoint y: 149, distance: 90.0
click at [398, 149] on div "Fitness Data Analyst Analyze workout and nutrition data to extract meaningful i…" at bounding box center [395, 141] width 103 height 27
drag, startPoint x: 456, startPoint y: 369, endPoint x: 377, endPoint y: 314, distance: 96.2
click at [377, 314] on div "Analyze the provided workout and nutrition data for {user_name} to extract comp…" at bounding box center [401, 307] width 81 height 27
click at [396, 190] on img at bounding box center [396, 190] width 10 height 10
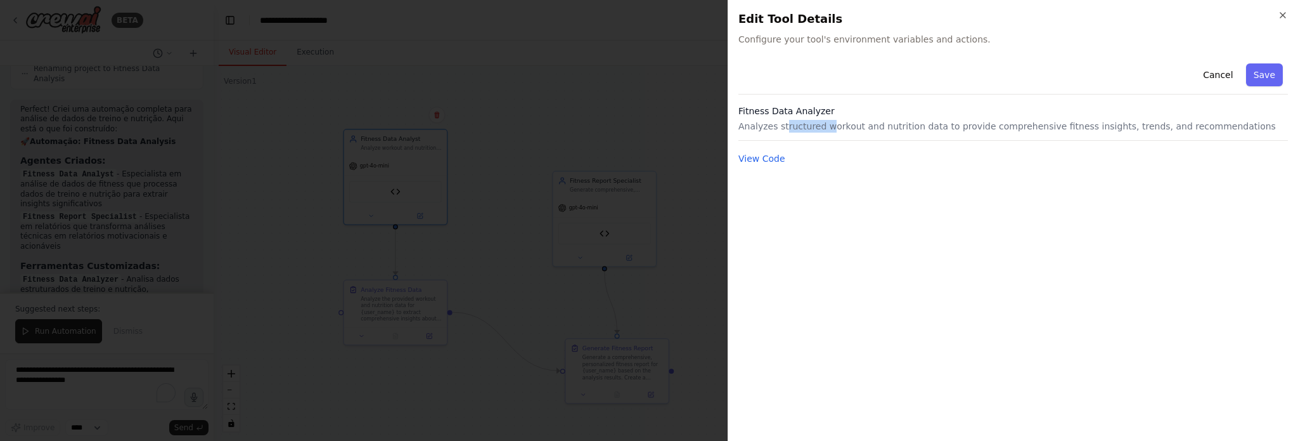
drag, startPoint x: 782, startPoint y: 131, endPoint x: 824, endPoint y: 128, distance: 41.9
click at [824, 128] on p "Analyzes structured workout and nutrition data to provide comprehensive fitness…" at bounding box center [1014, 126] width 550 height 13
click at [1282, 15] on icon "button" at bounding box center [1283, 15] width 10 height 10
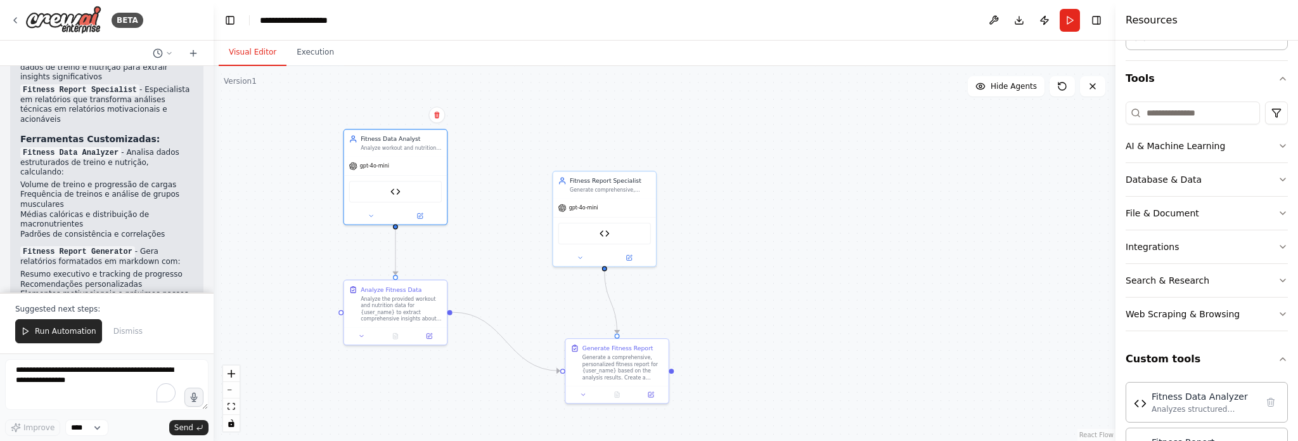
scroll to position [3442, 0]
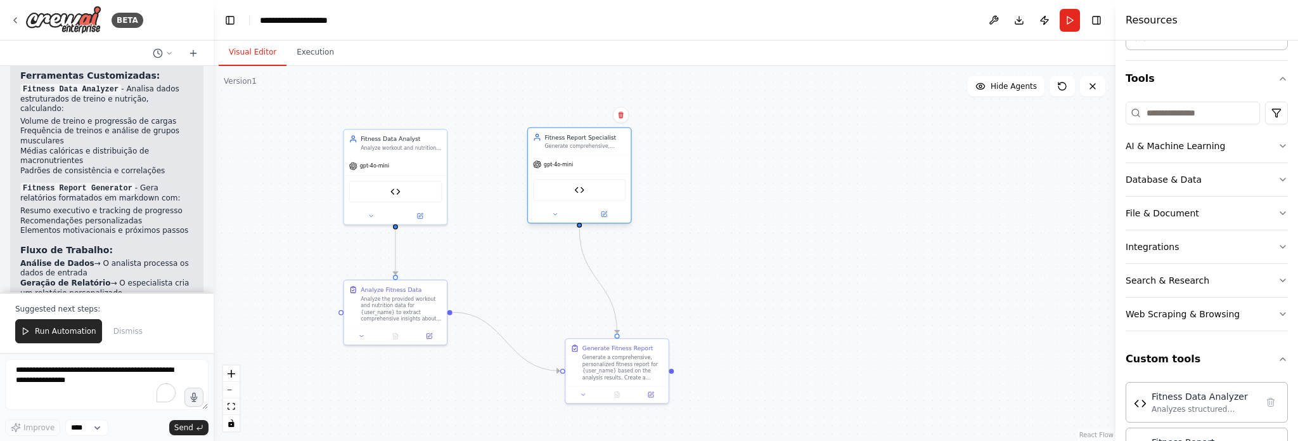
drag, startPoint x: 624, startPoint y: 207, endPoint x: 598, endPoint y: 167, distance: 47.7
click at [598, 167] on div "gpt-4o-mini" at bounding box center [579, 164] width 103 height 18
drag, startPoint x: 621, startPoint y: 370, endPoint x: 579, endPoint y: 316, distance: 68.2
click at [579, 316] on div "Generate a comprehensive, personalized fitness report for {user_name} based on …" at bounding box center [576, 315] width 81 height 27
click at [67, 331] on span "Run Automation" at bounding box center [65, 331] width 61 height 10
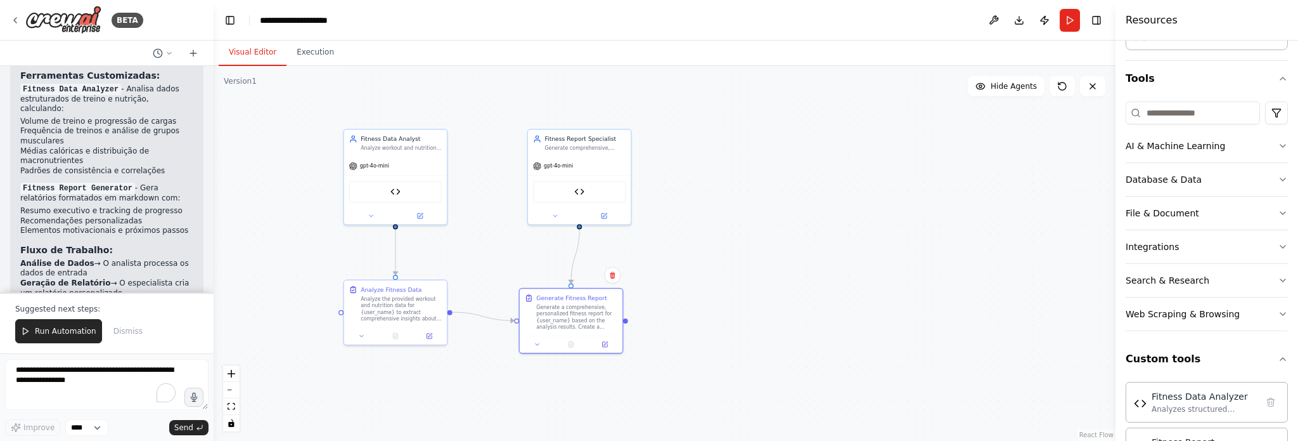
scroll to position [3382, 0]
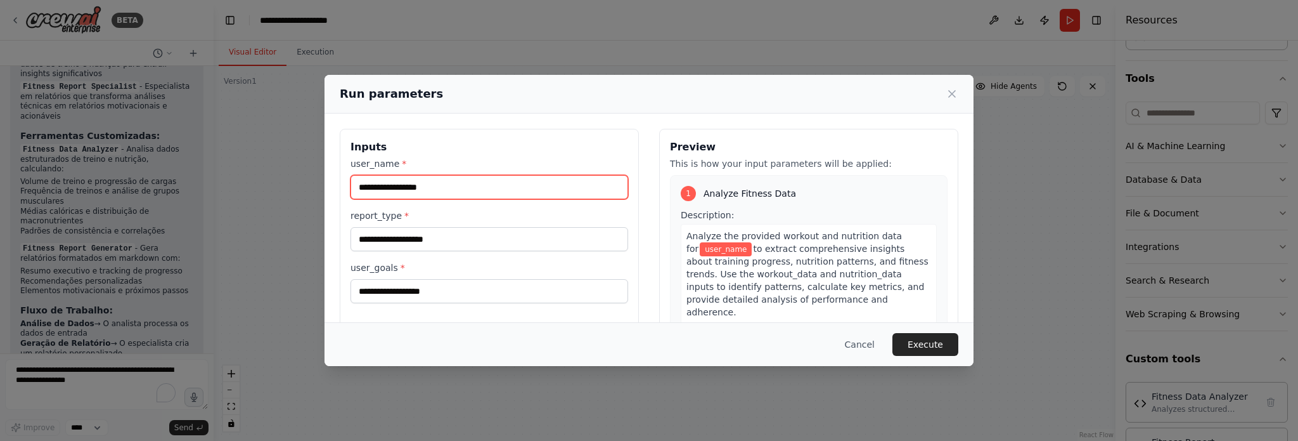
click at [391, 191] on input "user_name *" at bounding box center [490, 187] width 278 height 24
type input "**********"
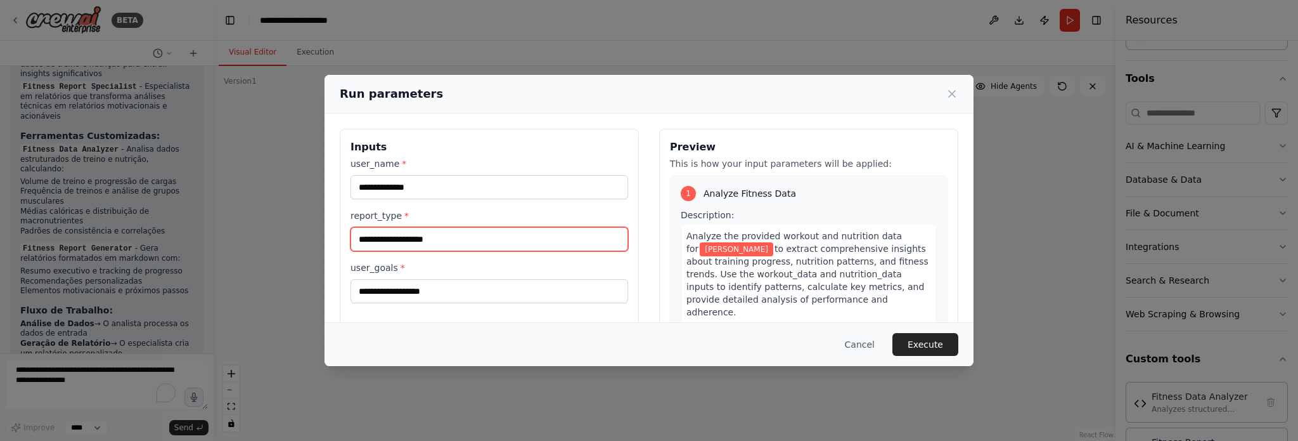
click at [399, 247] on input "report_type *" at bounding box center [490, 239] width 278 height 24
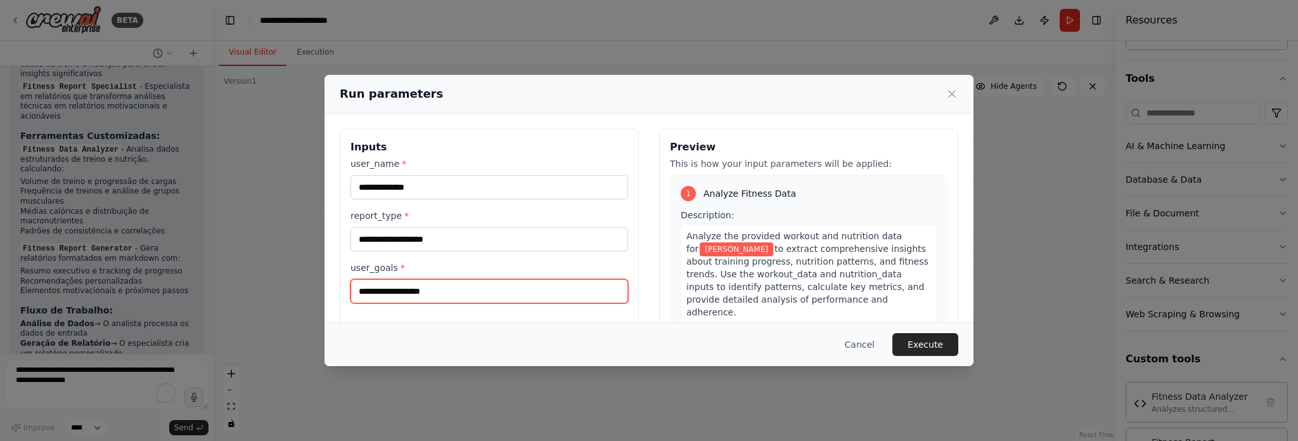
click at [408, 294] on input "user_goals *" at bounding box center [490, 291] width 278 height 24
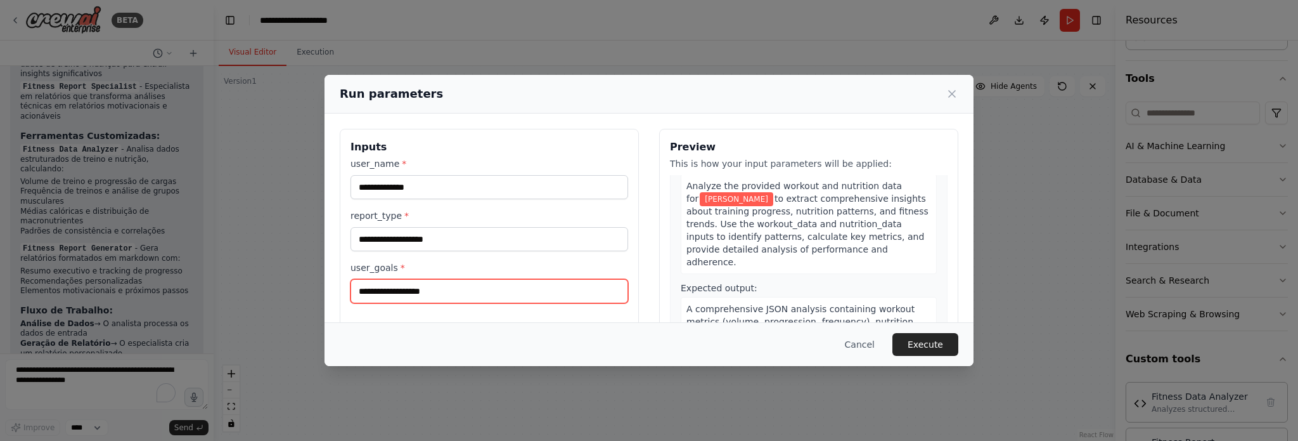
scroll to position [0, 0]
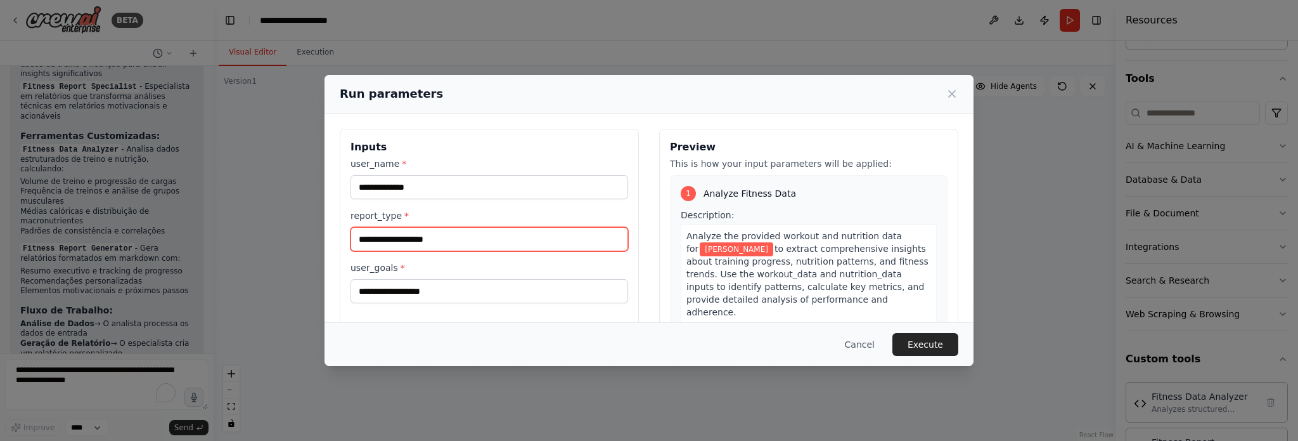
click at [438, 240] on input "report_type *" at bounding box center [490, 239] width 278 height 24
type input "**********"
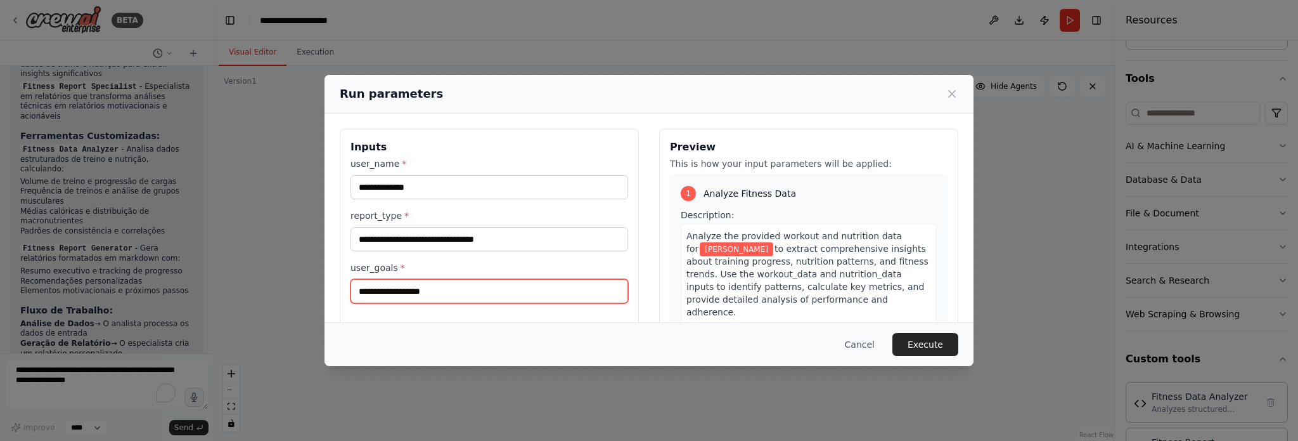
click at [439, 290] on input "user_goals *" at bounding box center [490, 291] width 278 height 24
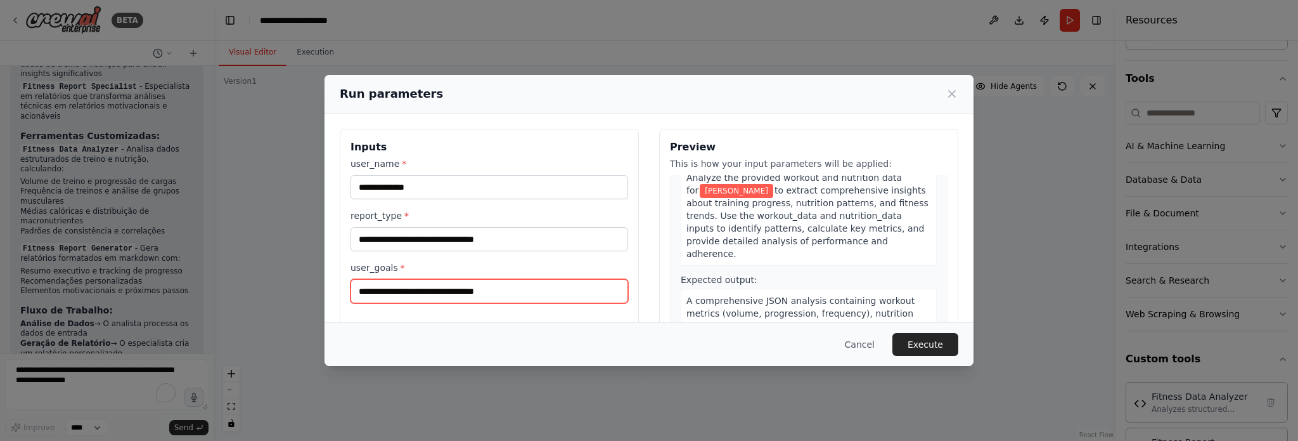
scroll to position [127, 0]
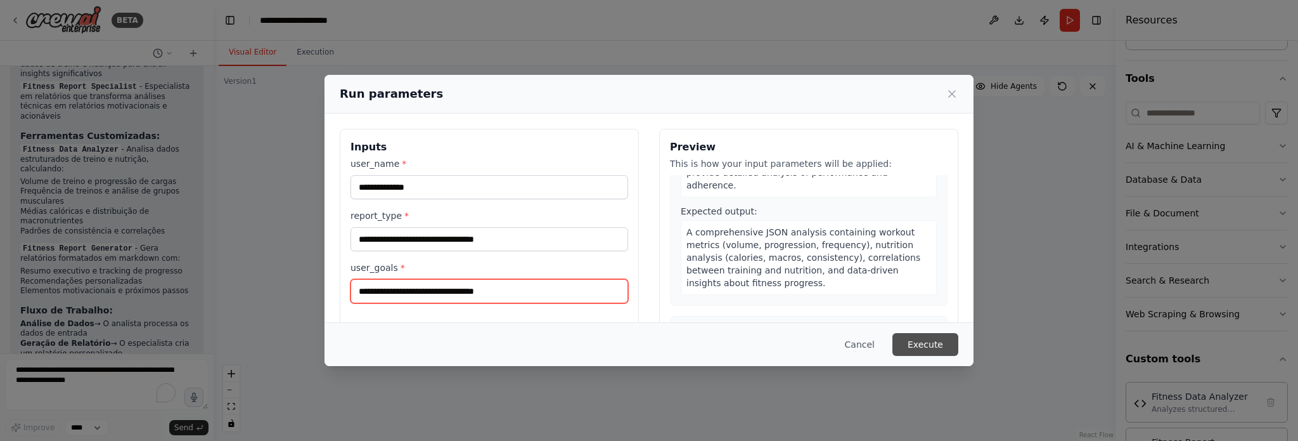
type input "**********"
click at [923, 346] on button "Execute" at bounding box center [926, 344] width 66 height 23
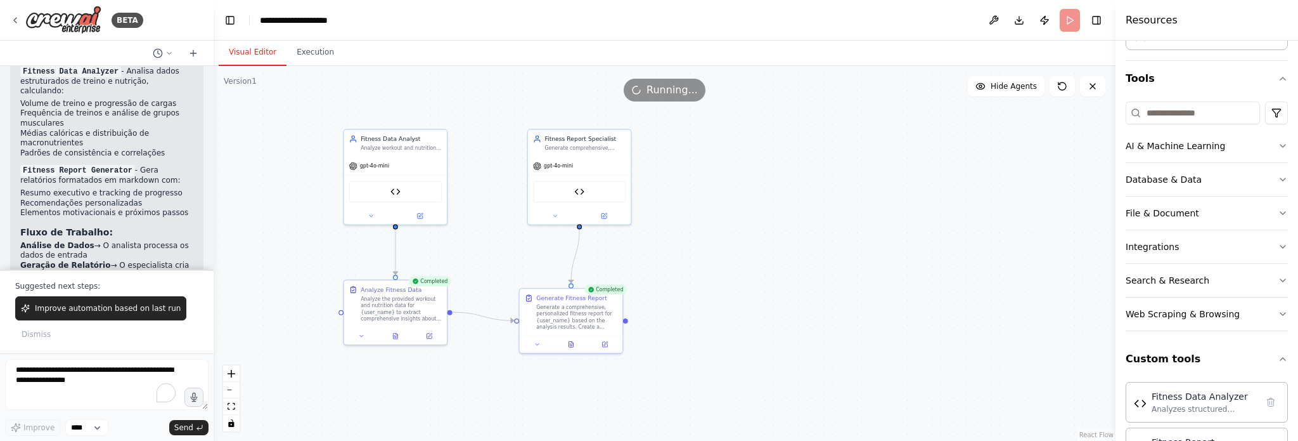
scroll to position [3465, 0]
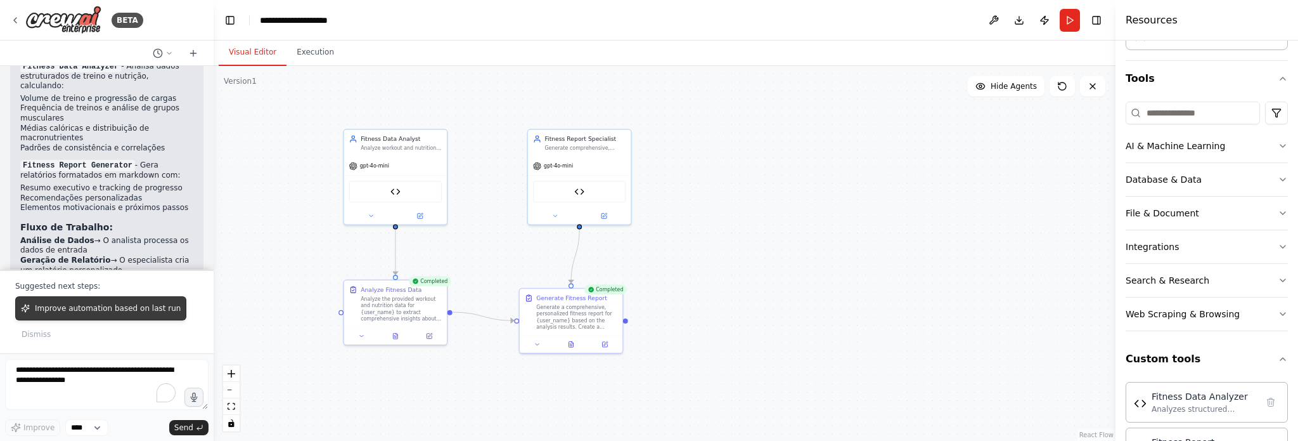
click at [104, 309] on span "Improve automation based on last run" at bounding box center [108, 308] width 146 height 10
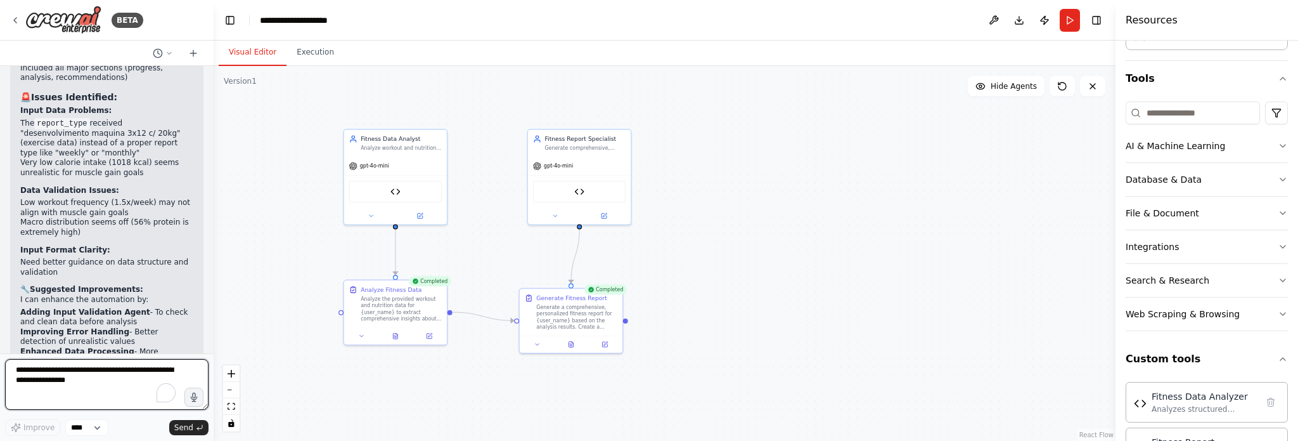
scroll to position [4054, 0]
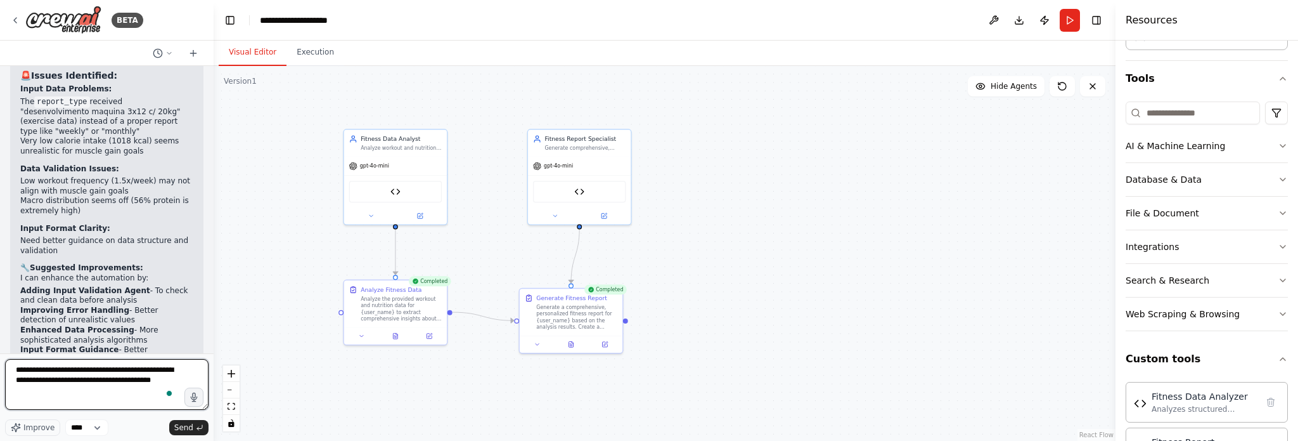
type textarea "**********"
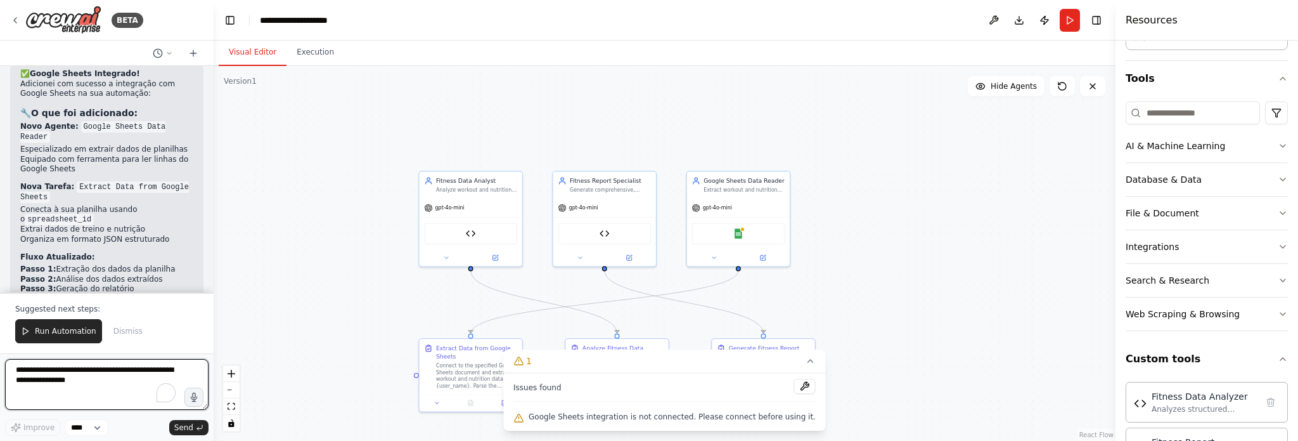
scroll to position [5376, 0]
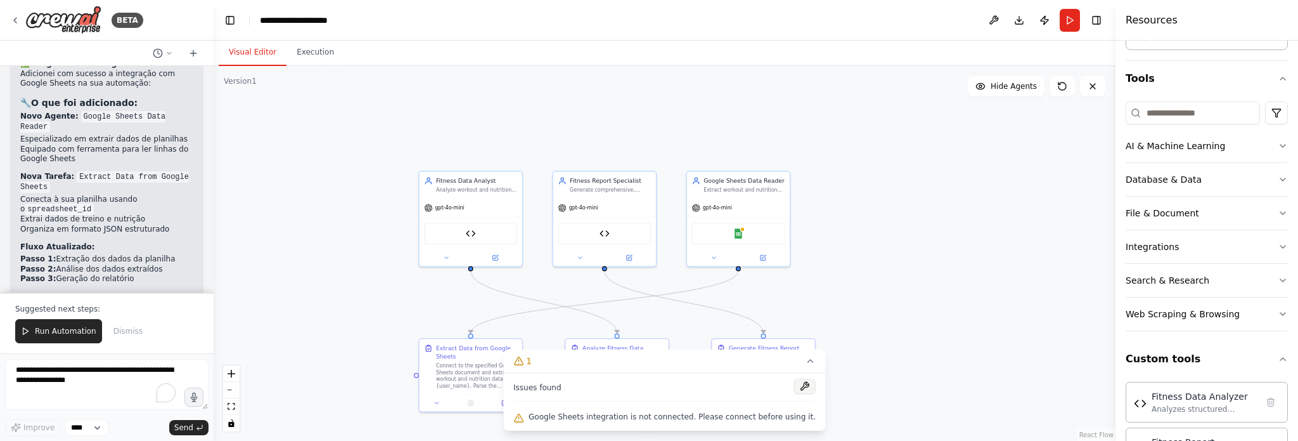
click at [794, 388] on button at bounding box center [805, 385] width 22 height 15
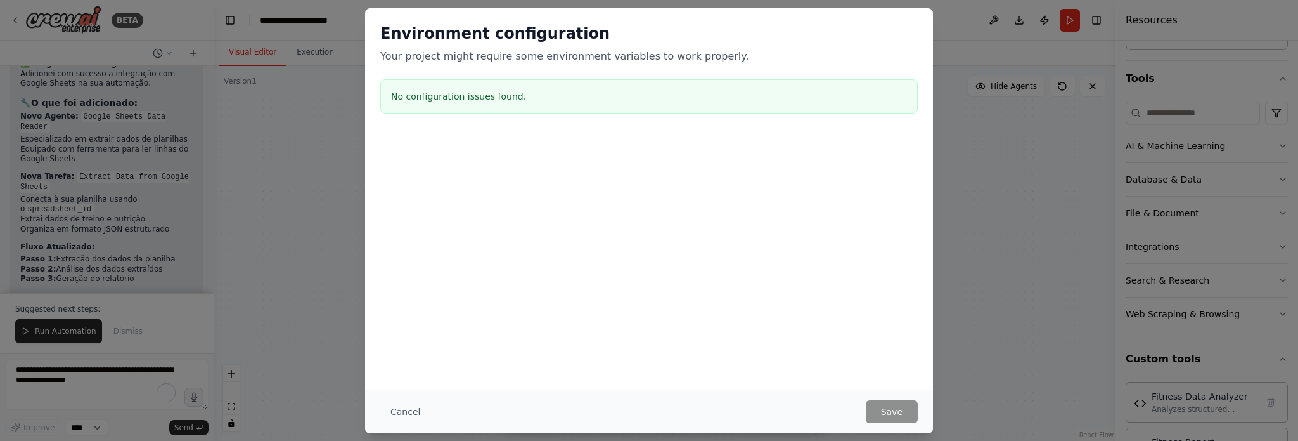
click at [947, 170] on div "Environment configuration Your project might require some environment variables…" at bounding box center [649, 220] width 1298 height 441
click at [389, 408] on button "Cancel" at bounding box center [405, 411] width 50 height 23
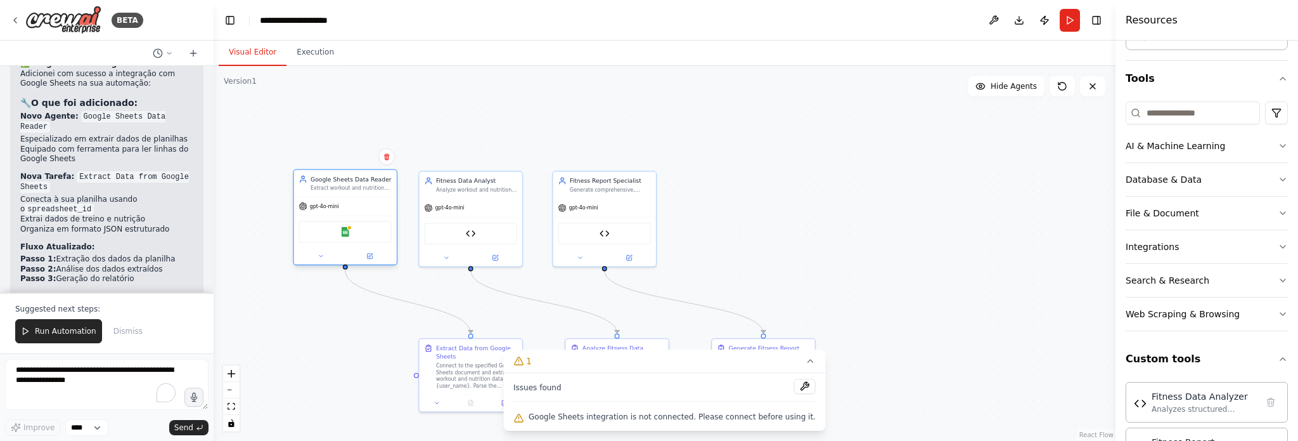
drag, startPoint x: 756, startPoint y: 246, endPoint x: 363, endPoint y: 245, distance: 392.4
click at [363, 245] on div "Google Sheets" at bounding box center [345, 232] width 103 height 32
click at [94, 385] on textarea "To enrich screen reader interactions, please activate Accessibility in Grammarl…" at bounding box center [106, 384] width 203 height 51
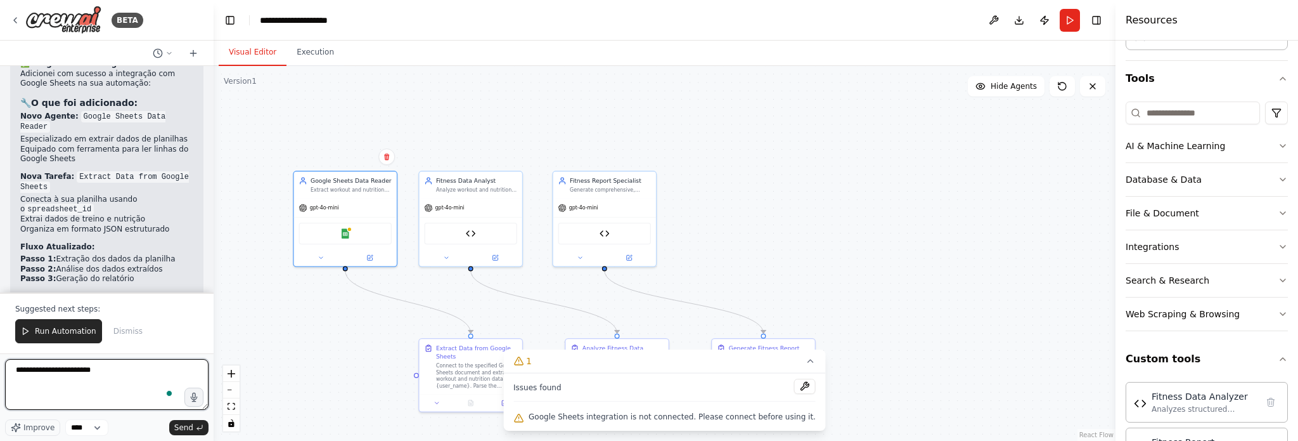
type textarea "**********"
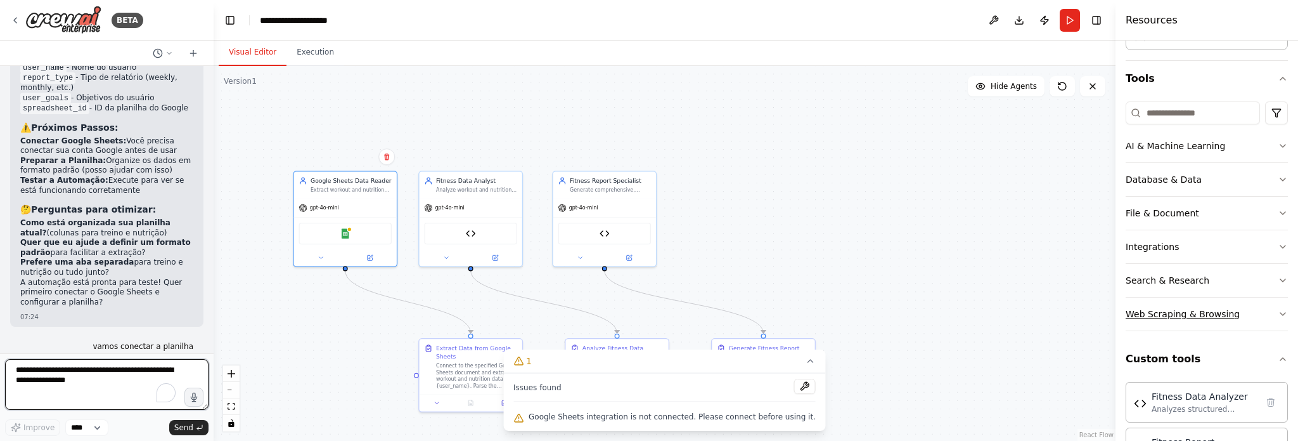
scroll to position [36, 0]
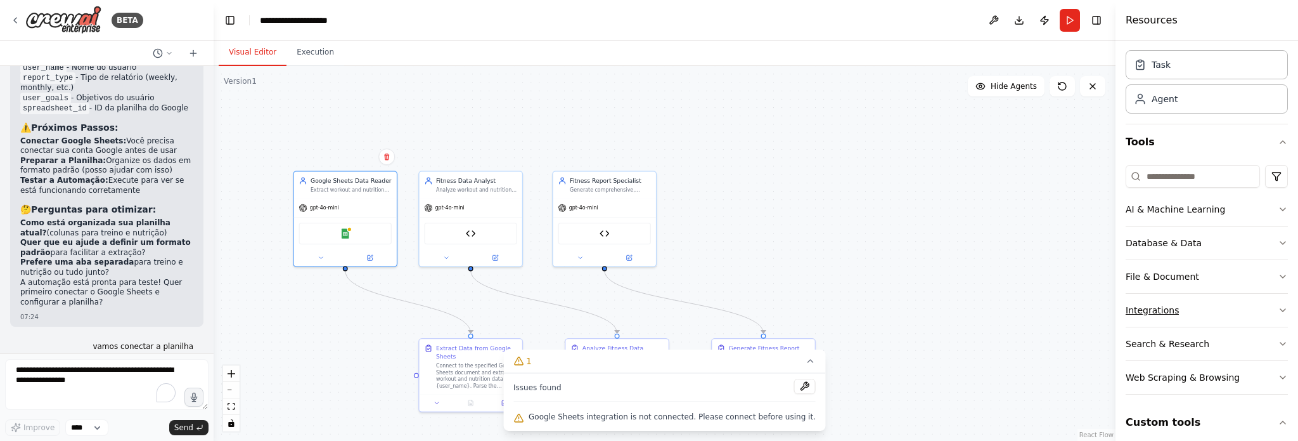
click at [1171, 309] on div "Integrations" at bounding box center [1152, 310] width 53 height 13
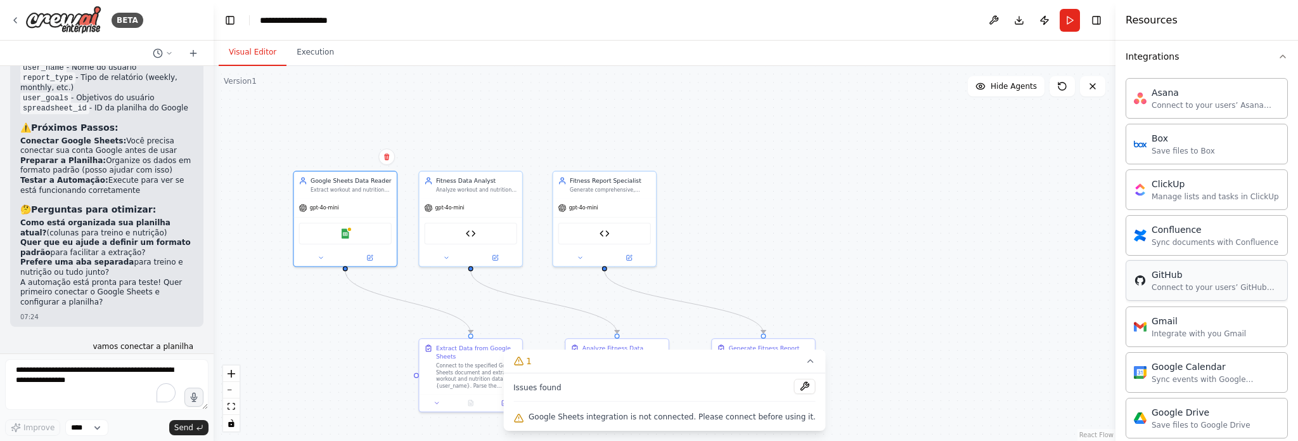
scroll to position [417, 0]
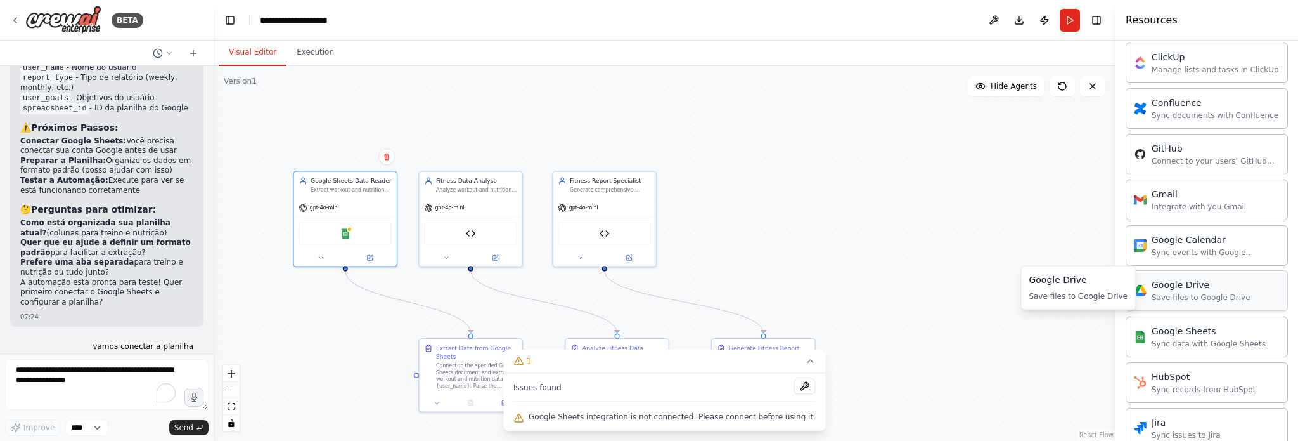
click at [1182, 292] on div "Save files to Google Drive" at bounding box center [1201, 297] width 99 height 10
click at [1204, 338] on div "Sync data with Google Sheets" at bounding box center [1209, 343] width 114 height 10
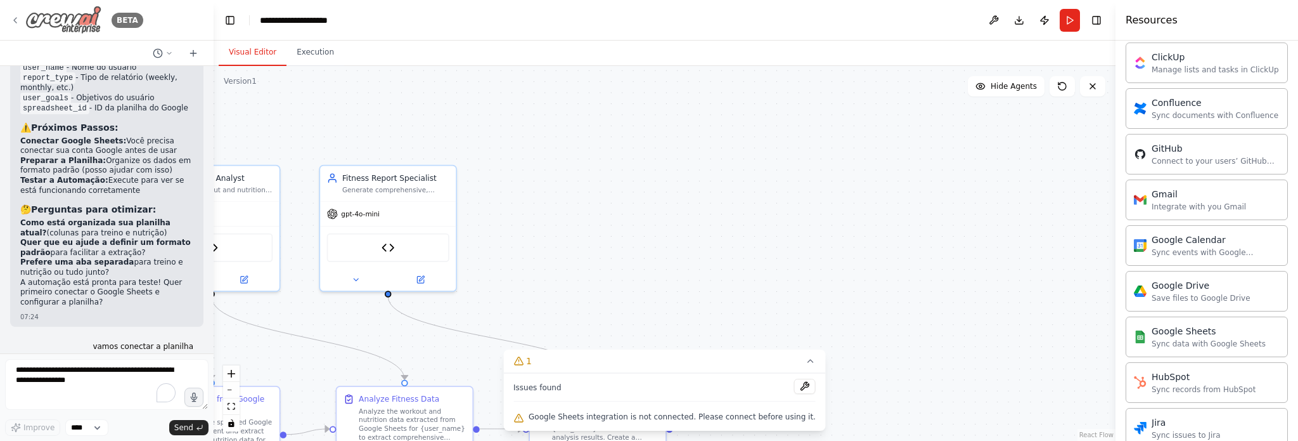
click at [16, 20] on icon at bounding box center [15, 20] width 10 height 10
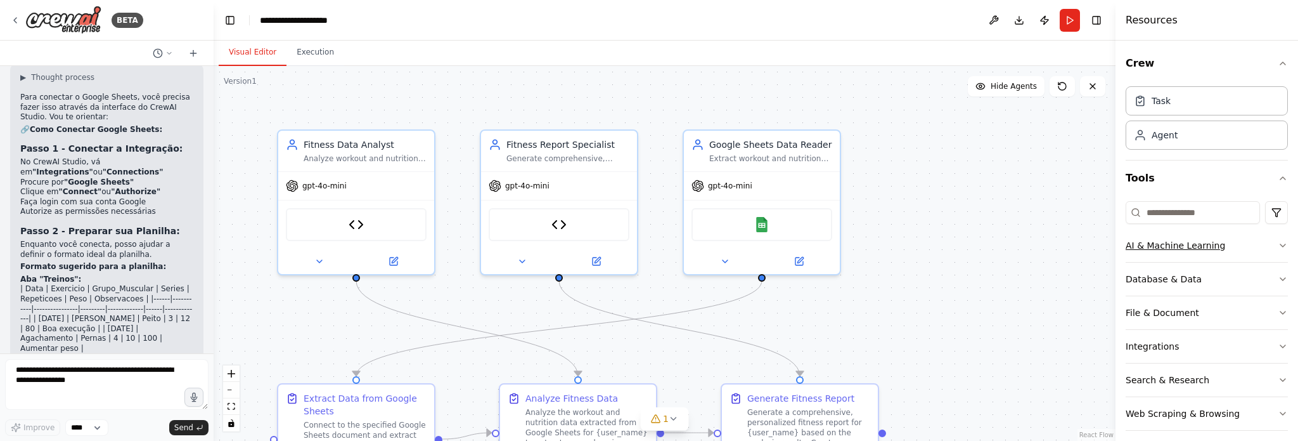
scroll to position [44, 0]
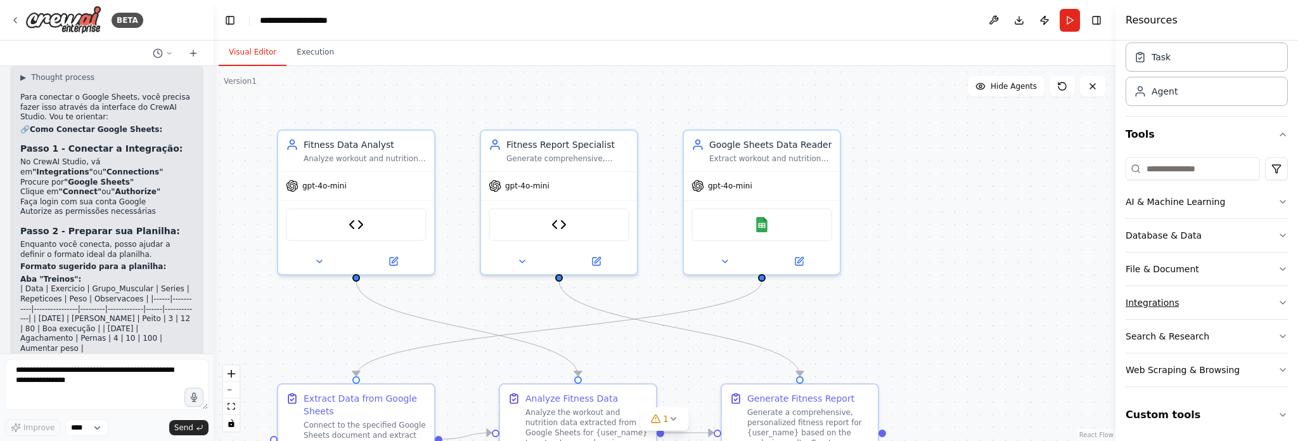
click at [1175, 297] on button "Integrations" at bounding box center [1207, 302] width 162 height 33
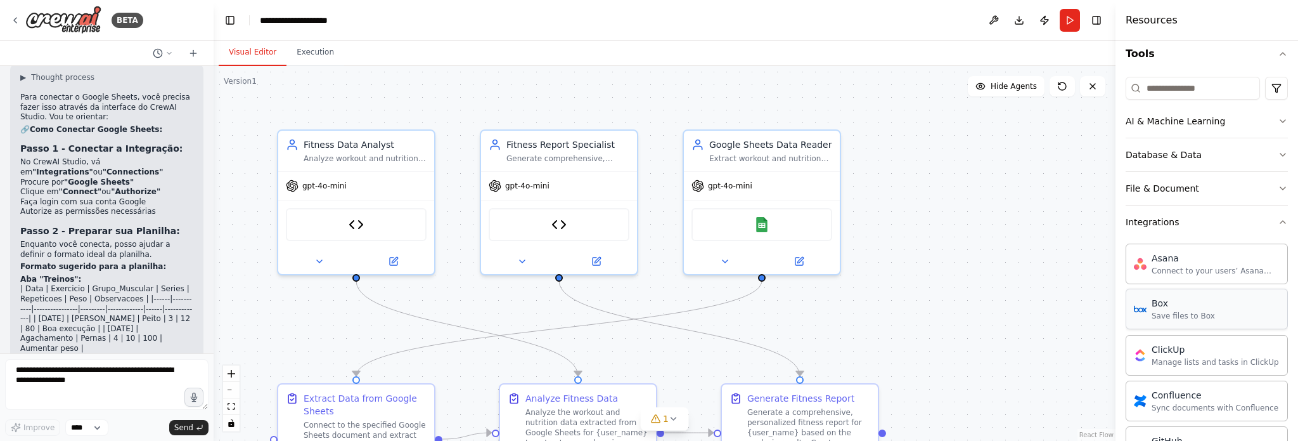
scroll to position [171, 0]
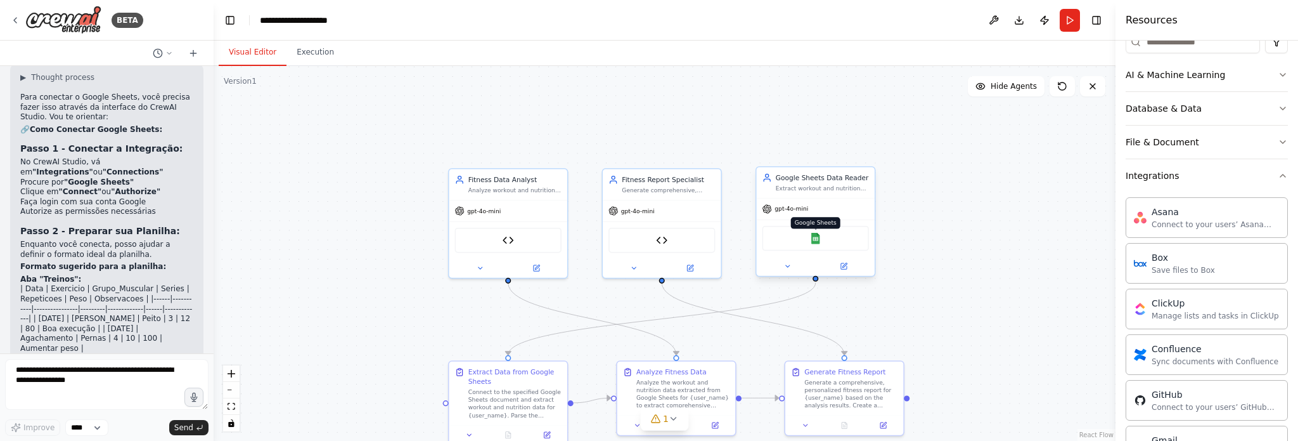
click at [815, 242] on img at bounding box center [815, 238] width 11 height 11
click at [815, 235] on img at bounding box center [815, 238] width 11 height 11
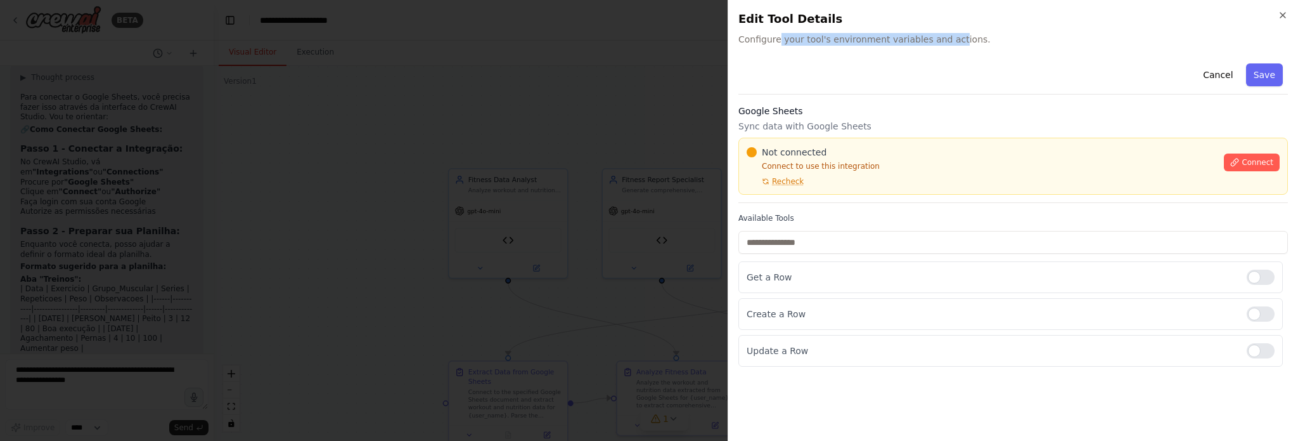
drag, startPoint x: 793, startPoint y: 42, endPoint x: 801, endPoint y: 30, distance: 14.8
click at [941, 45] on span "Configure your tool's environment variables and actions." at bounding box center [1014, 39] width 550 height 13
drag, startPoint x: 745, startPoint y: 34, endPoint x: 940, endPoint y: 48, distance: 195.8
click at [940, 48] on div "Close Edit Tool Details Configure your tool's environment variables and actions…" at bounding box center [1013, 220] width 571 height 441
click at [1226, 77] on button "Cancel" at bounding box center [1218, 74] width 45 height 23
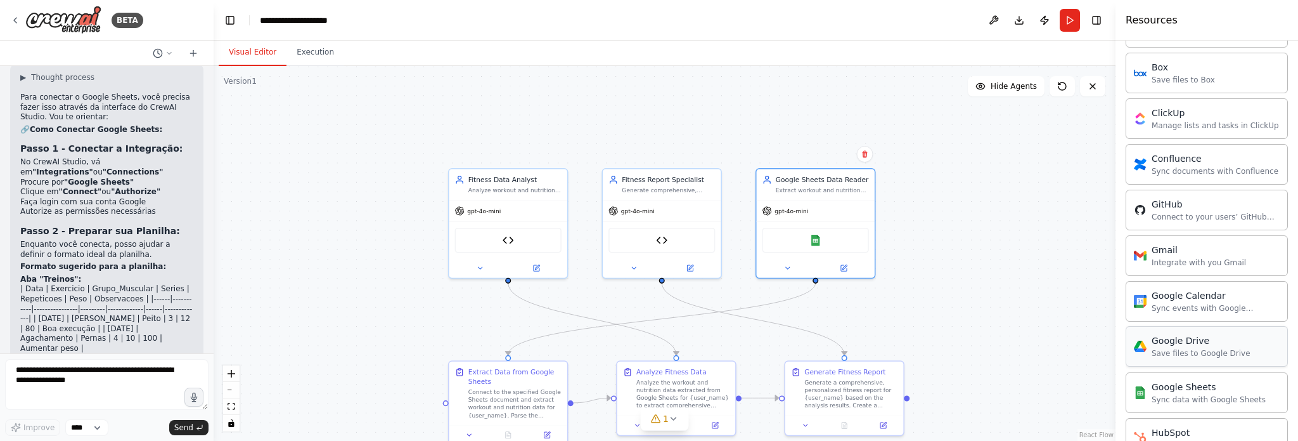
scroll to position [488, 0]
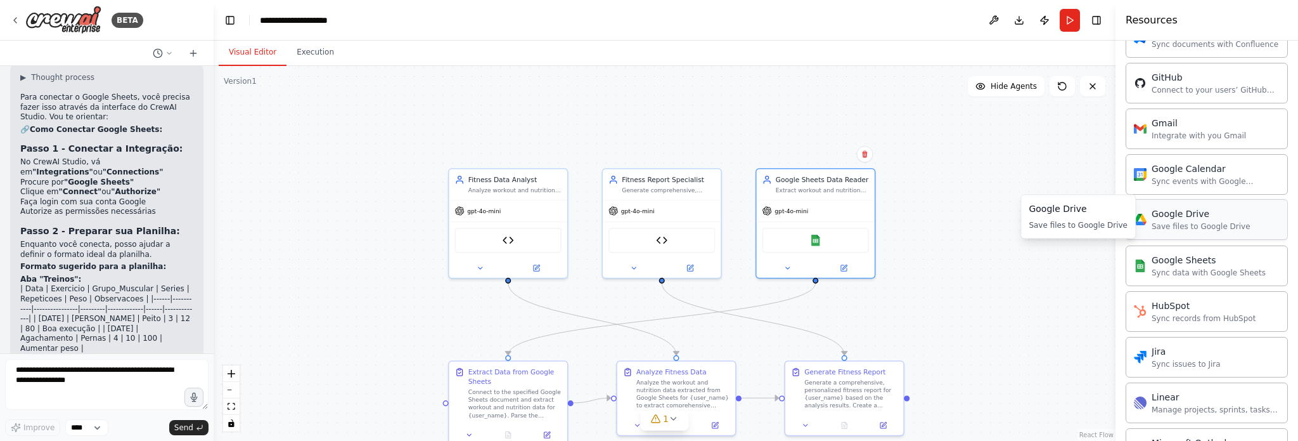
click at [1194, 212] on div "Google Drive" at bounding box center [1201, 213] width 99 height 13
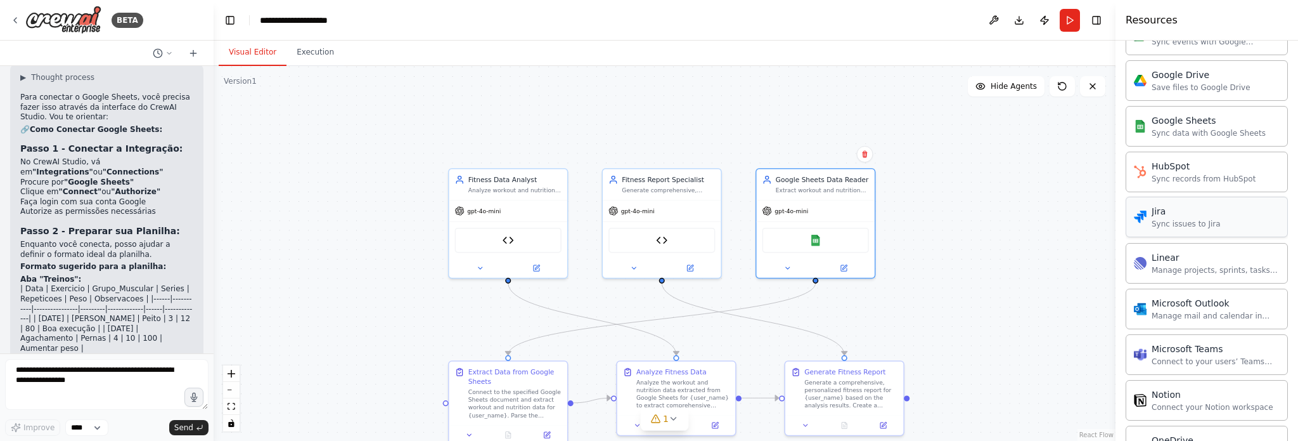
scroll to position [564, 0]
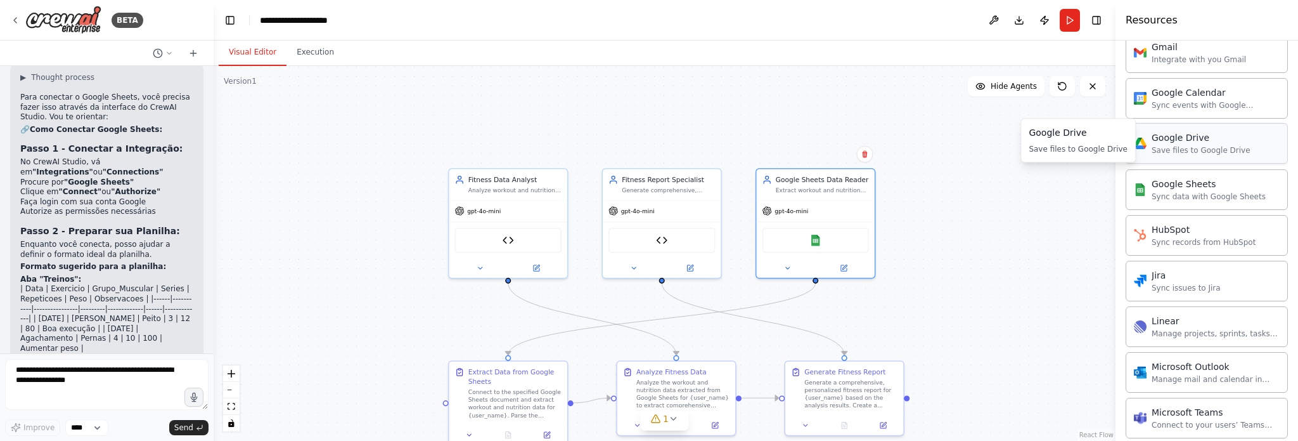
click at [1186, 146] on div "Save files to Google Drive" at bounding box center [1201, 150] width 99 height 10
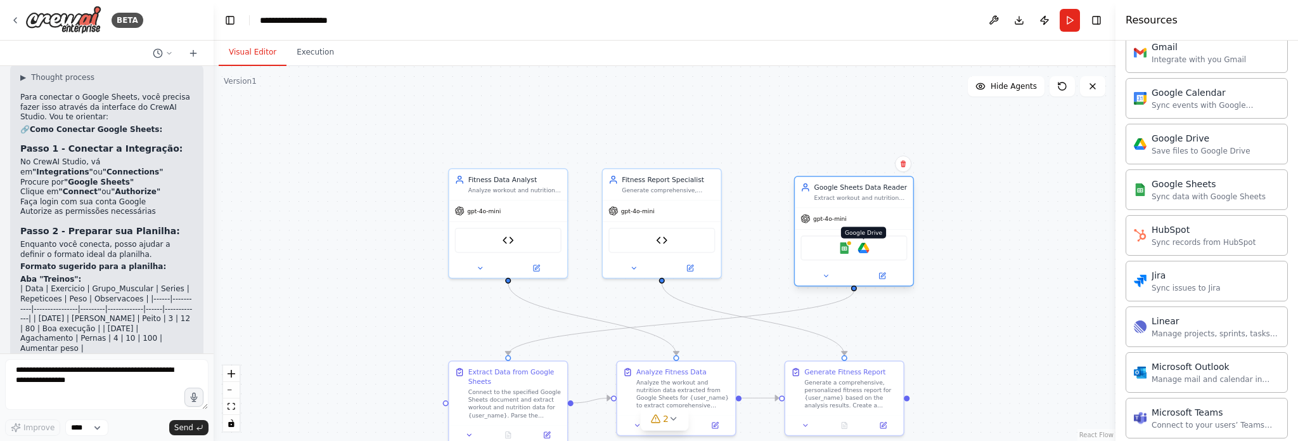
drag, startPoint x: 827, startPoint y: 238, endPoint x: 867, endPoint y: 250, distance: 41.9
click at [867, 250] on img at bounding box center [863, 247] width 11 height 11
click at [885, 273] on icon at bounding box center [883, 275] width 4 height 4
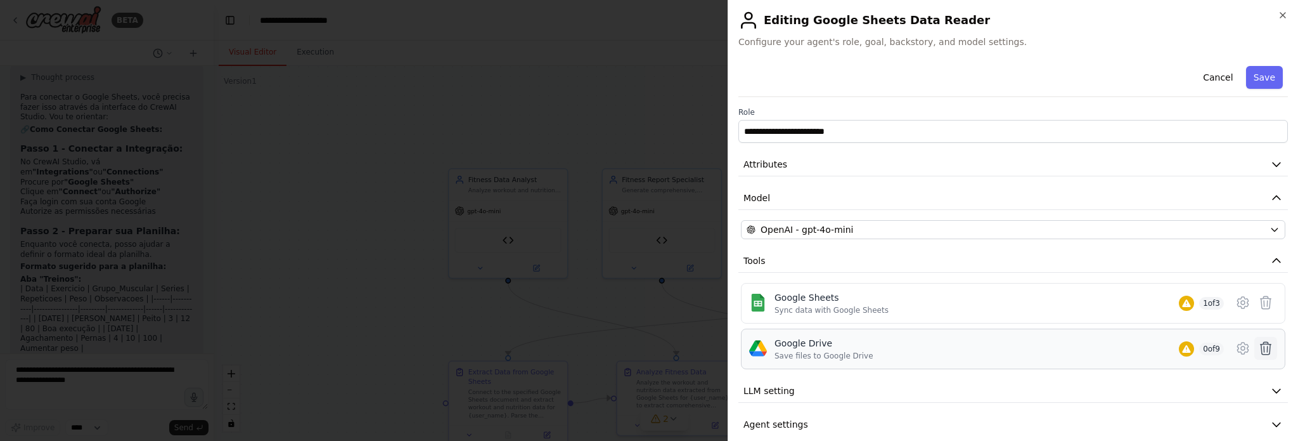
click at [1258, 347] on icon at bounding box center [1265, 347] width 15 height 15
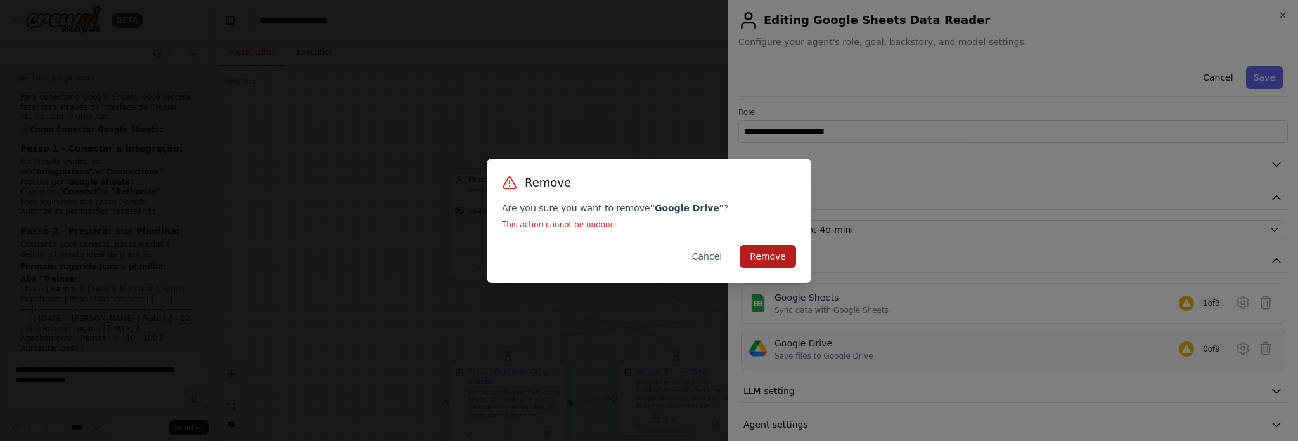
click at [785, 261] on button "Remove" at bounding box center [768, 256] width 56 height 23
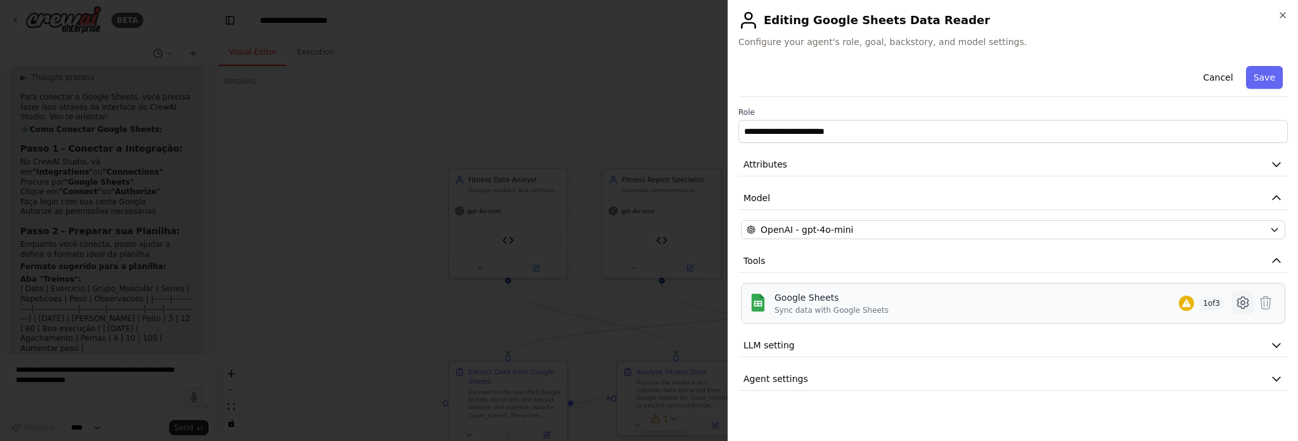
click at [1248, 300] on icon at bounding box center [1242, 302] width 11 height 11
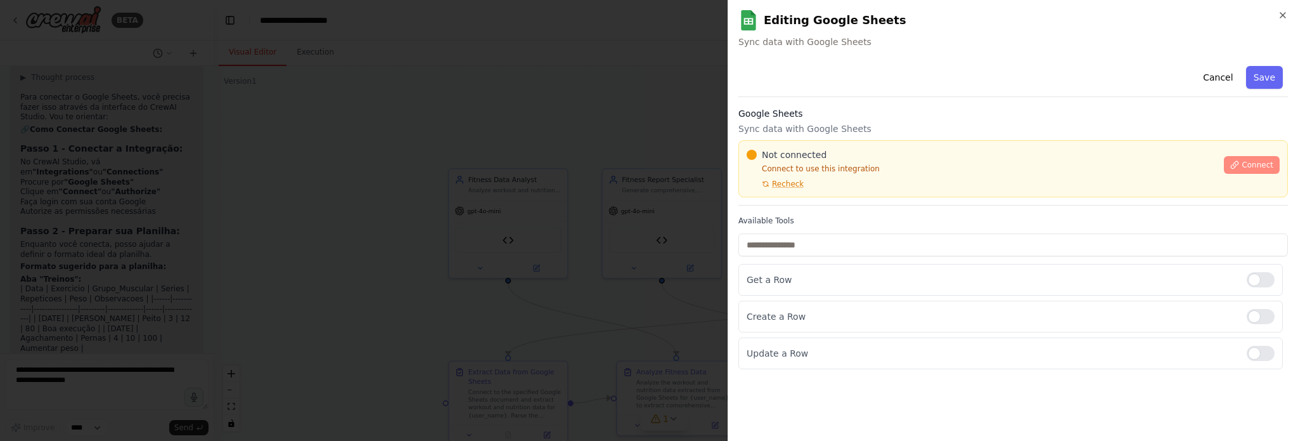
click at [1246, 162] on span "Connect" at bounding box center [1258, 165] width 32 height 10
click at [798, 113] on h3 "Google Sheets" at bounding box center [1014, 113] width 550 height 13
click at [556, 174] on div at bounding box center [649, 220] width 1298 height 441
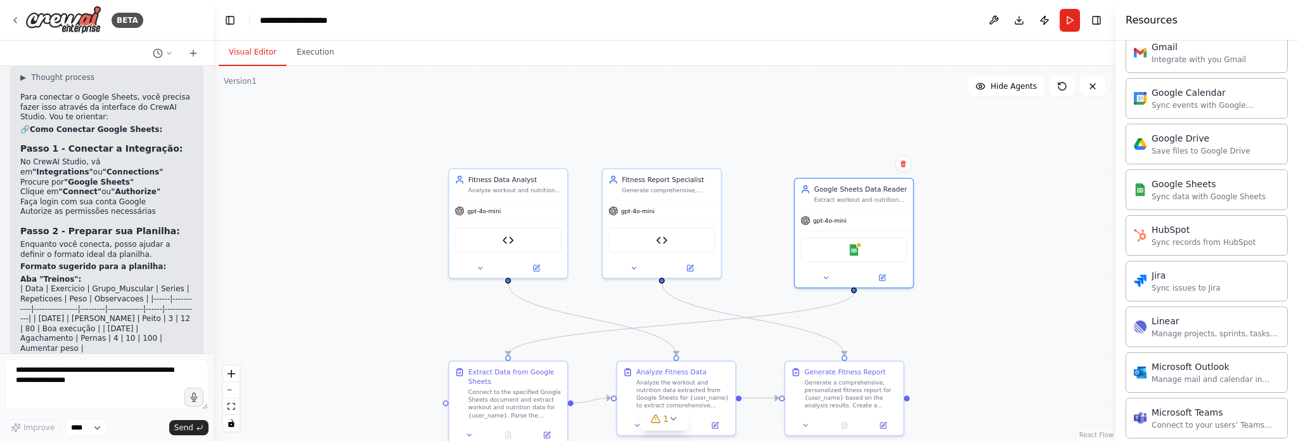
click at [9, 22] on div "BETA" at bounding box center [107, 20] width 214 height 41
click at [13, 16] on icon at bounding box center [15, 20] width 10 height 10
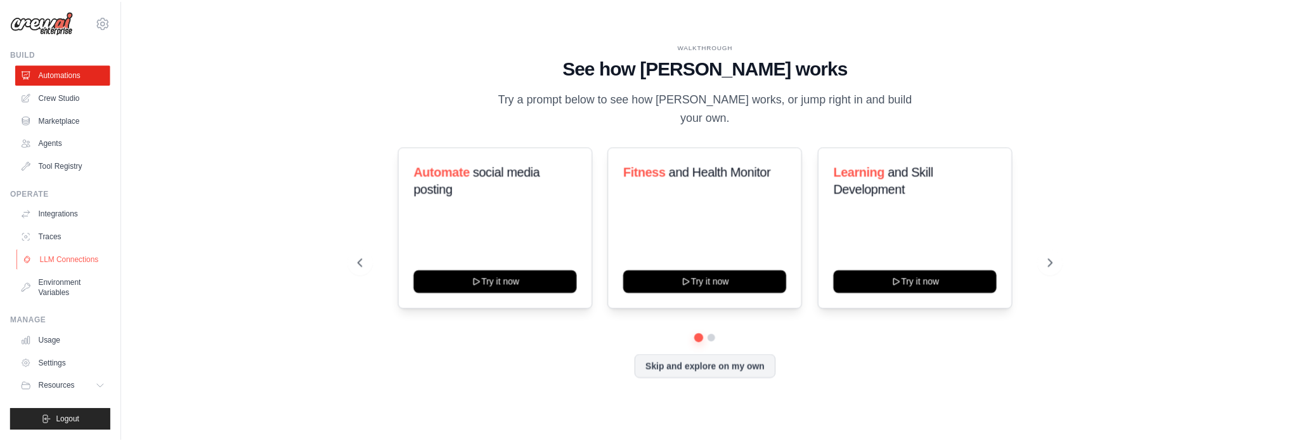
scroll to position [14, 0]
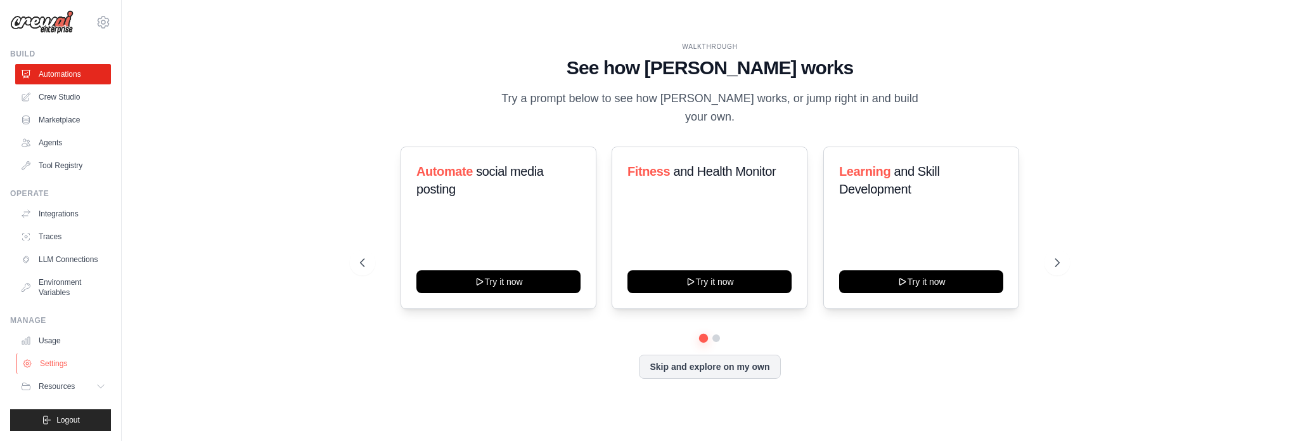
click at [63, 359] on link "Settings" at bounding box center [64, 363] width 96 height 20
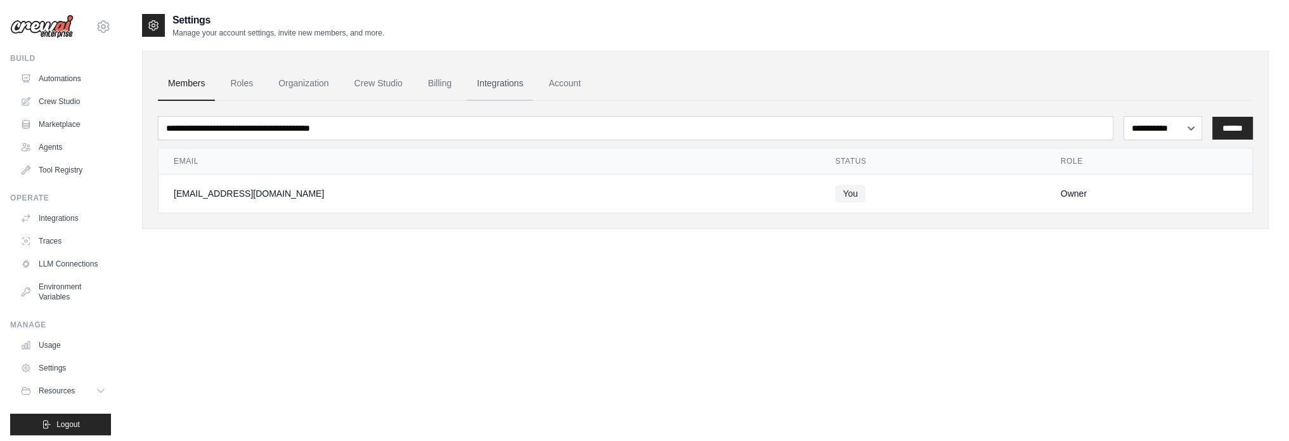
click at [524, 82] on link "Integrations" at bounding box center [500, 84] width 67 height 34
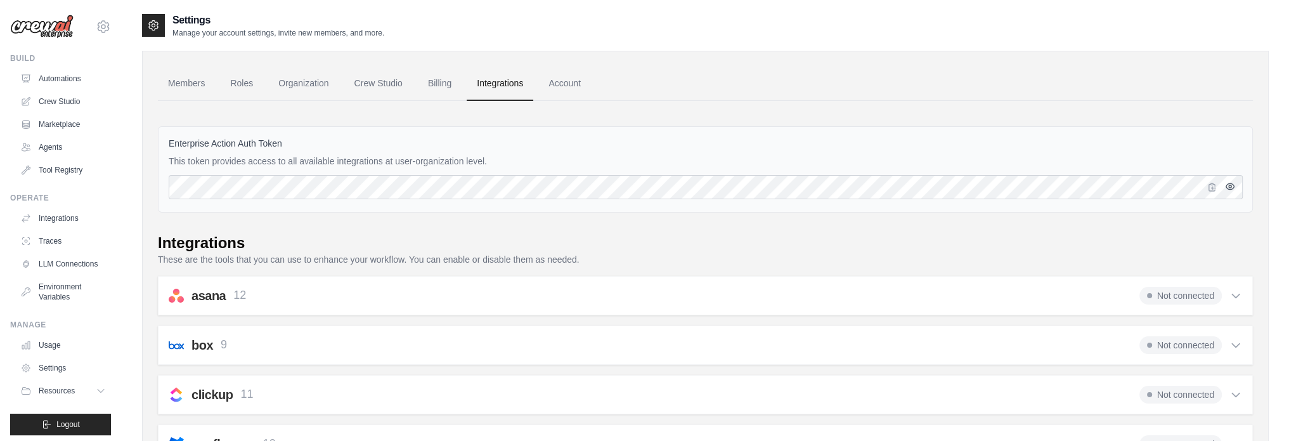
click at [1229, 190] on icon "button" at bounding box center [1230, 186] width 10 height 10
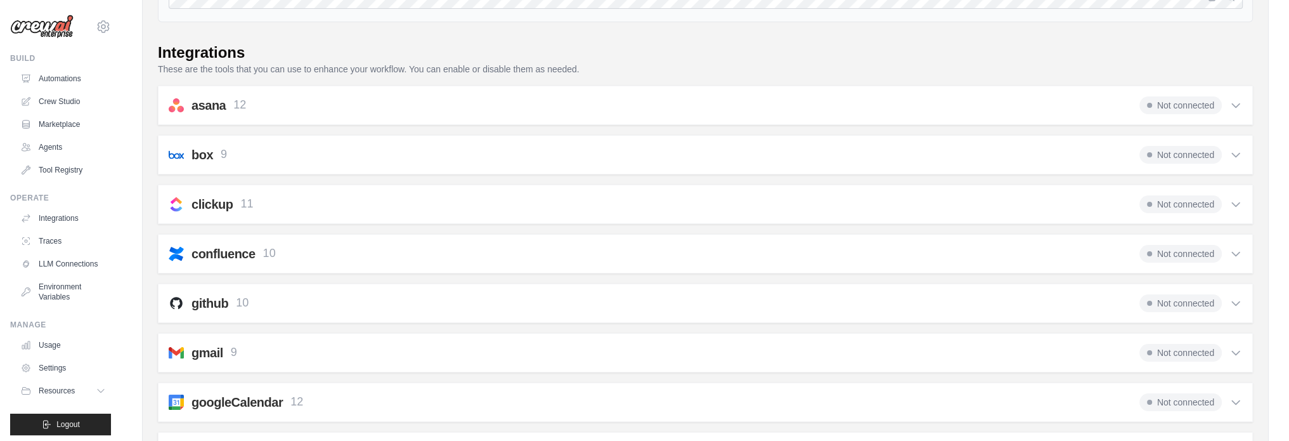
scroll to position [317, 0]
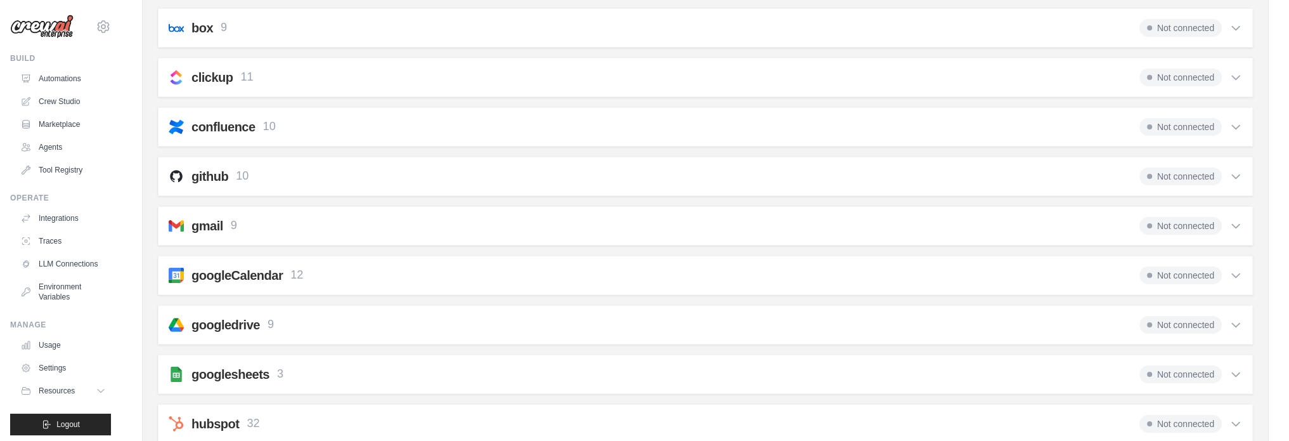
click at [1239, 368] on icon at bounding box center [1235, 374] width 13 height 13
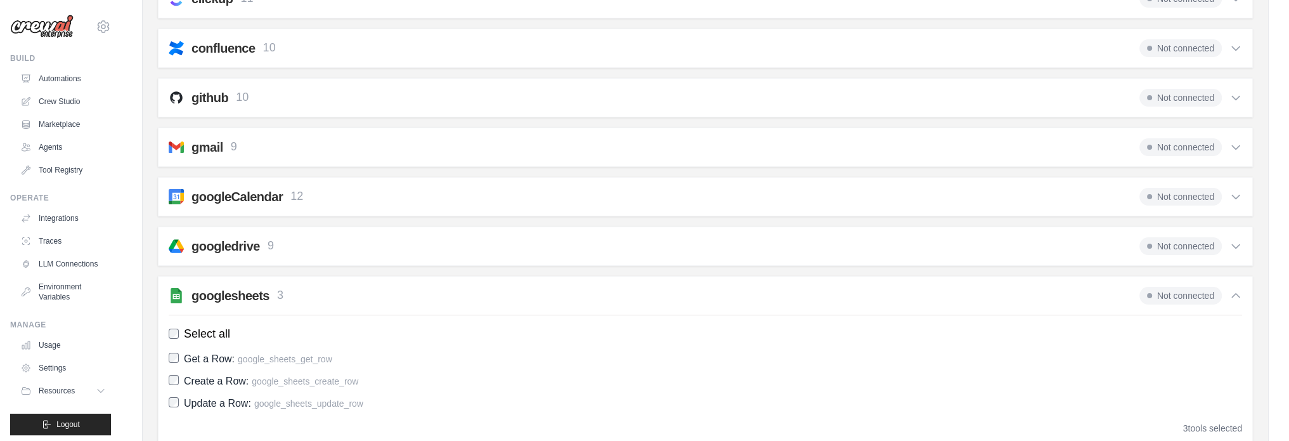
scroll to position [507, 0]
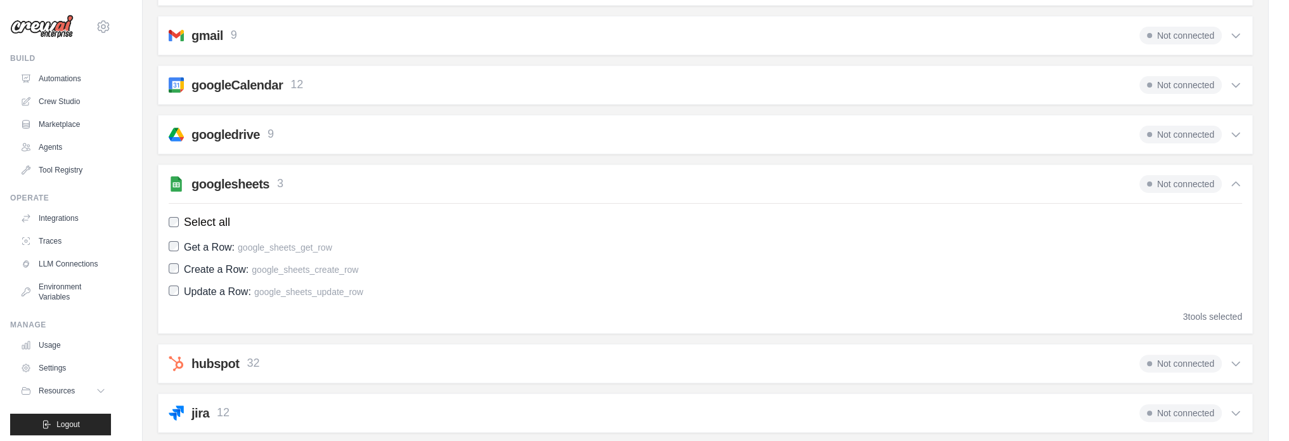
click at [1173, 179] on span "Not connected" at bounding box center [1180, 184] width 82 height 18
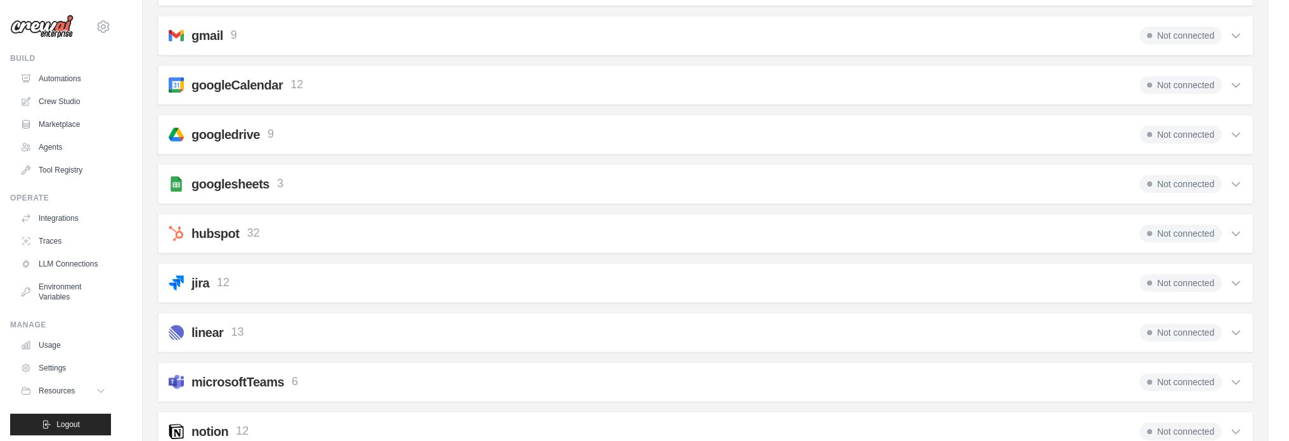
click at [1173, 179] on span "Not connected" at bounding box center [1180, 184] width 82 height 18
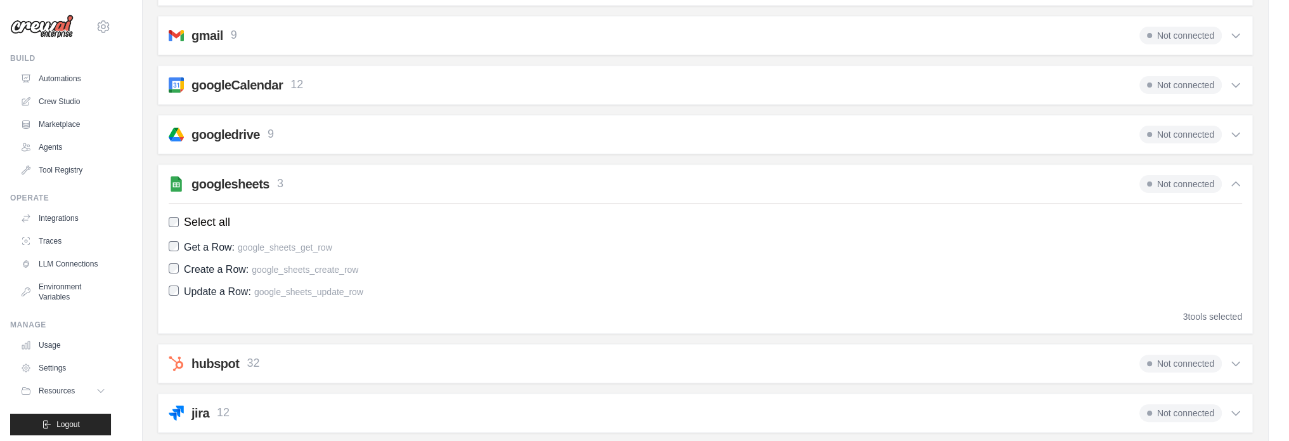
click at [1173, 179] on span "Not connected" at bounding box center [1180, 184] width 82 height 18
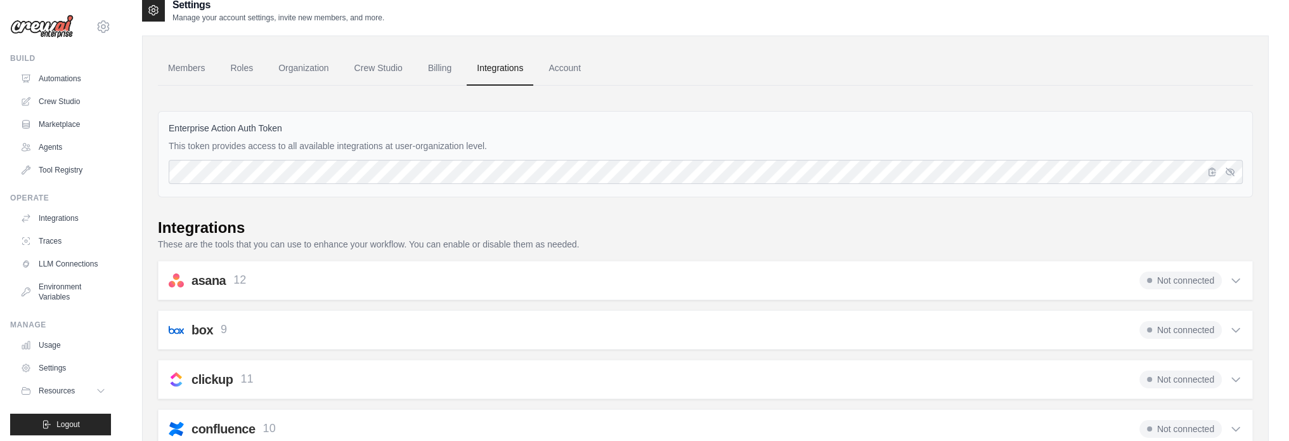
scroll to position [0, 0]
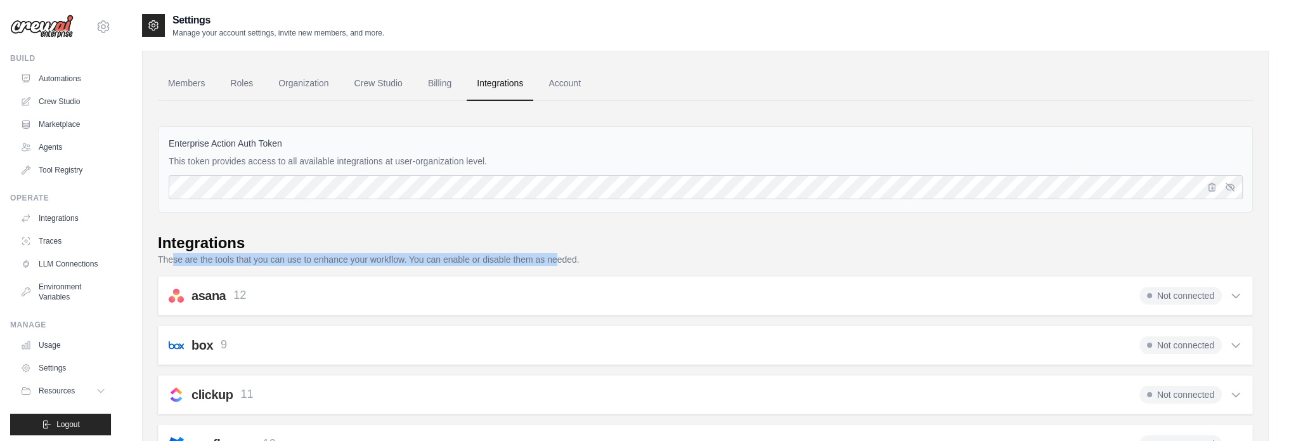
drag, startPoint x: 171, startPoint y: 260, endPoint x: 1126, endPoint y: 320, distance: 956.6
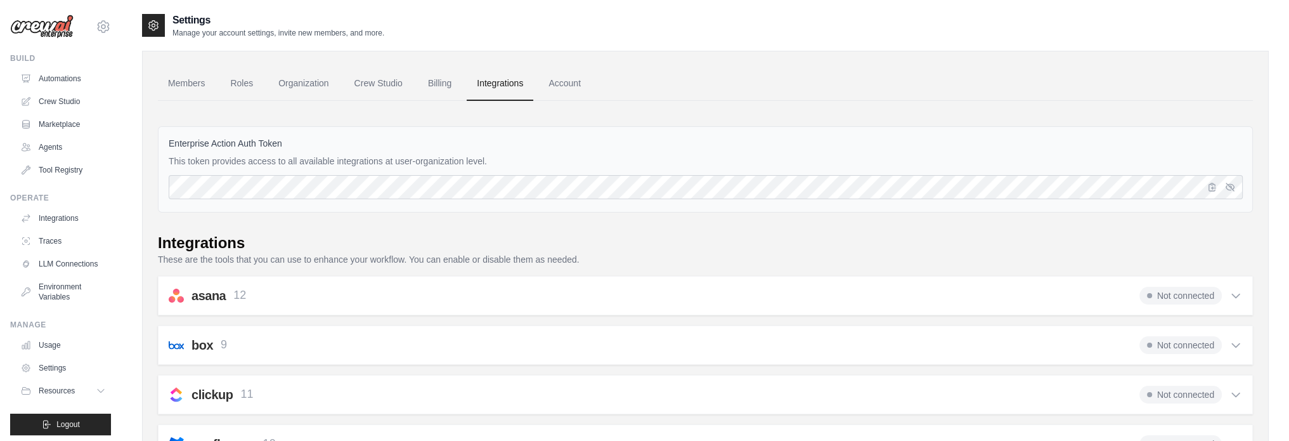
click at [1237, 295] on icon at bounding box center [1236, 296] width 8 height 4
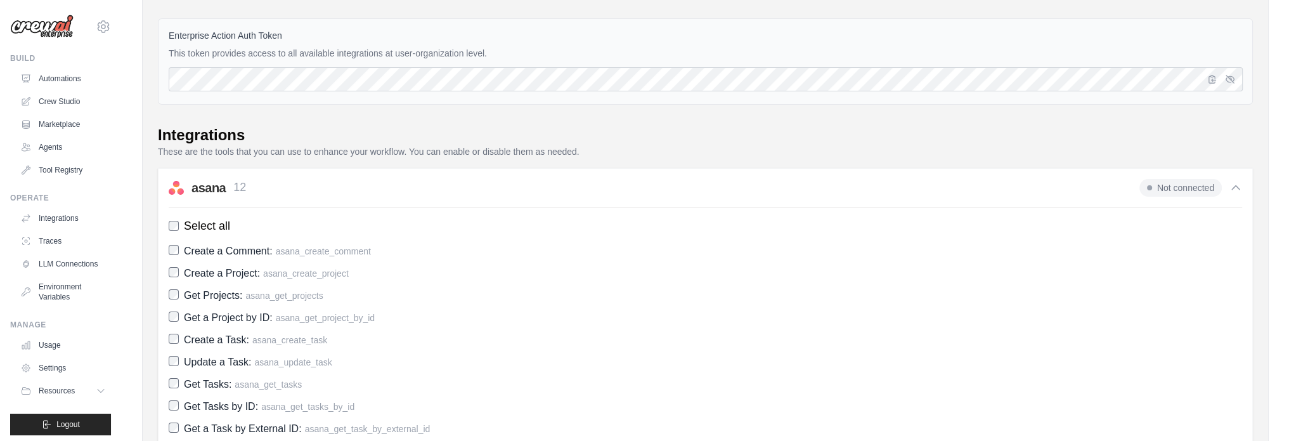
scroll to position [63, 0]
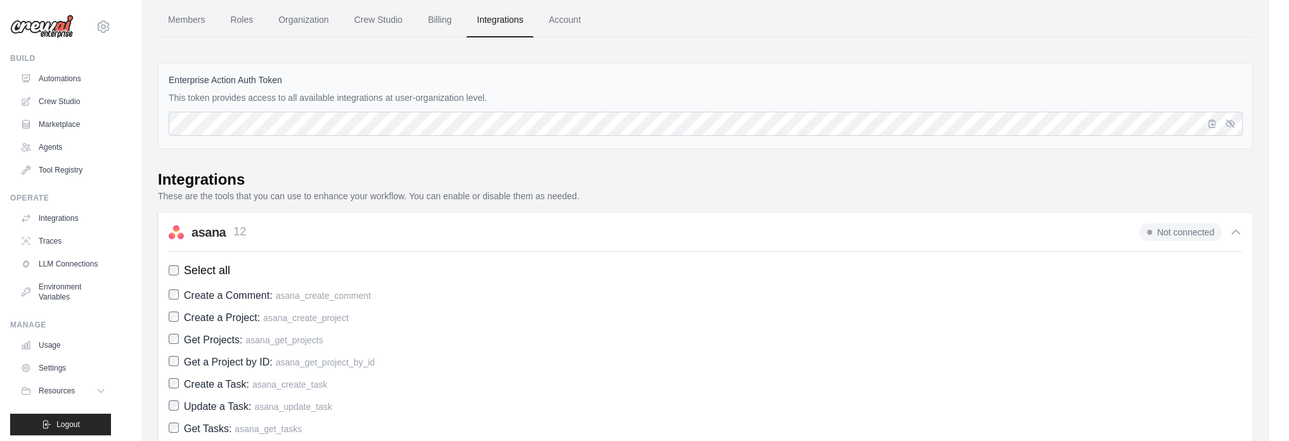
click at [1231, 230] on icon at bounding box center [1235, 232] width 13 height 13
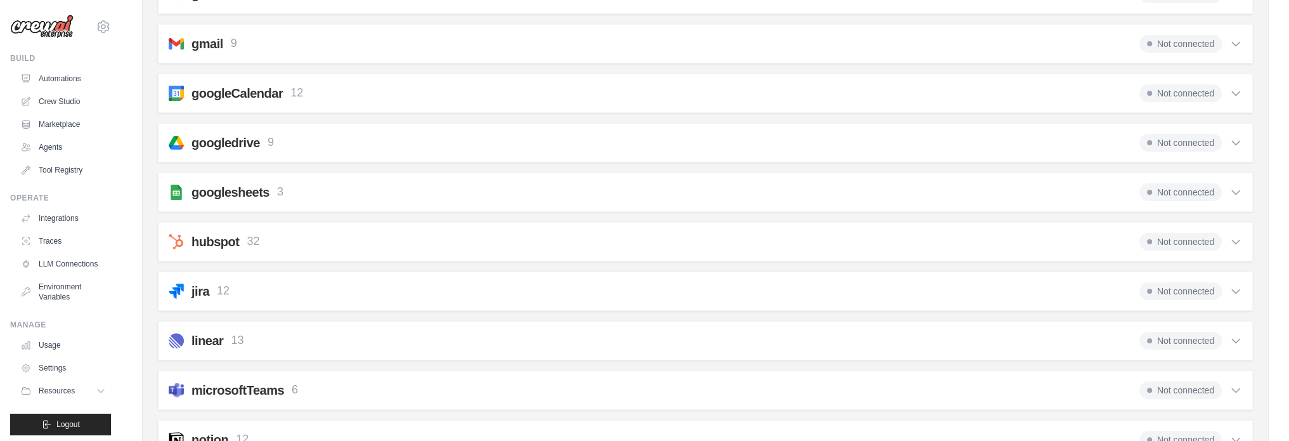
scroll to position [427, 0]
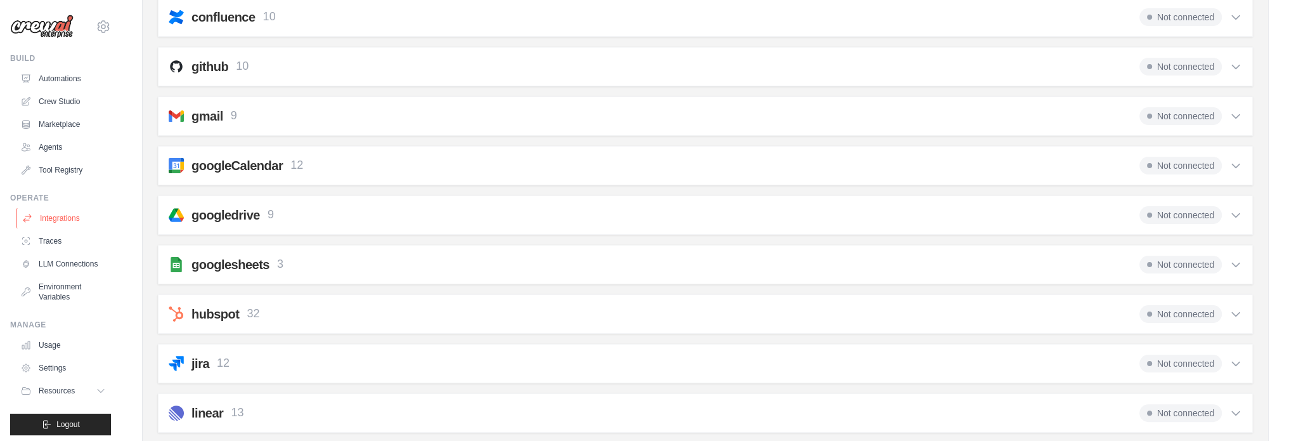
click at [65, 216] on link "Integrations" at bounding box center [64, 218] width 96 height 20
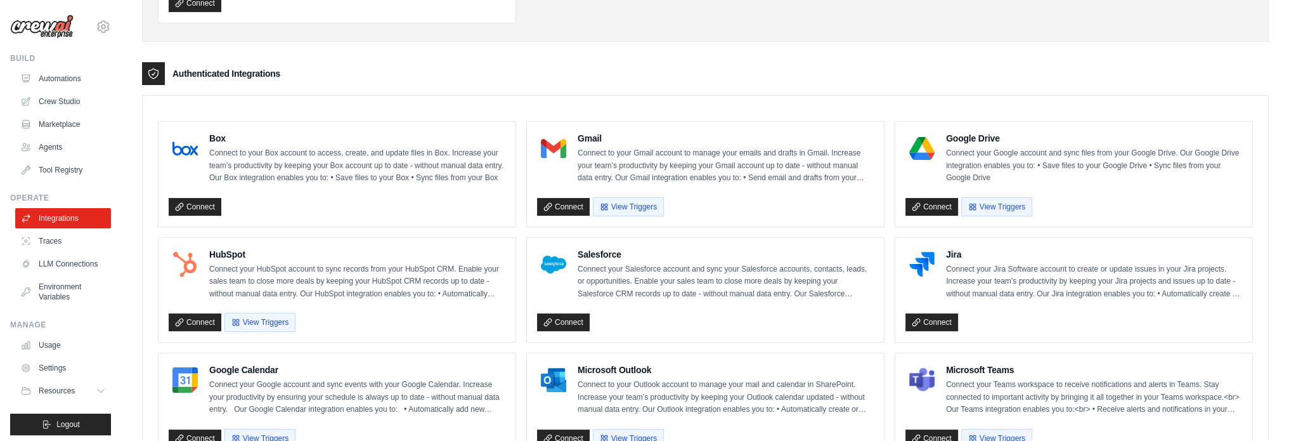
scroll to position [190, 0]
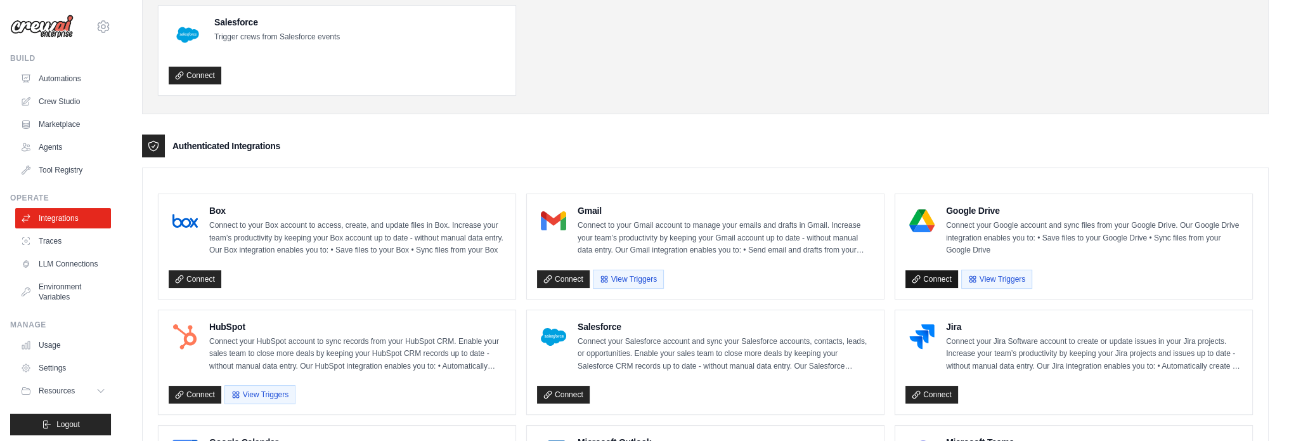
click at [923, 272] on link "Connect" at bounding box center [931, 279] width 53 height 18
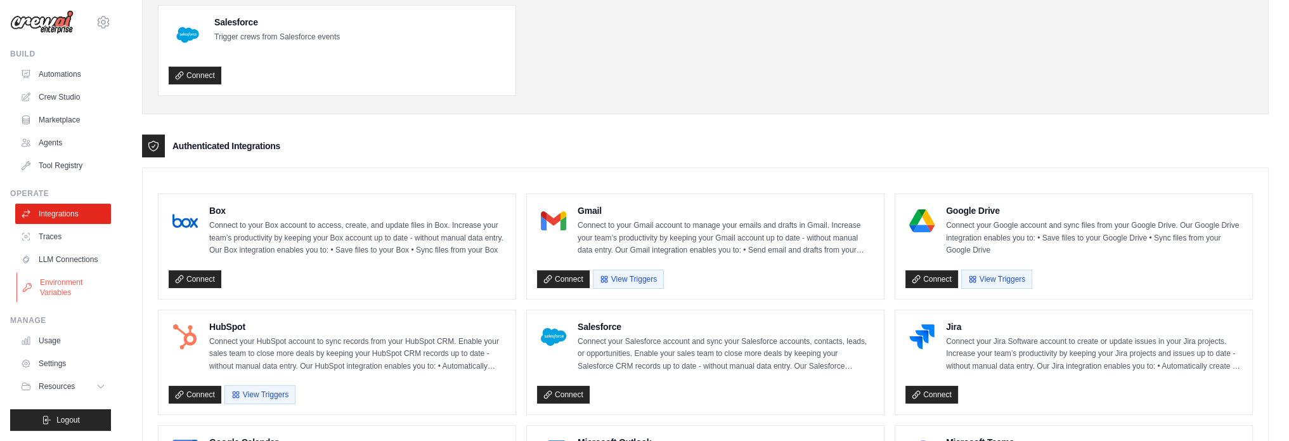
click at [72, 286] on link "Environment Variables" at bounding box center [64, 287] width 96 height 30
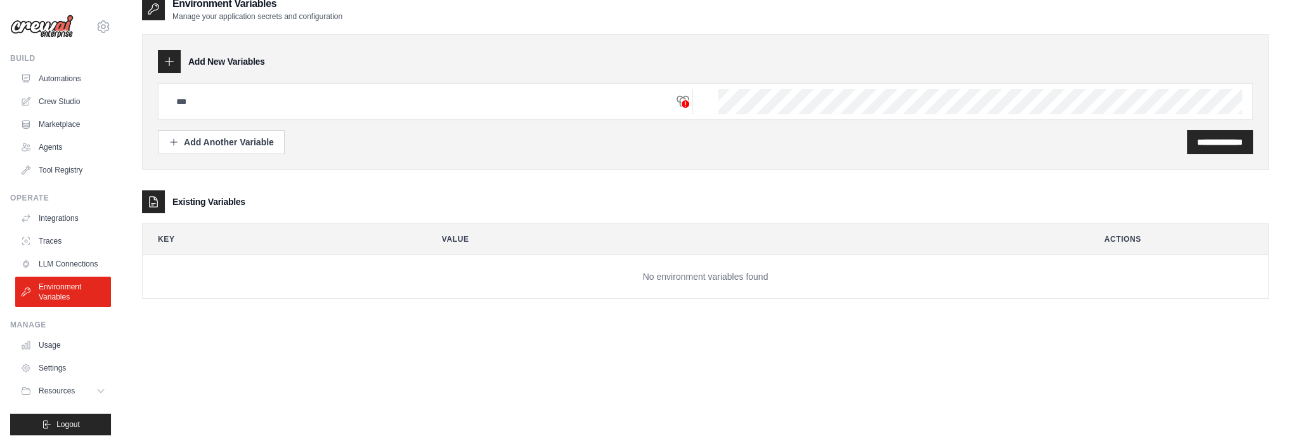
scroll to position [25, 0]
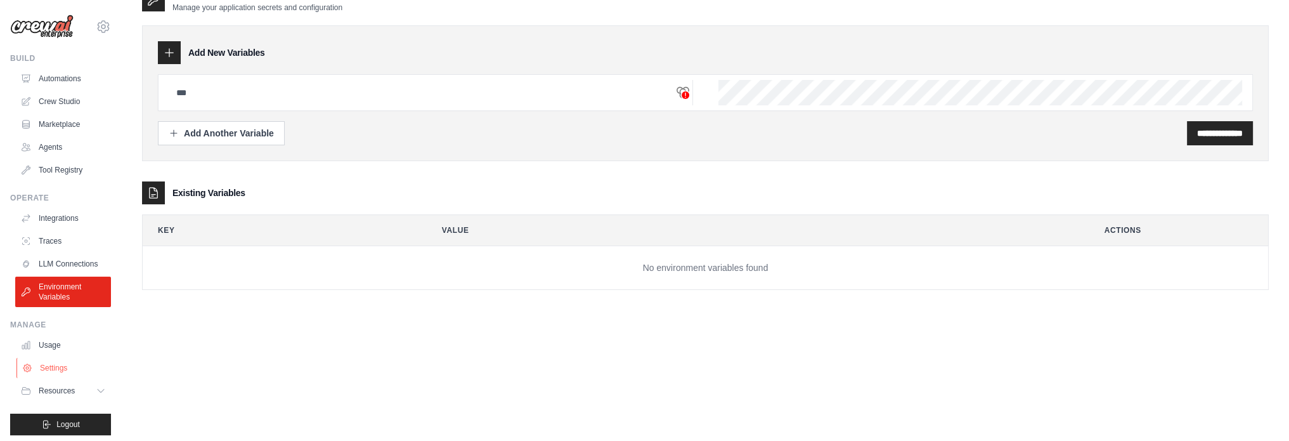
click at [60, 375] on link "Settings" at bounding box center [64, 368] width 96 height 20
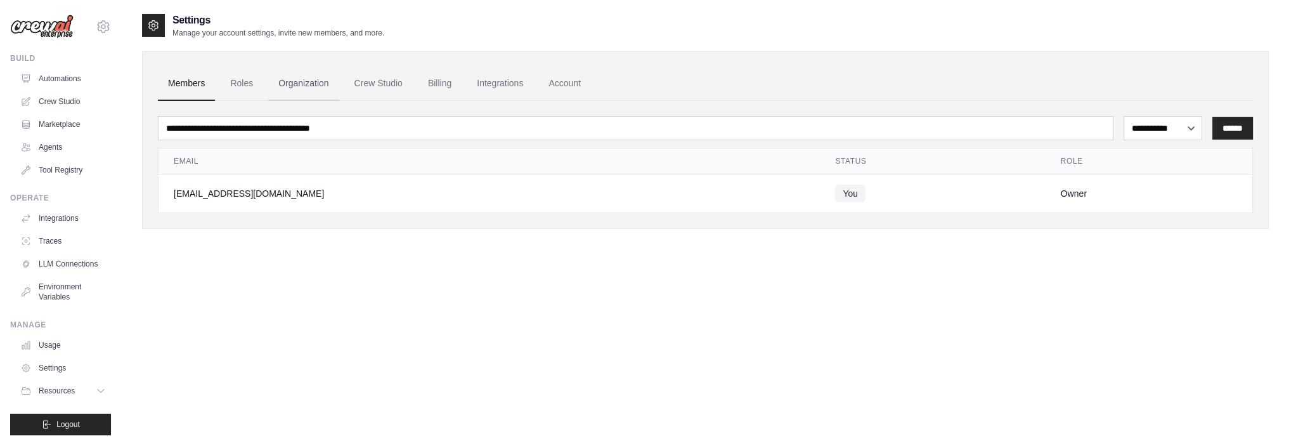
click at [306, 83] on link "Organization" at bounding box center [303, 84] width 70 height 34
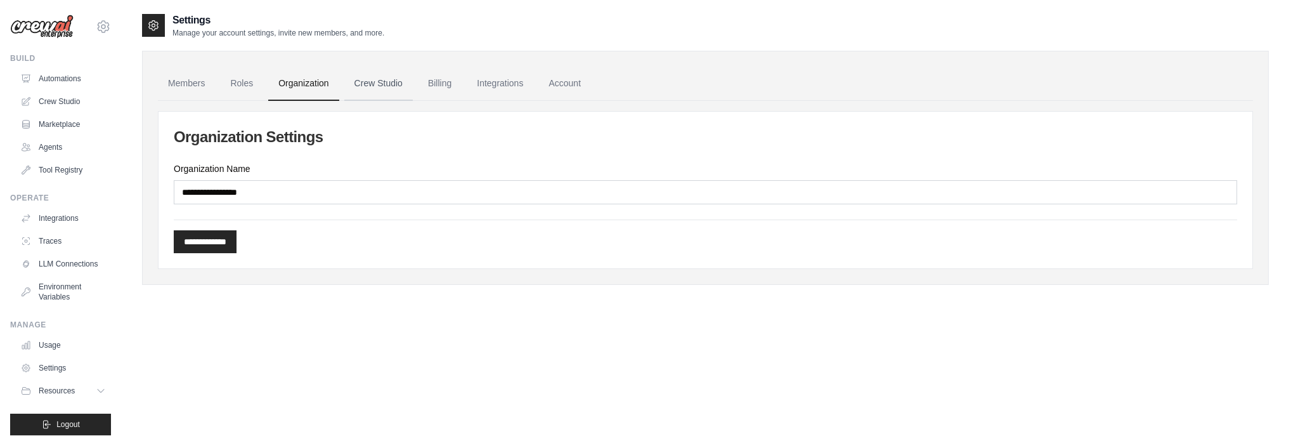
click at [389, 81] on link "Crew Studio" at bounding box center [378, 84] width 68 height 34
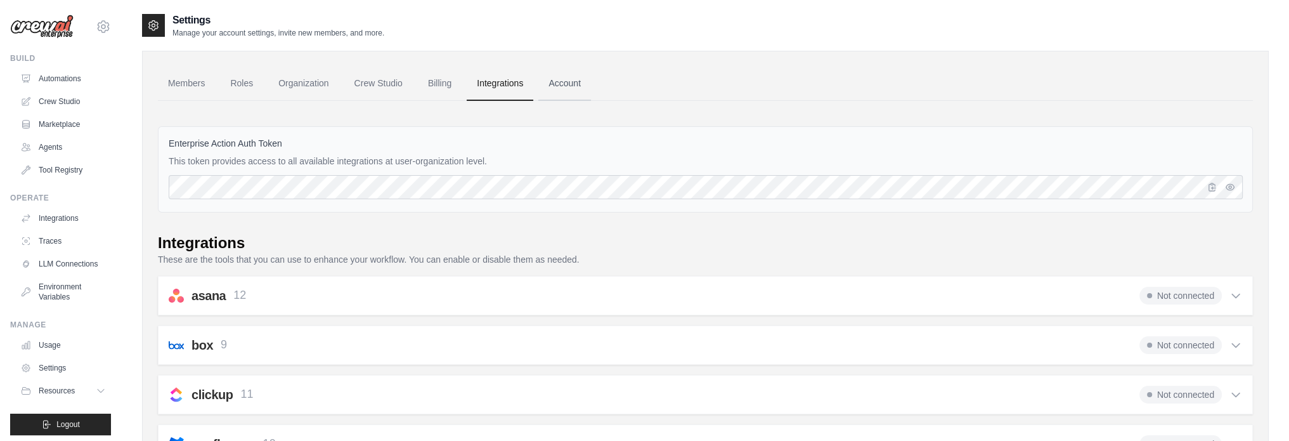
click at [591, 83] on link "Account" at bounding box center [564, 84] width 53 height 34
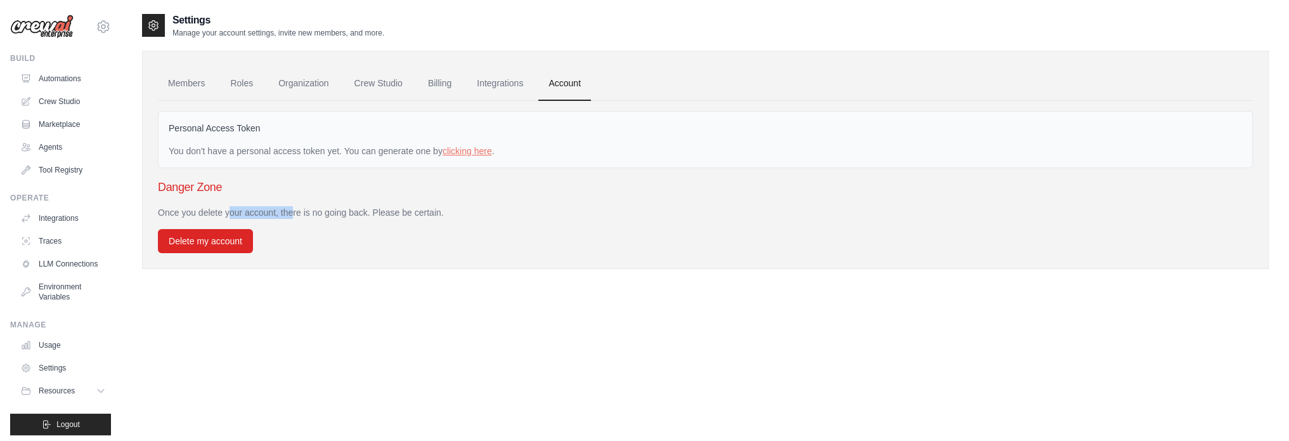
drag, startPoint x: 197, startPoint y: 213, endPoint x: 266, endPoint y: 212, distance: 69.7
click at [266, 212] on p "Once you delete your account, there is no going back. Please be certain." at bounding box center [705, 212] width 1095 height 13
click at [451, 86] on link "Billing" at bounding box center [440, 84] width 44 height 34
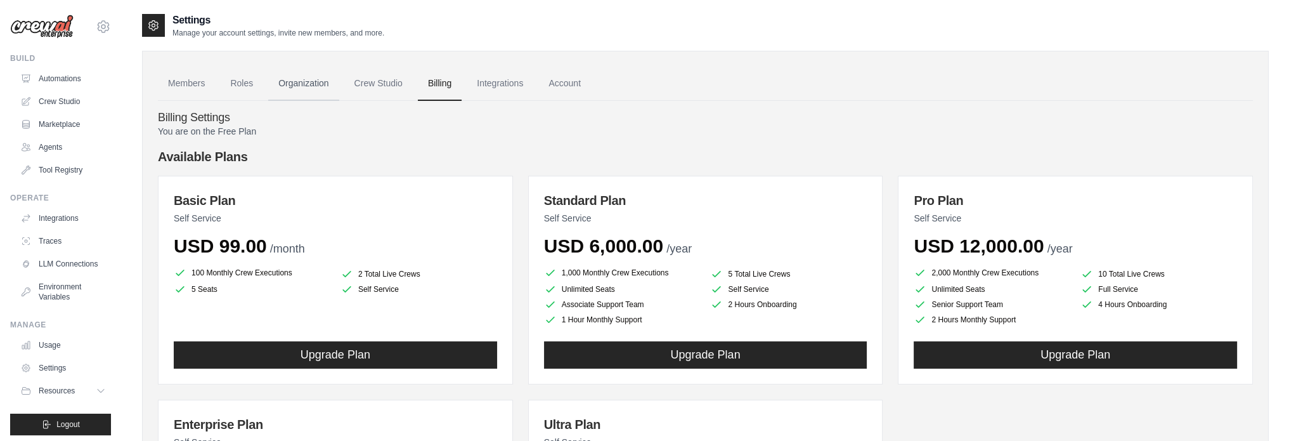
click at [309, 87] on link "Organization" at bounding box center [303, 84] width 70 height 34
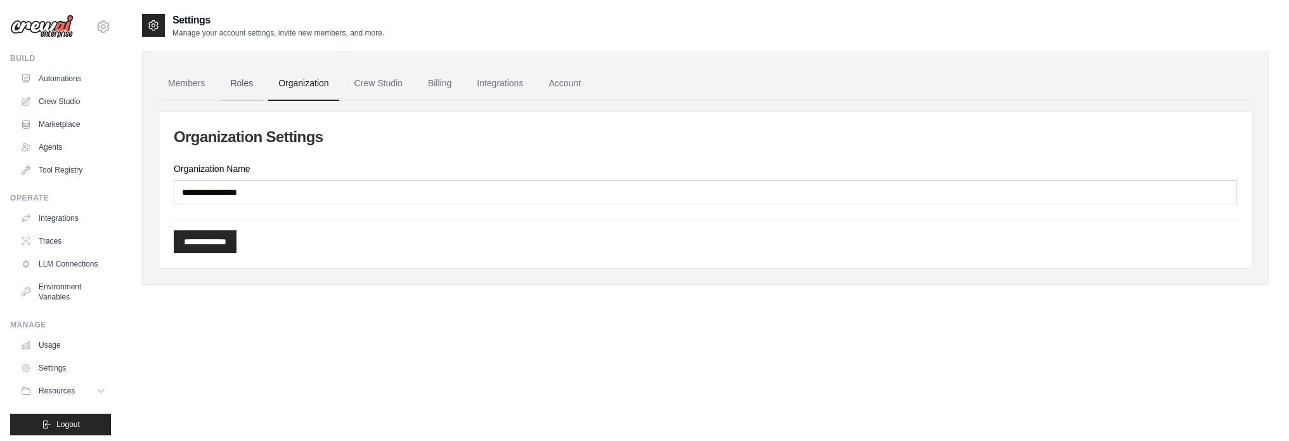
click at [238, 86] on link "Roles" at bounding box center [241, 84] width 43 height 34
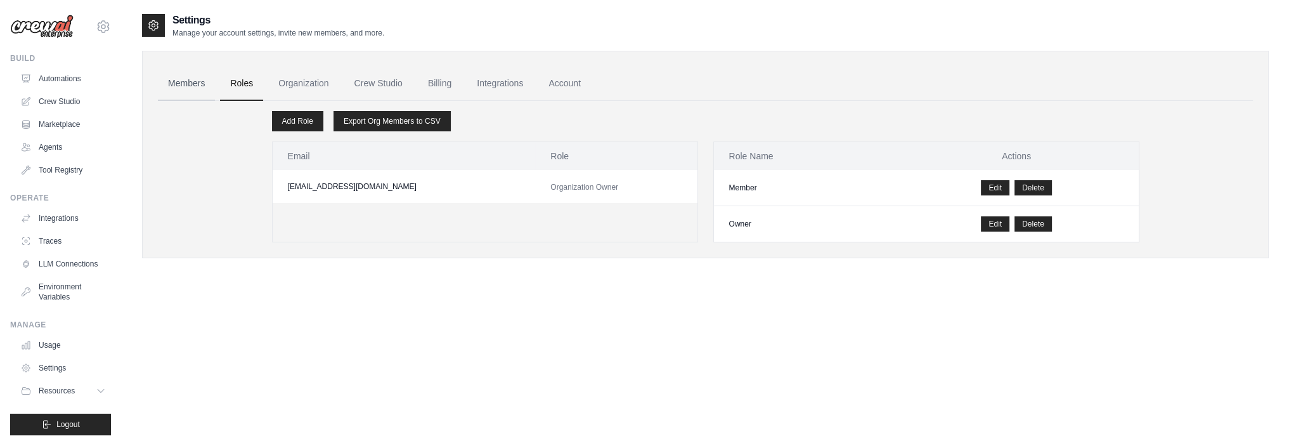
click at [186, 89] on link "Members" at bounding box center [186, 84] width 57 height 34
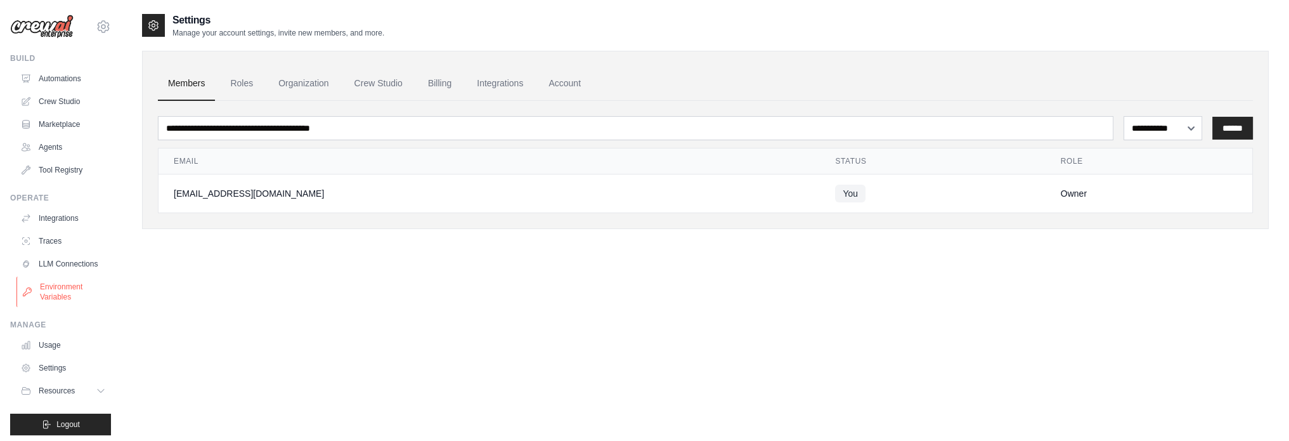
scroll to position [14, 0]
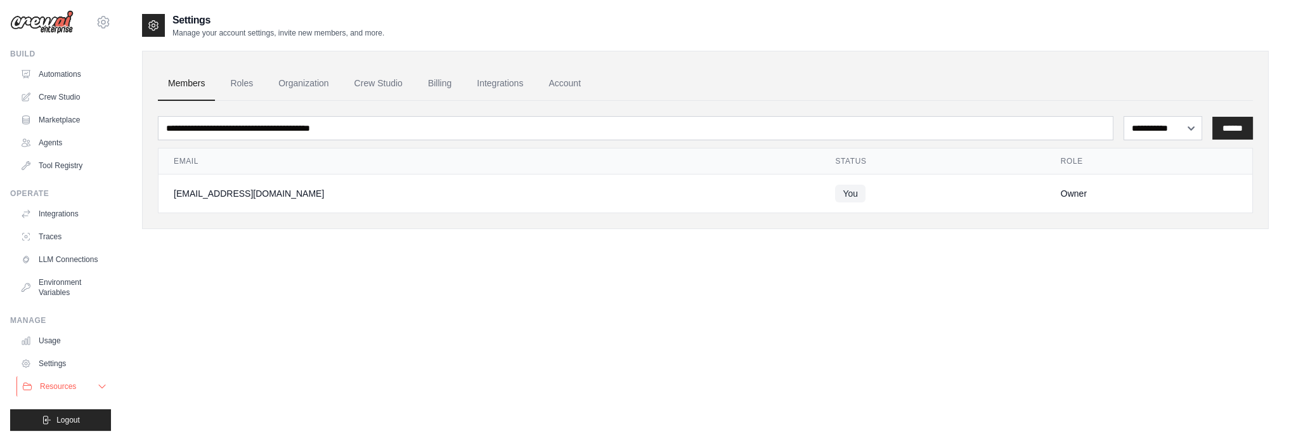
click at [97, 387] on icon at bounding box center [102, 386] width 10 height 10
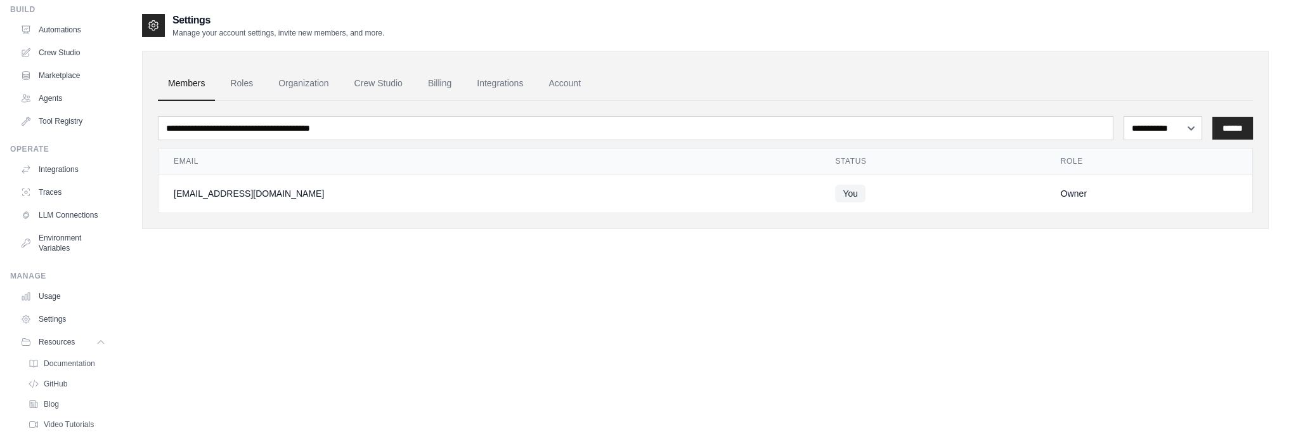
scroll to position [0, 0]
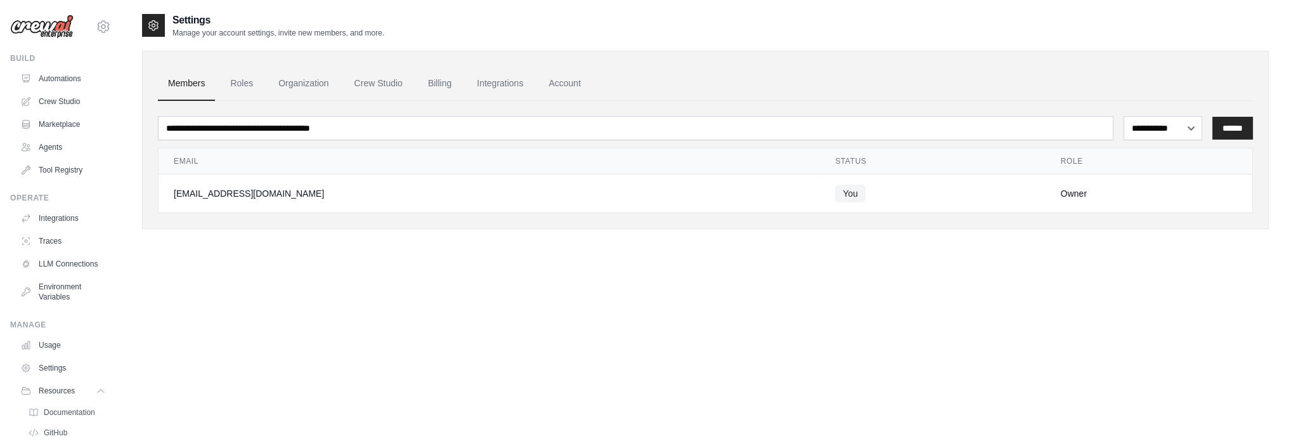
click at [69, 25] on img at bounding box center [41, 27] width 63 height 24
click at [55, 28] on img at bounding box center [41, 27] width 63 height 24
click at [96, 29] on icon at bounding box center [103, 26] width 15 height 15
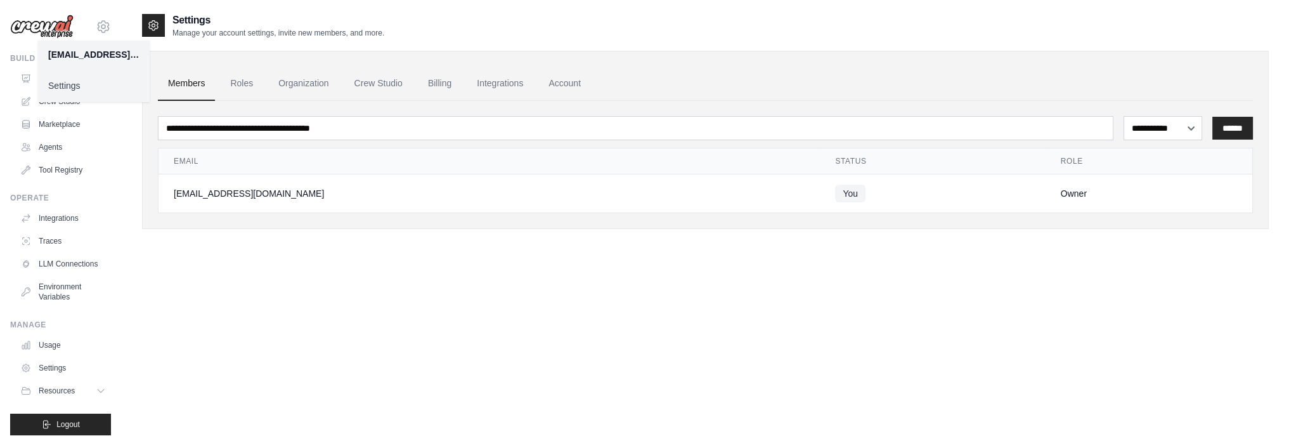
click at [38, 23] on img at bounding box center [41, 27] width 63 height 24
click at [111, 23] on div "jonasjs@gmail.com Settings Build Automations Crew Studio Marketplace Blog" at bounding box center [61, 220] width 122 height 441
click at [100, 32] on icon at bounding box center [103, 26] width 15 height 15
click at [76, 86] on link "Settings" at bounding box center [94, 85] width 112 height 23
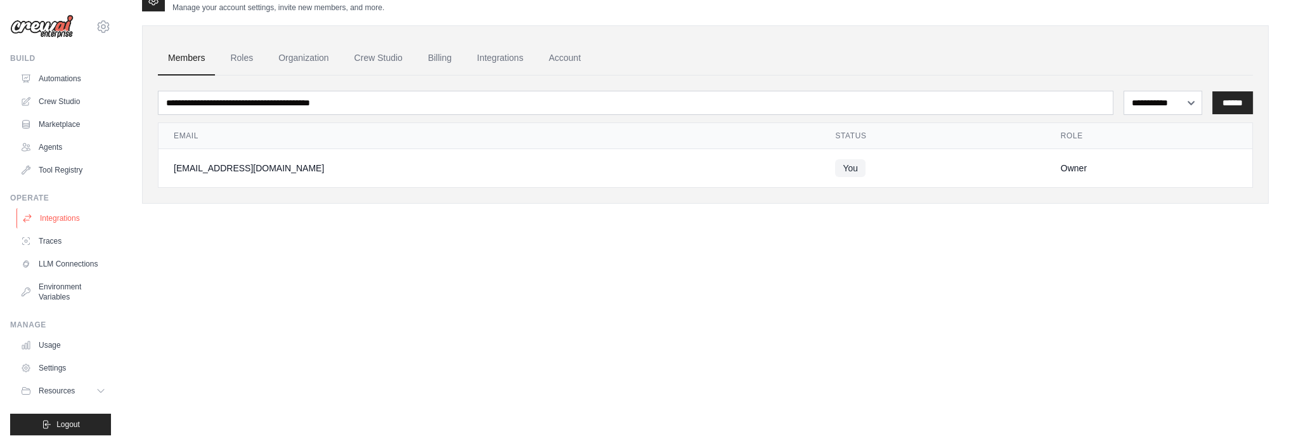
click at [54, 213] on link "Integrations" at bounding box center [64, 218] width 96 height 20
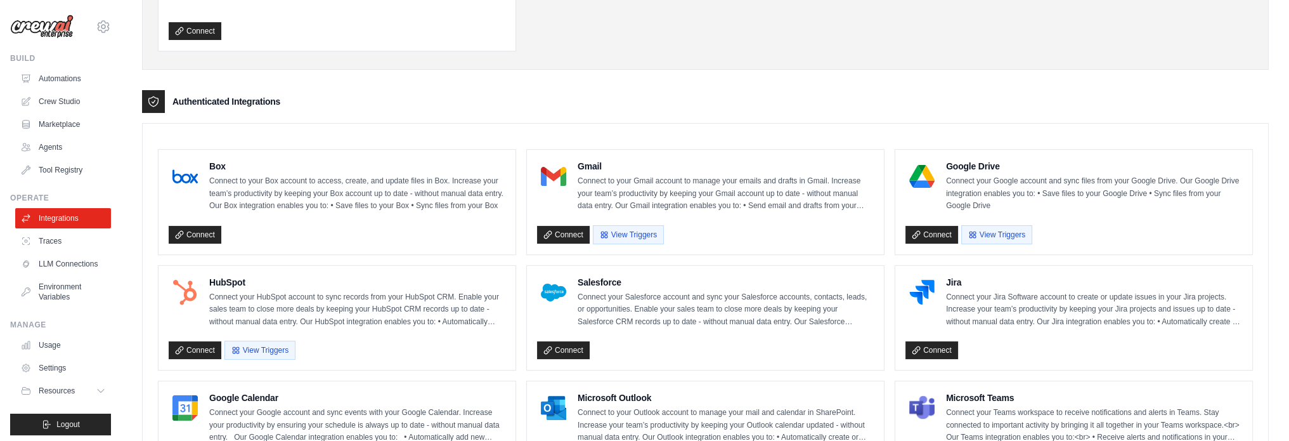
scroll to position [254, 0]
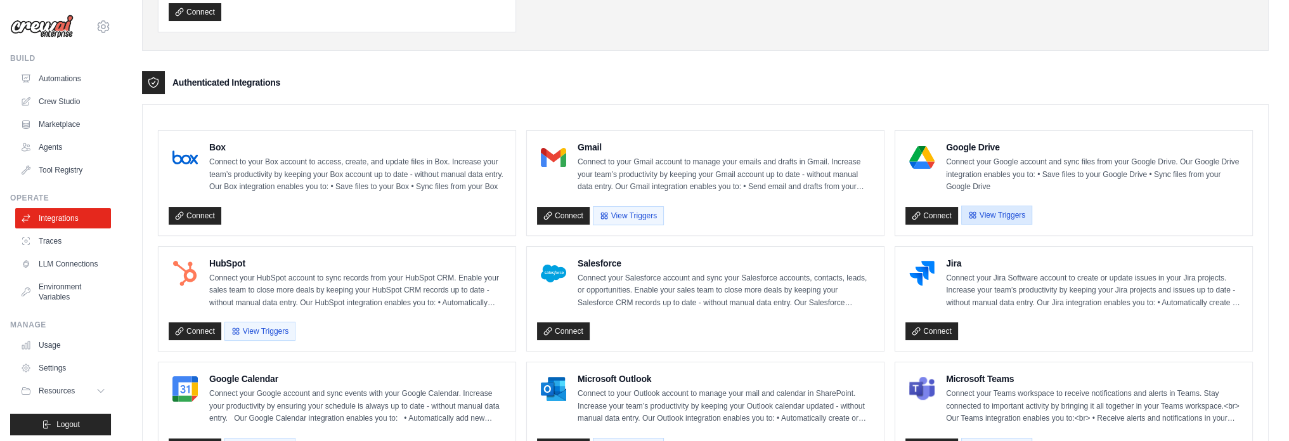
click at [1002, 210] on button "View Triggers" at bounding box center [996, 214] width 71 height 19
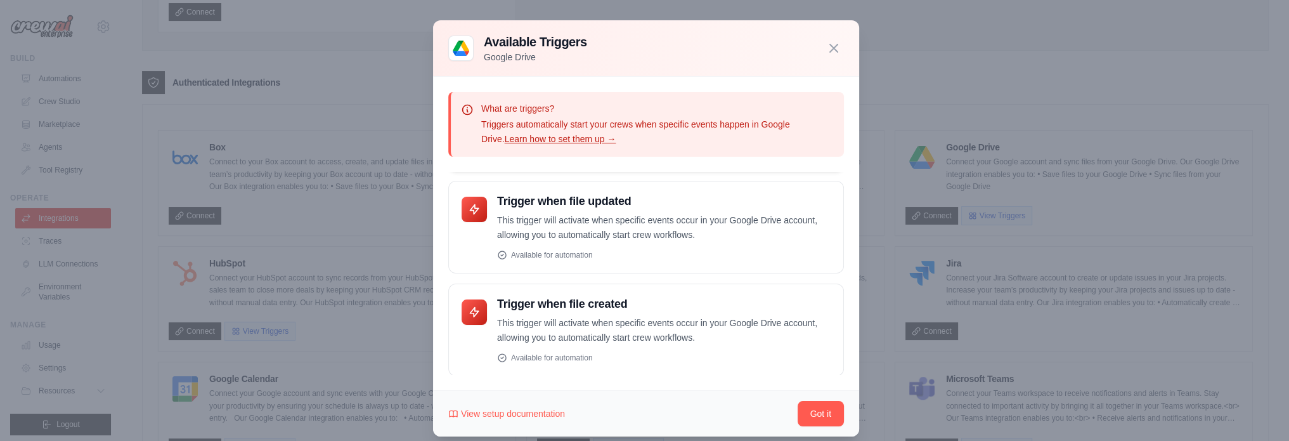
scroll to position [15, 0]
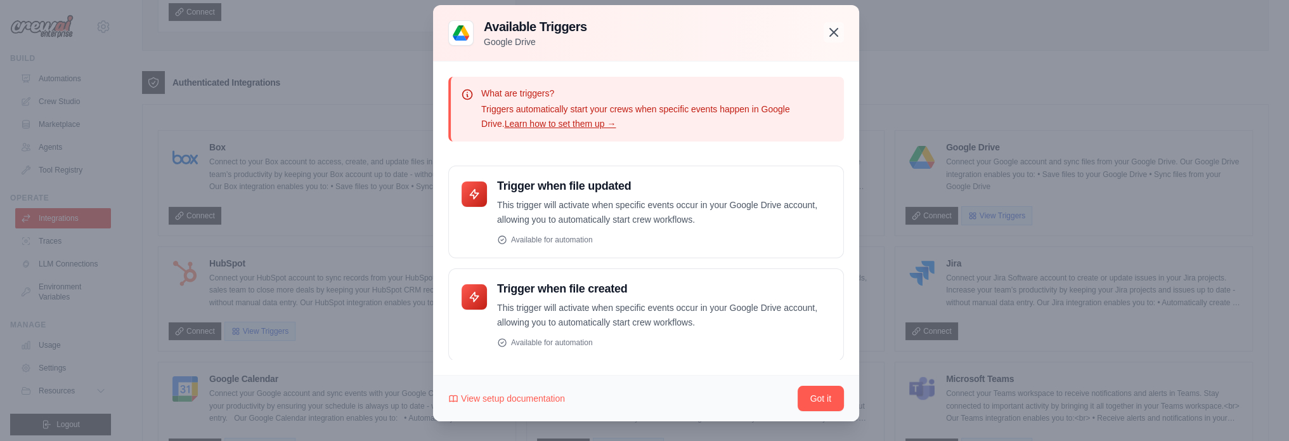
click at [829, 30] on icon "button" at bounding box center [833, 32] width 15 height 15
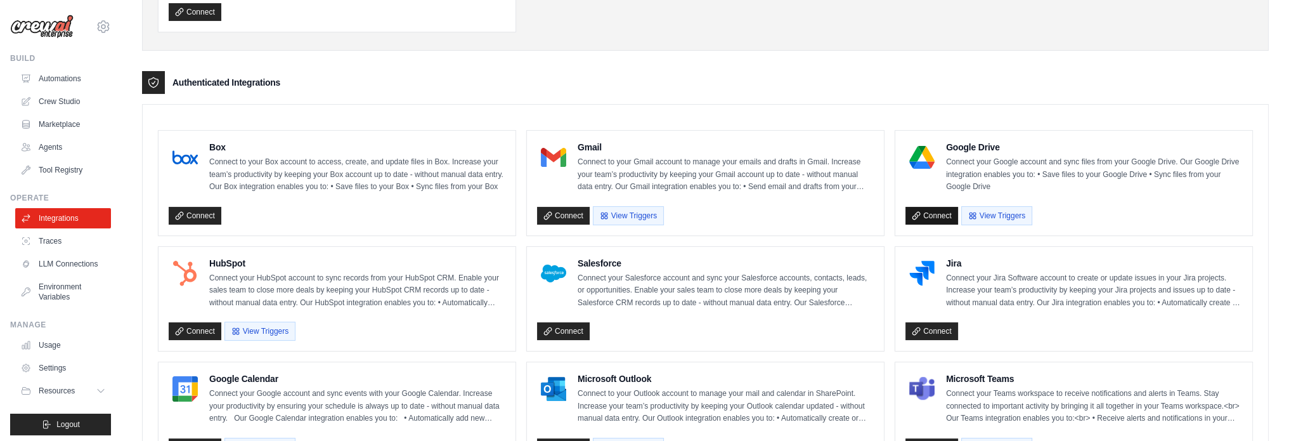
click at [936, 215] on link "Connect" at bounding box center [931, 216] width 53 height 18
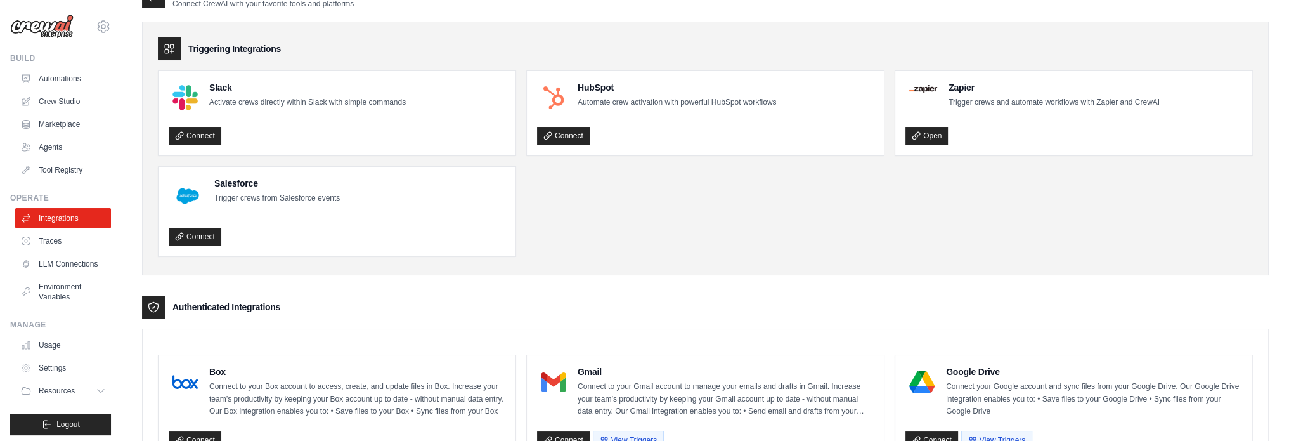
scroll to position [0, 0]
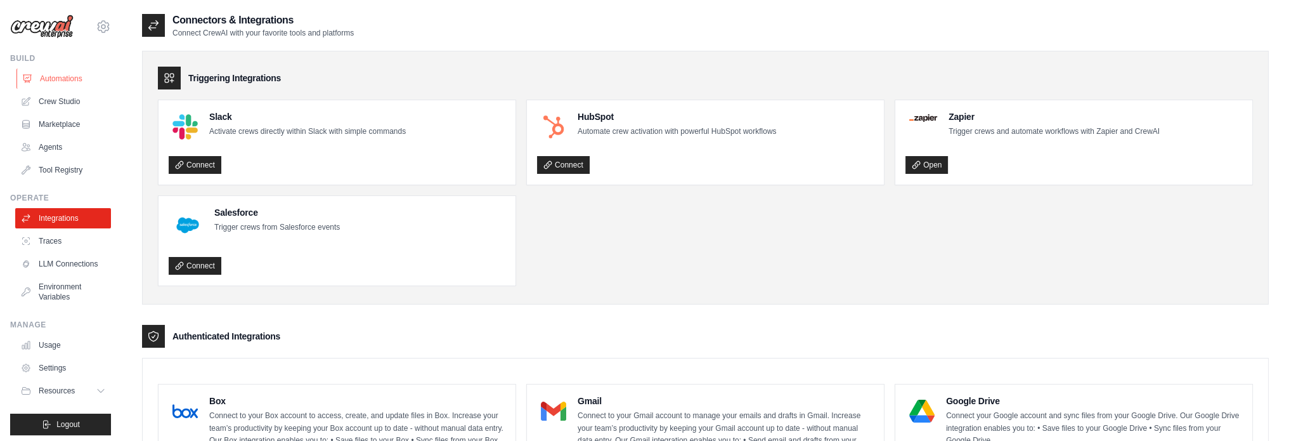
click at [69, 81] on link "Automations" at bounding box center [64, 78] width 96 height 20
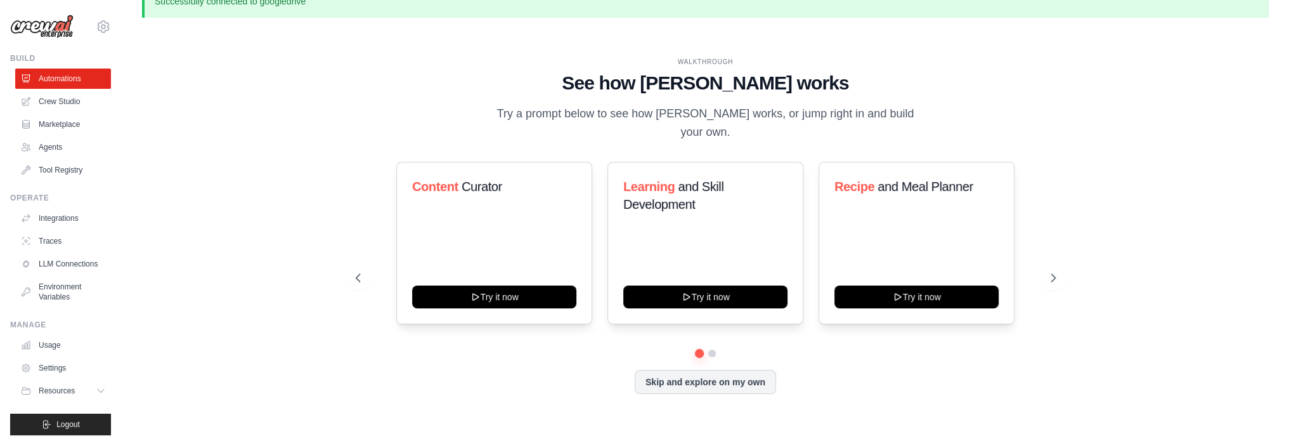
scroll to position [43, 0]
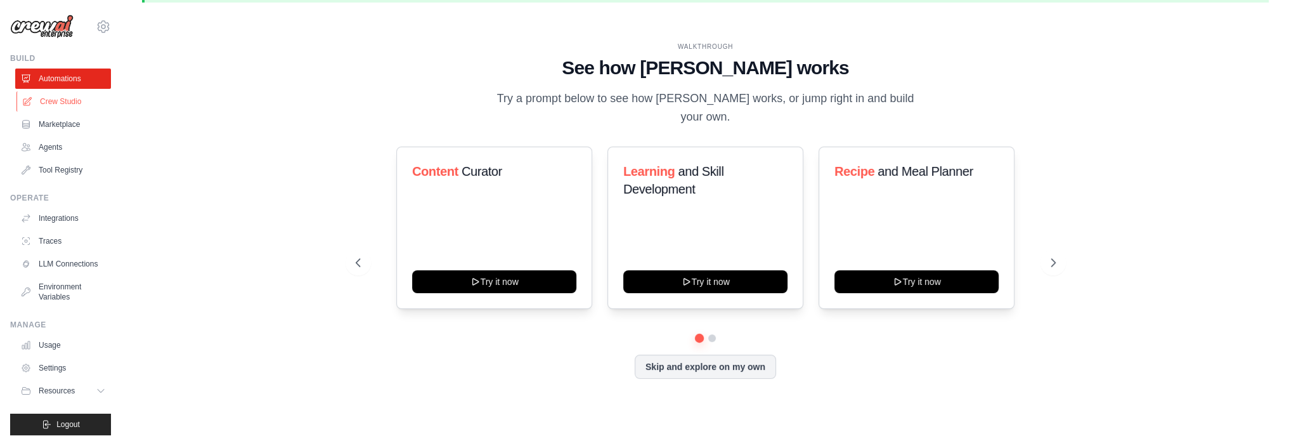
click at [66, 101] on link "Crew Studio" at bounding box center [64, 101] width 96 height 20
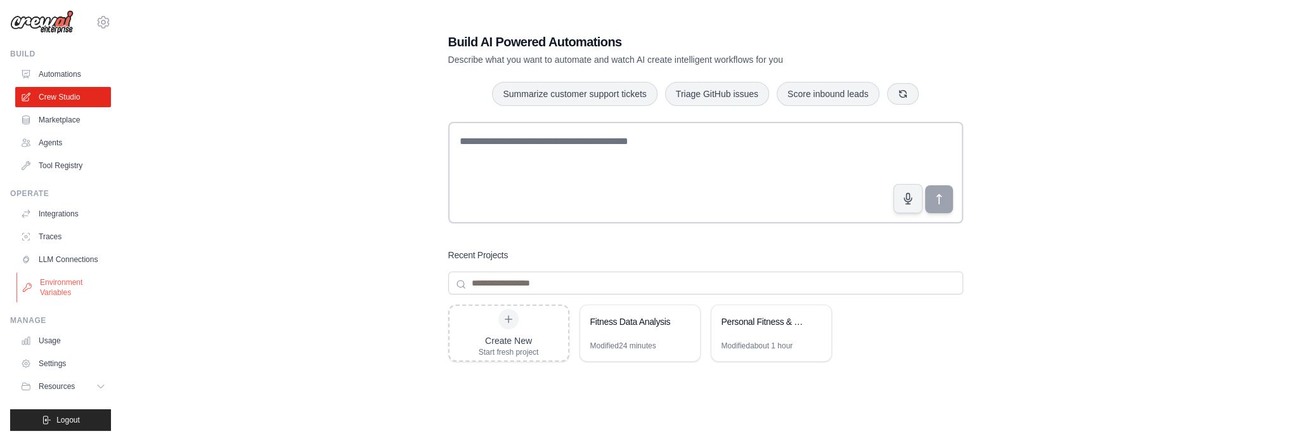
scroll to position [14, 0]
click at [81, 385] on button "Resources" at bounding box center [64, 386] width 96 height 20
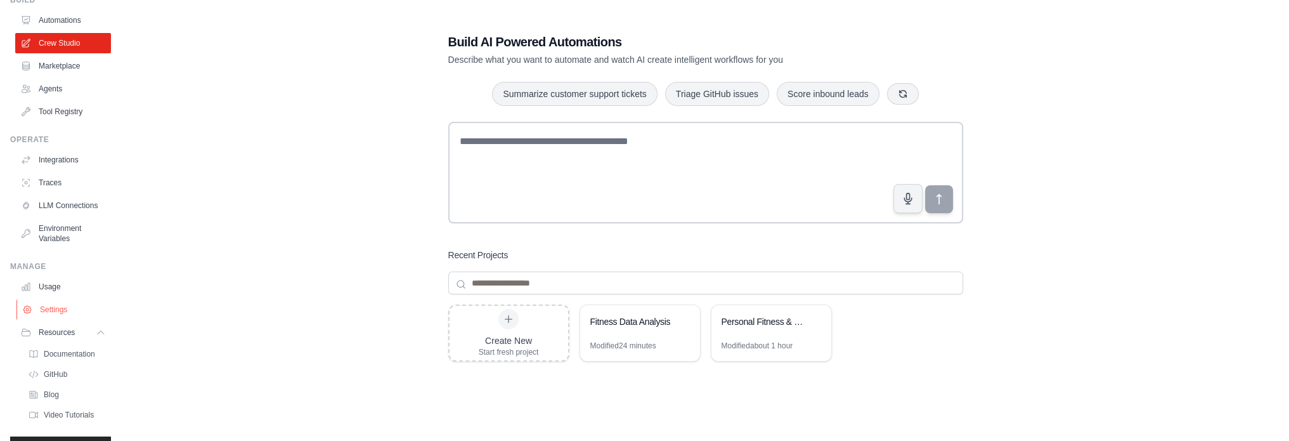
scroll to position [105, 0]
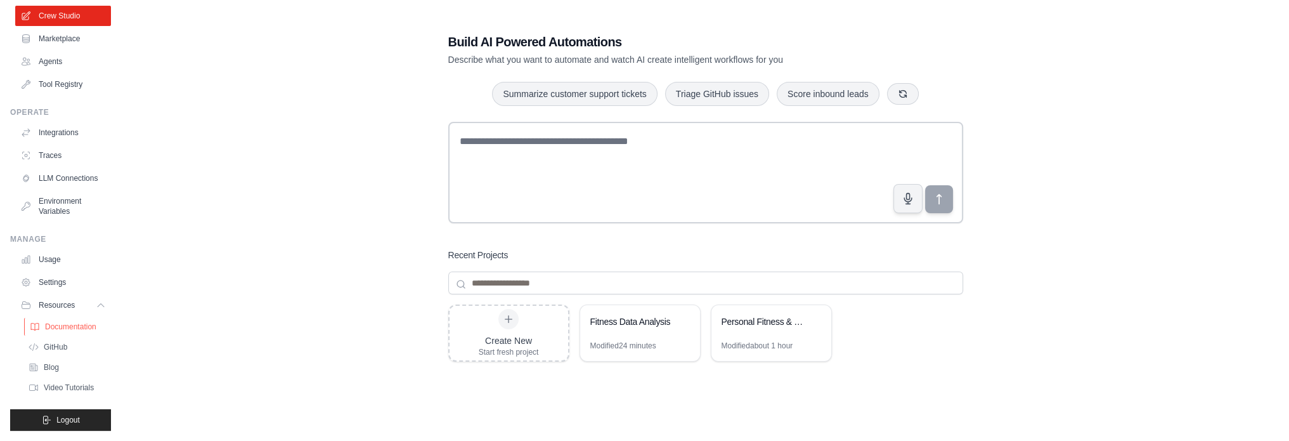
click at [79, 321] on span "Documentation" at bounding box center [70, 326] width 51 height 10
click at [61, 277] on link "Settings" at bounding box center [64, 282] width 96 height 20
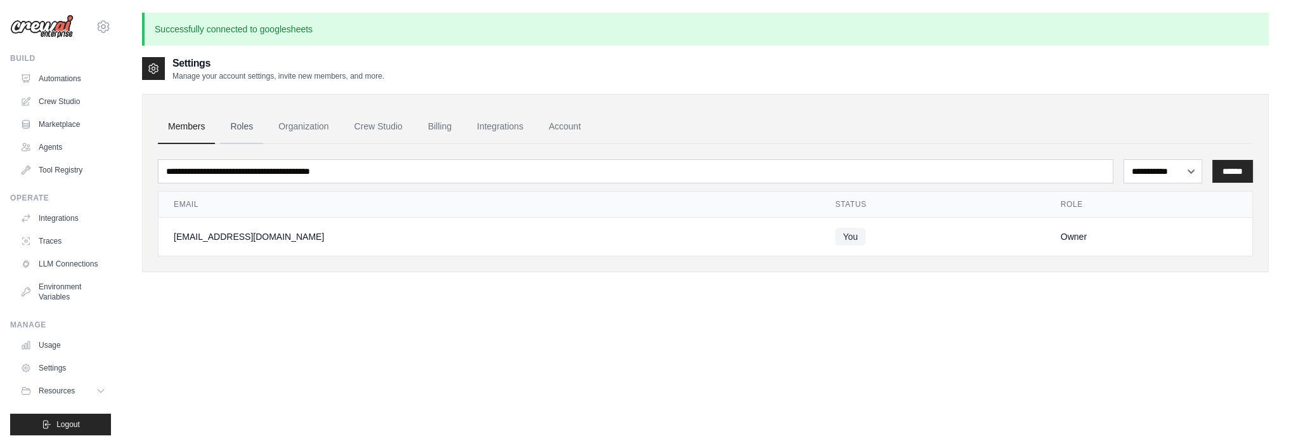
click at [252, 132] on link "Roles" at bounding box center [241, 127] width 43 height 34
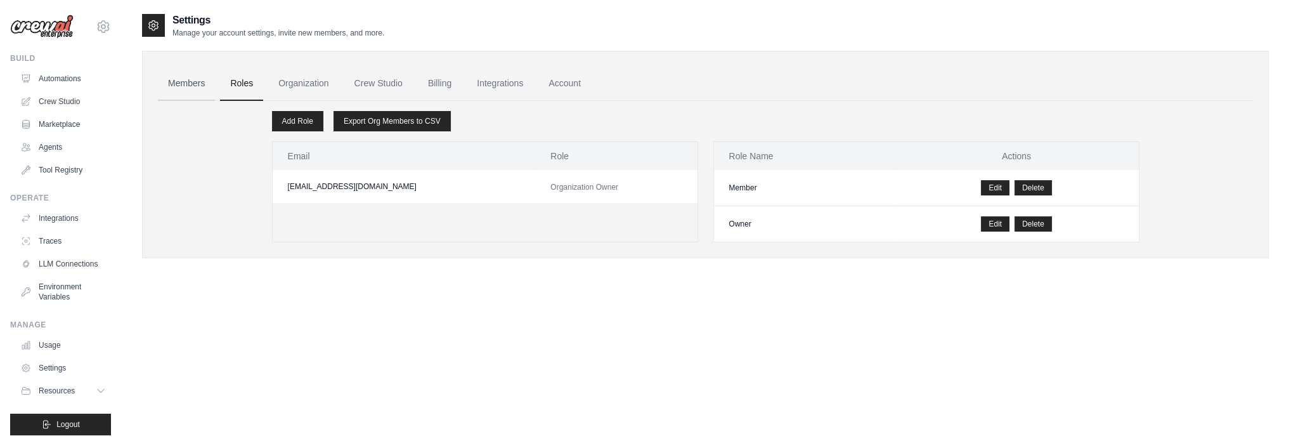
click at [190, 94] on link "Members" at bounding box center [186, 84] width 57 height 34
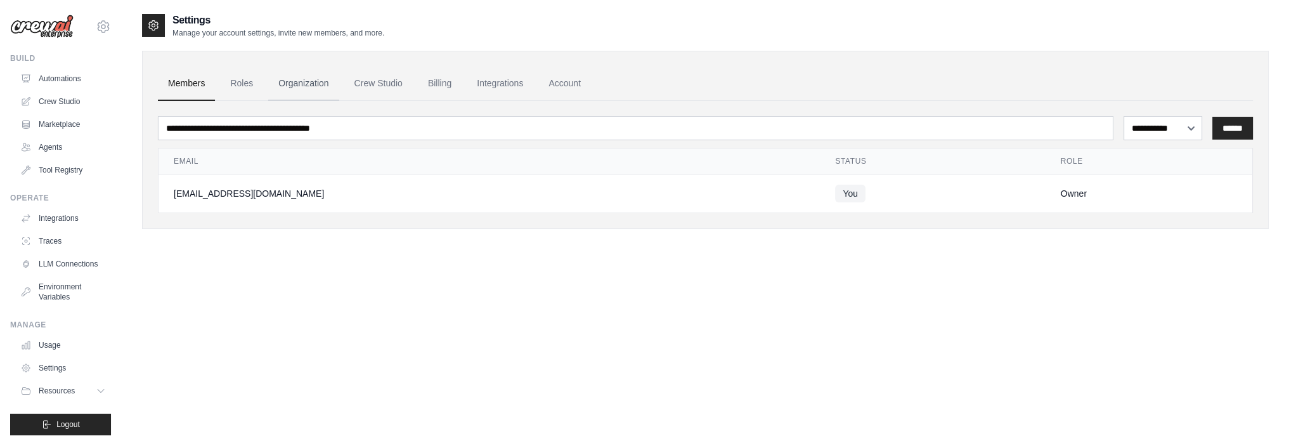
click at [279, 86] on link "Organization" at bounding box center [303, 84] width 70 height 34
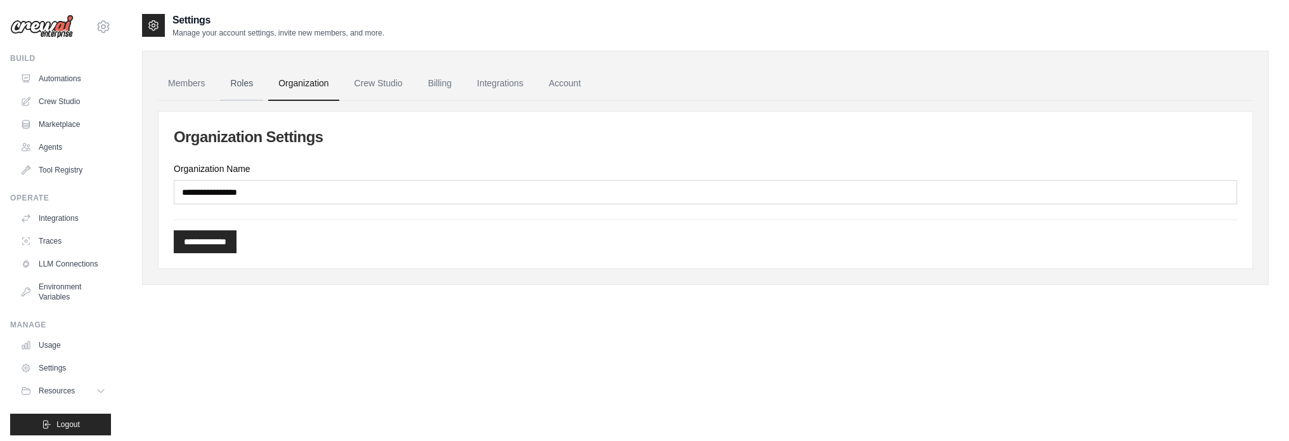
click at [249, 88] on link "Roles" at bounding box center [241, 84] width 43 height 34
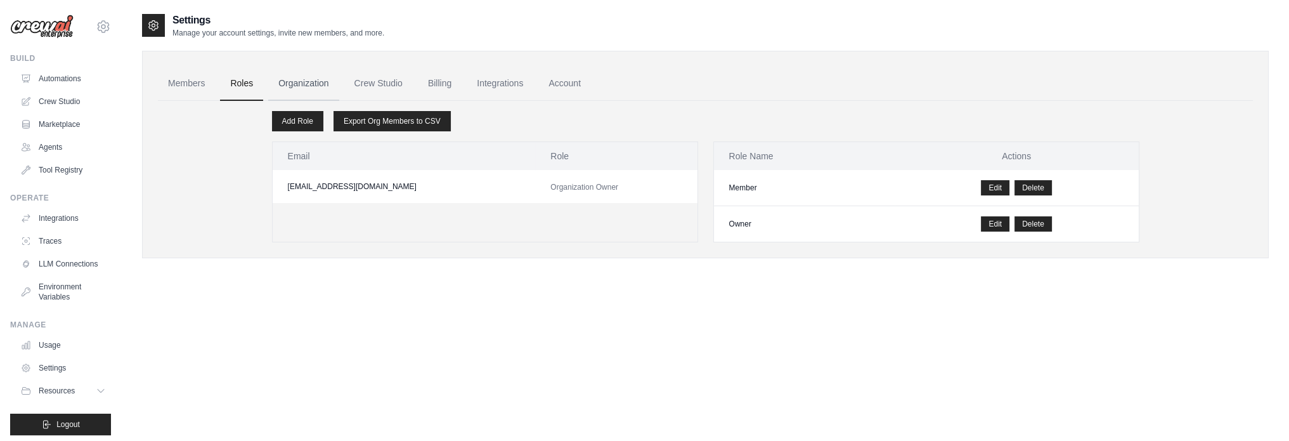
click at [316, 78] on link "Organization" at bounding box center [303, 84] width 70 height 34
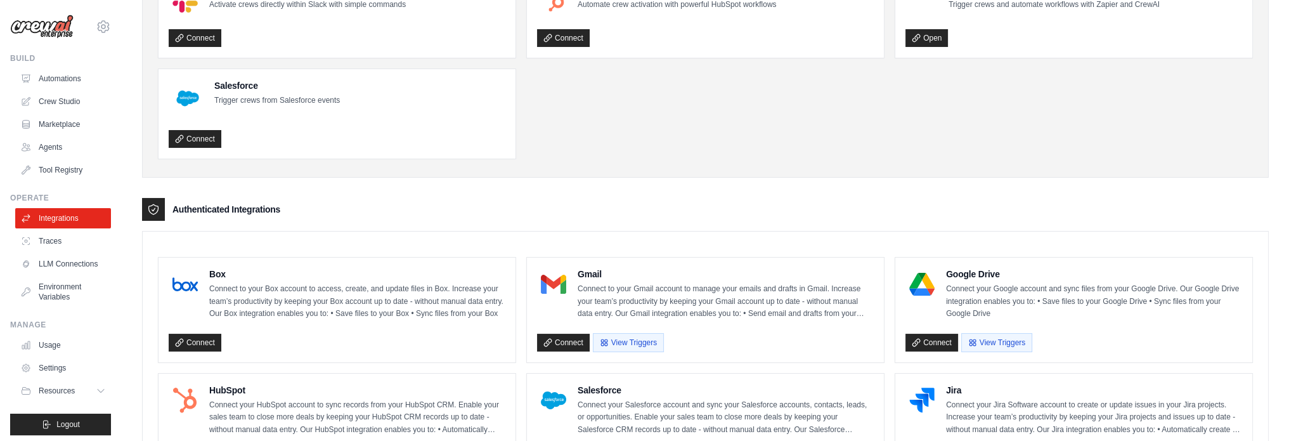
scroll to position [254, 0]
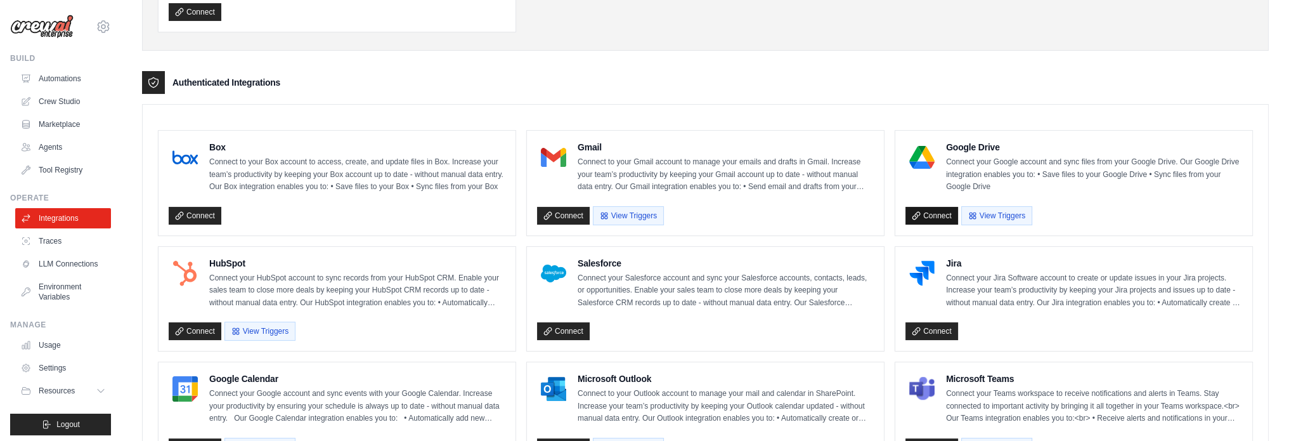
click at [928, 217] on link "Connect" at bounding box center [931, 216] width 53 height 18
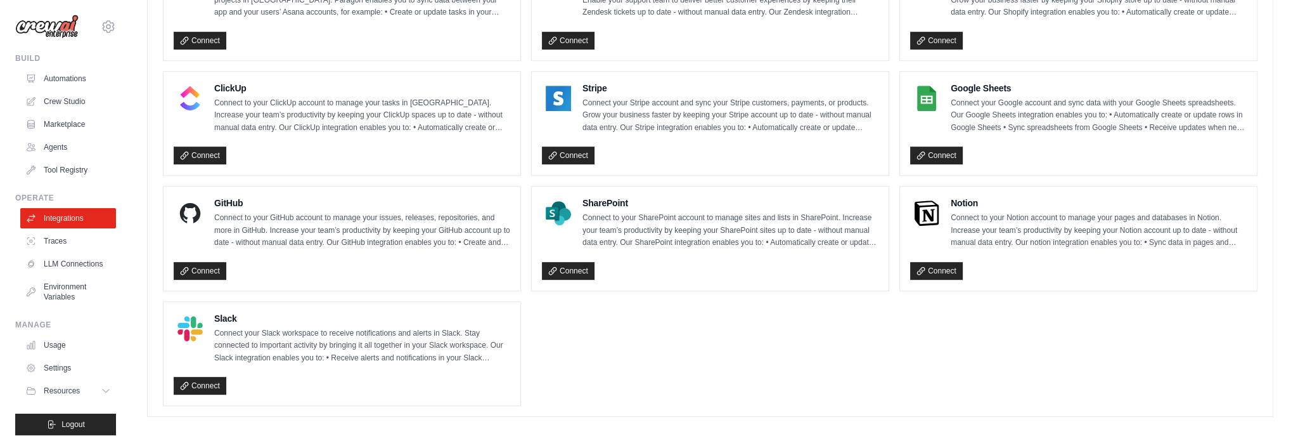
scroll to position [891, 0]
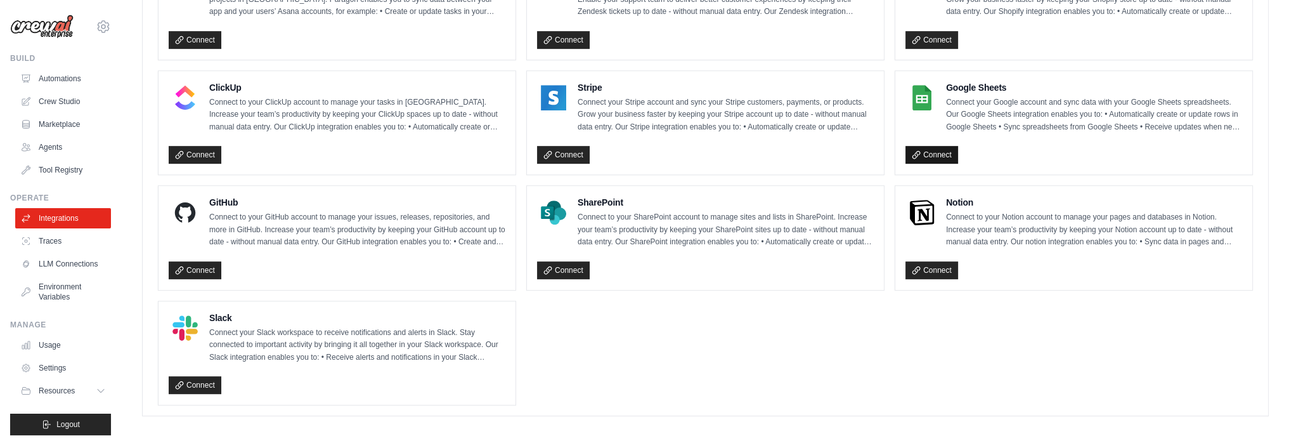
click at [925, 150] on link "Connect" at bounding box center [931, 155] width 53 height 18
click at [956, 151] on link "Connect" at bounding box center [931, 155] width 53 height 18
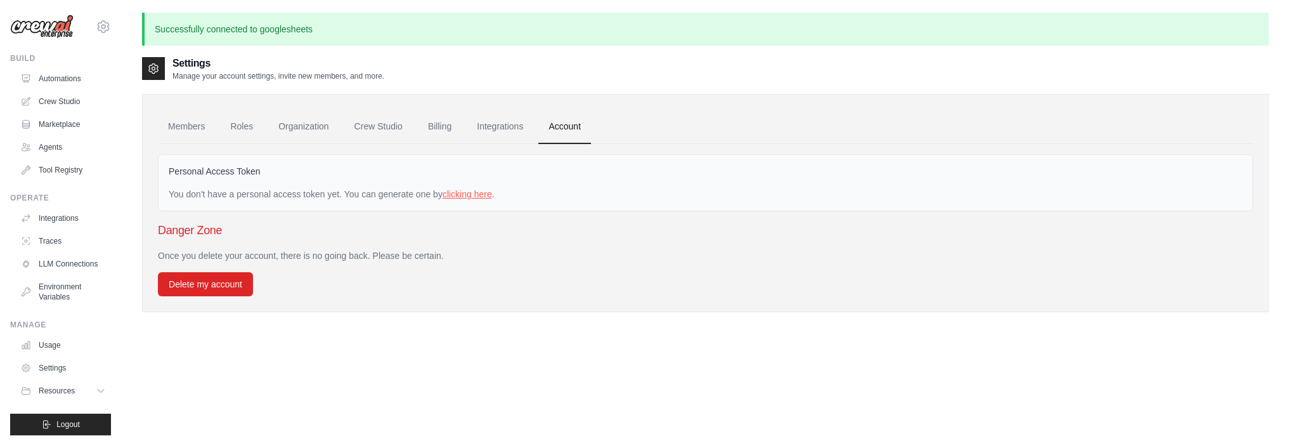
click at [492, 191] on link "clicking here" at bounding box center [467, 194] width 49 height 10
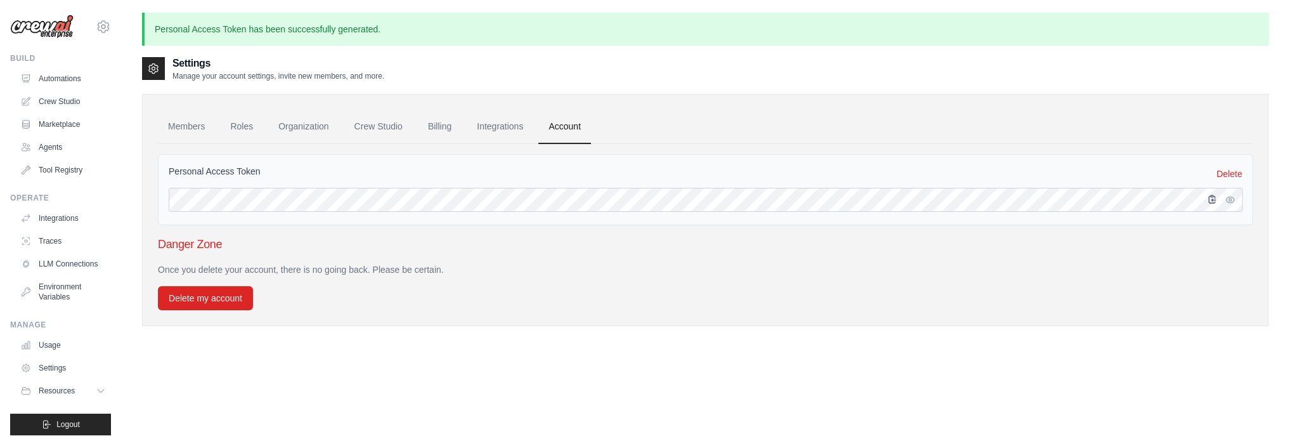
click at [1212, 198] on icon "button" at bounding box center [1212, 199] width 10 height 10
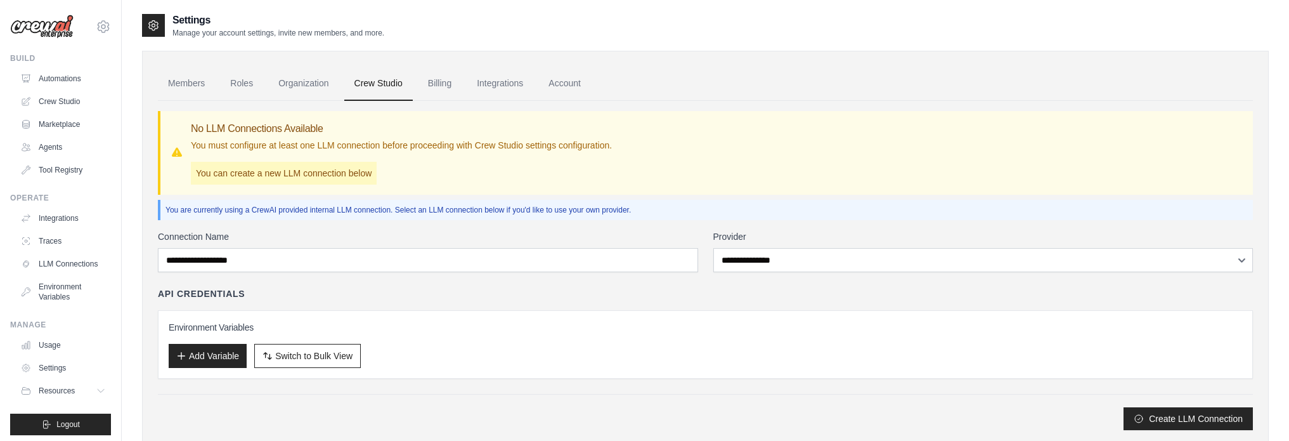
click at [451, 87] on link "Billing" at bounding box center [440, 84] width 44 height 34
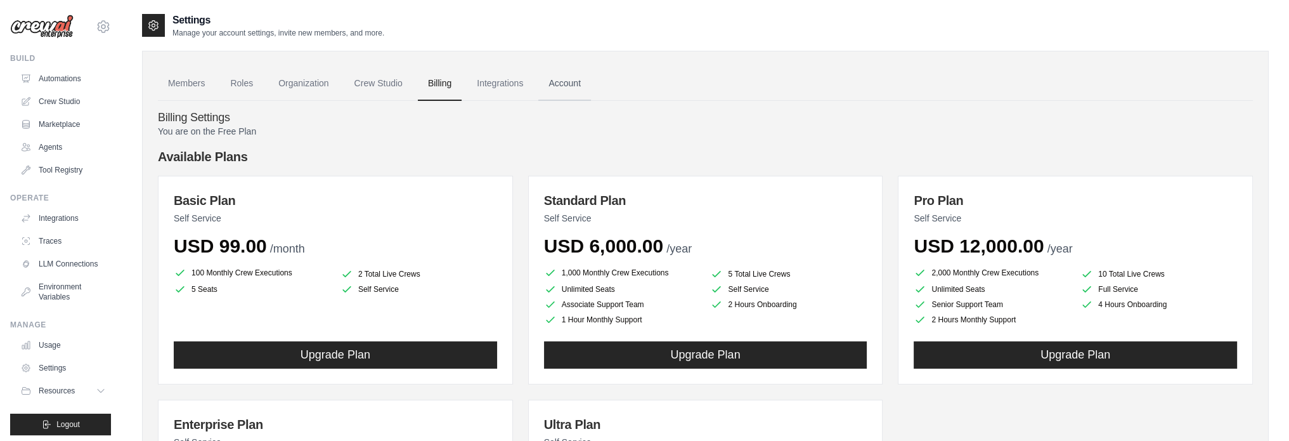
click at [576, 84] on link "Account" at bounding box center [564, 84] width 53 height 34
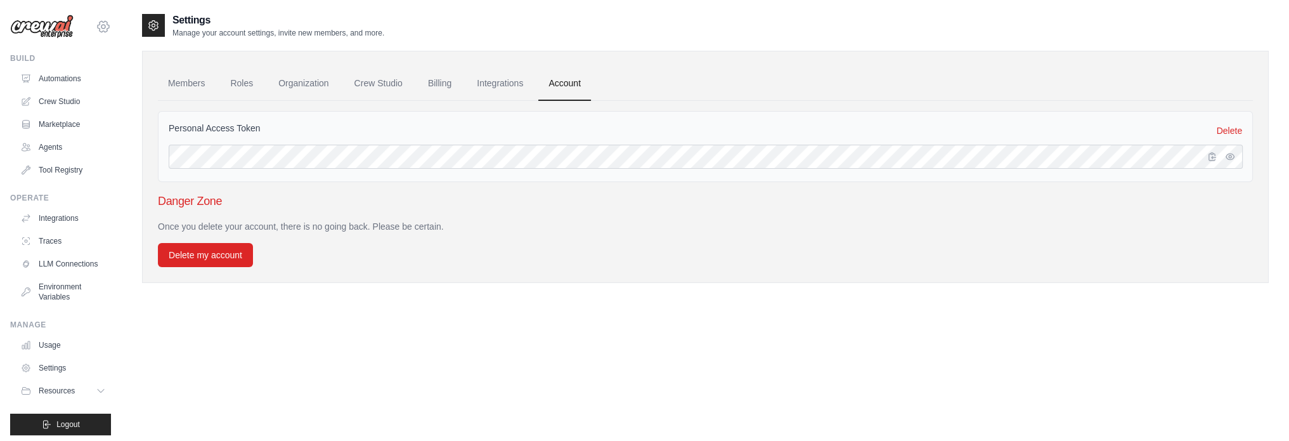
click at [101, 25] on icon at bounding box center [103, 27] width 4 height 4
click at [84, 91] on link "Settings" at bounding box center [94, 85] width 112 height 23
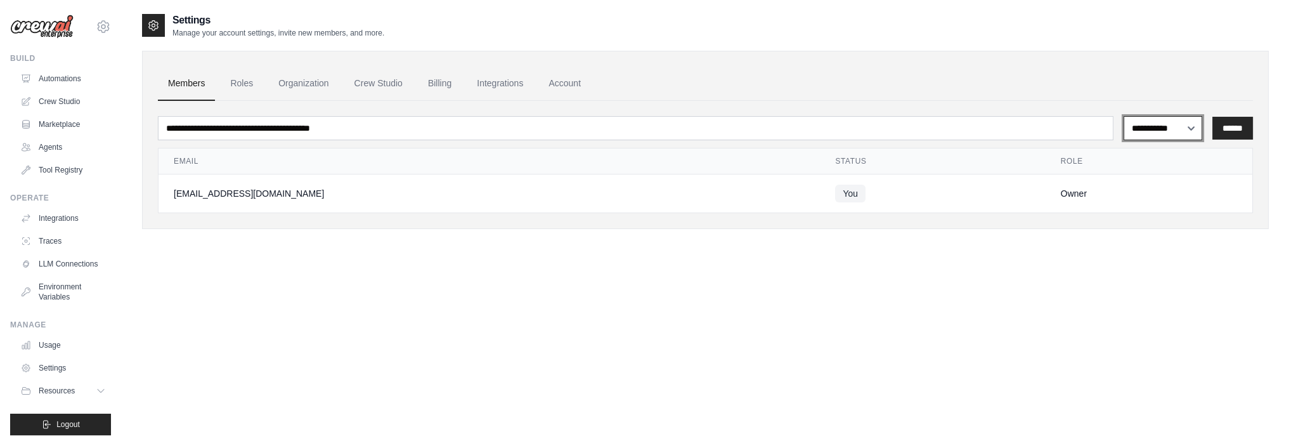
click at [1140, 134] on select "**********" at bounding box center [1162, 128] width 79 height 24
click at [968, 81] on ul "Members Roles Organization Crew Studio Billing Integrations Account" at bounding box center [705, 84] width 1095 height 34
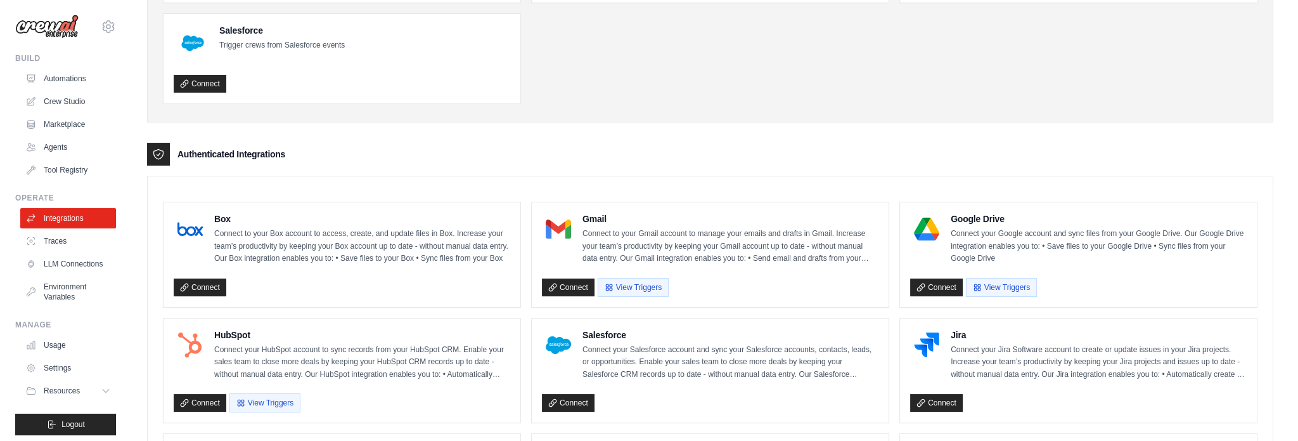
scroll to position [190, 0]
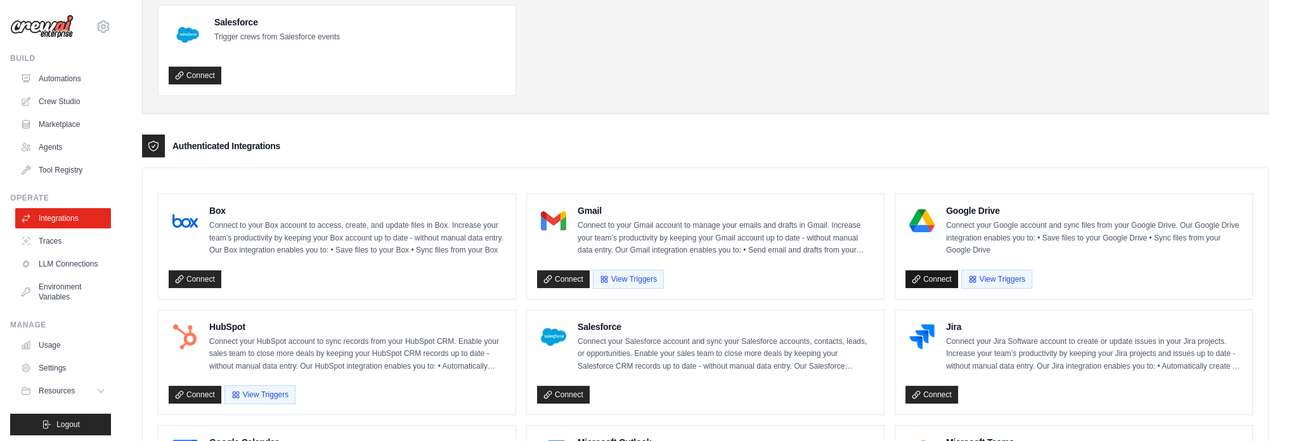
click link "Connect"
